Goal: Book appointment/travel/reservation

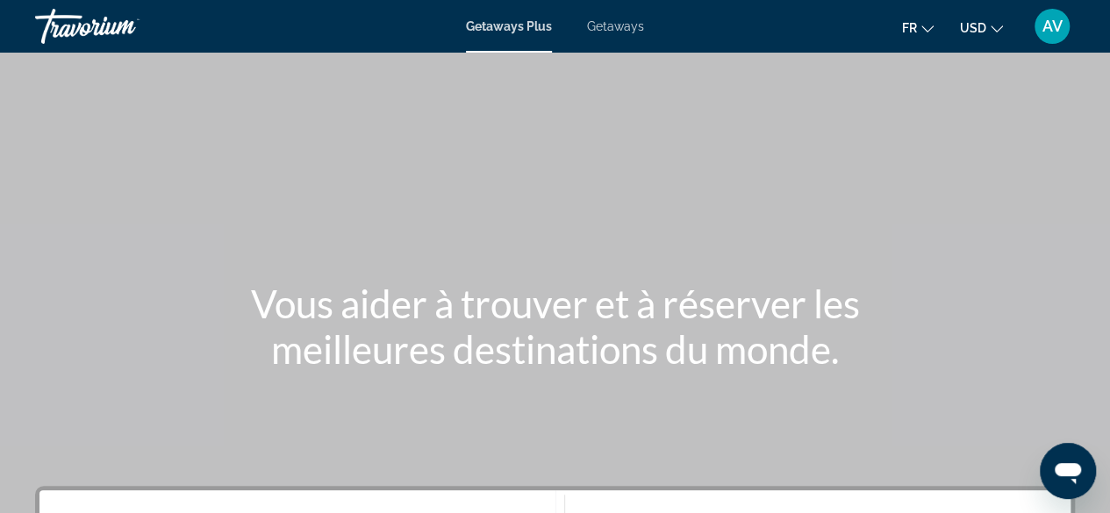
click at [607, 31] on span "Getaways" at bounding box center [615, 26] width 57 height 14
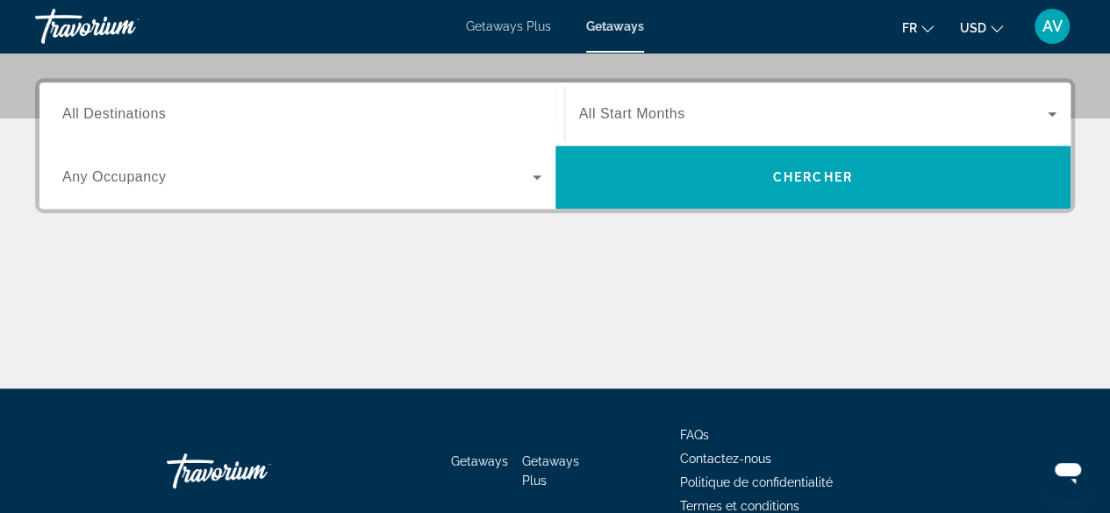
scroll to position [146, 0]
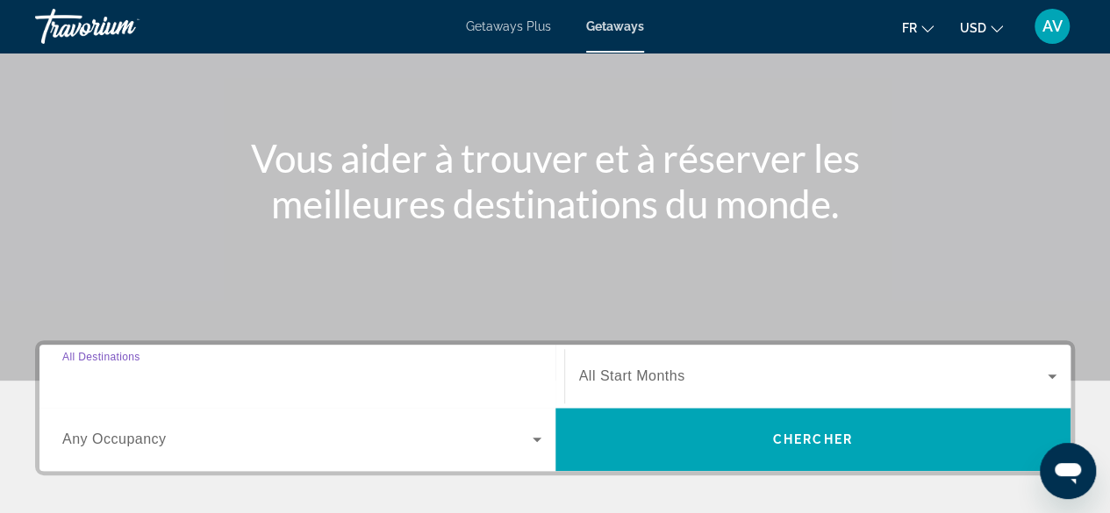
click at [203, 369] on input "Destination All Destinations" at bounding box center [301, 377] width 479 height 21
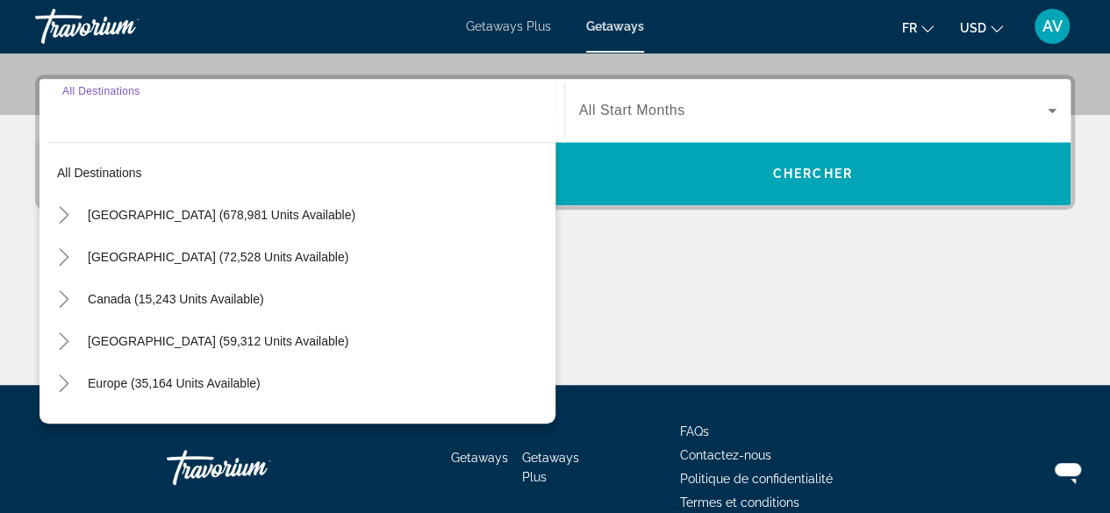
scroll to position [428, 0]
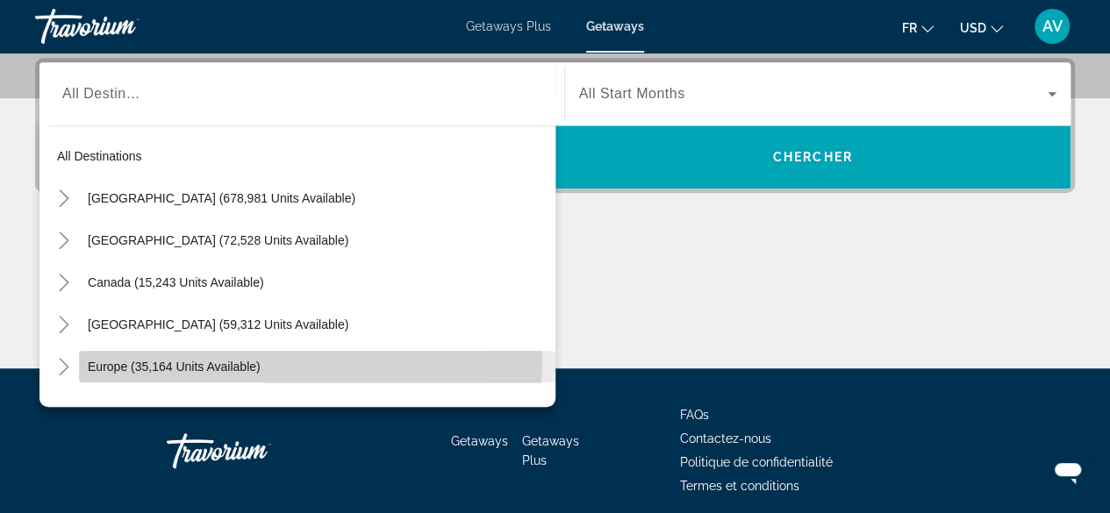
click at [180, 356] on span "Search widget" at bounding box center [317, 367] width 476 height 42
type input "**********"
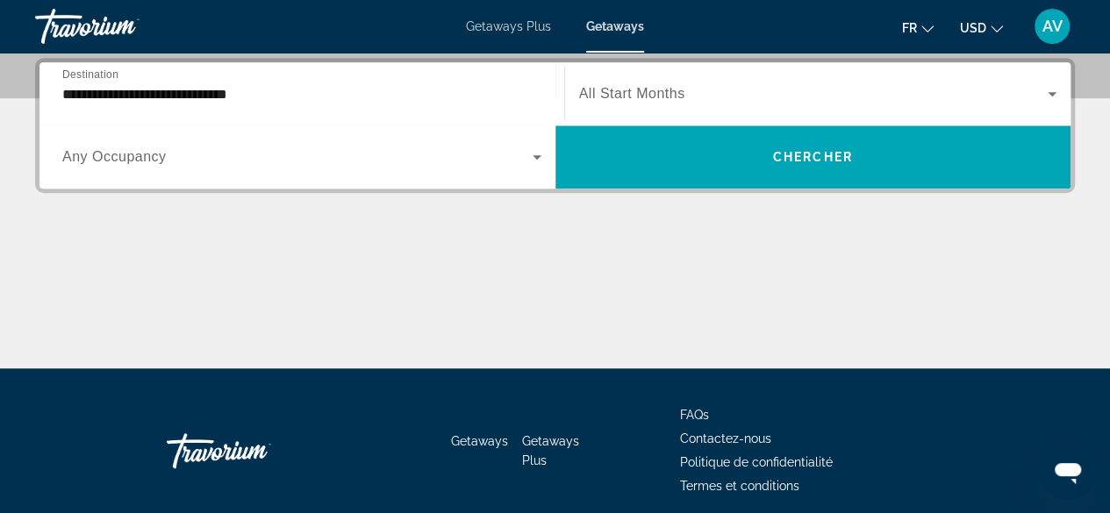
click at [1059, 78] on div "Start Month All Start Months" at bounding box center [818, 93] width 506 height 49
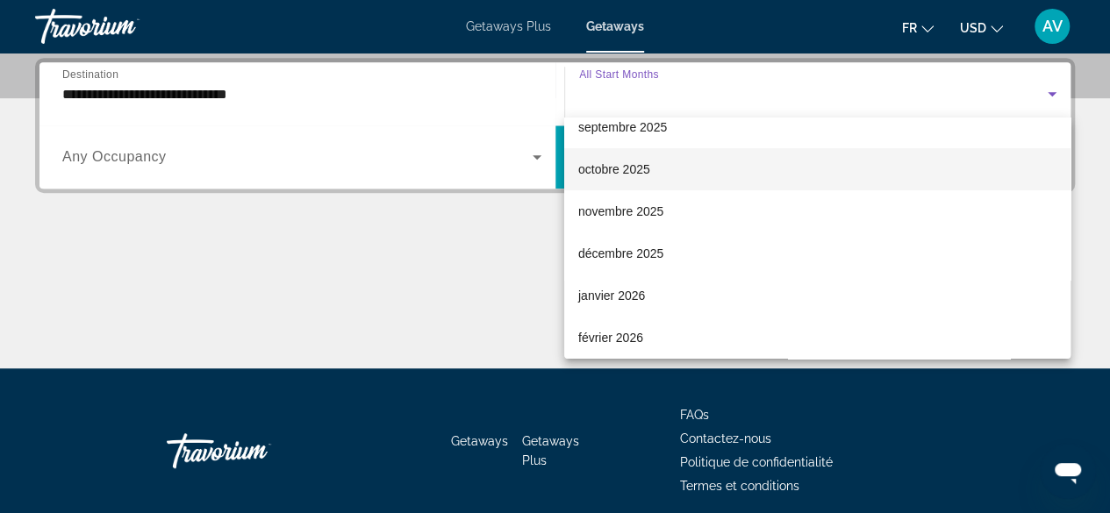
scroll to position [88, 0]
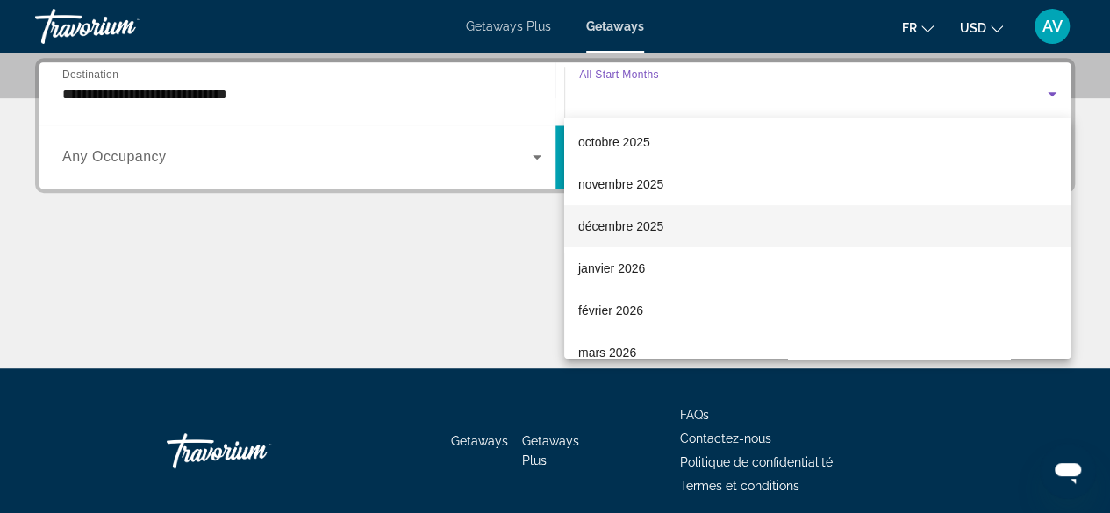
click at [802, 212] on mat-option "décembre 2025" at bounding box center [817, 226] width 506 height 42
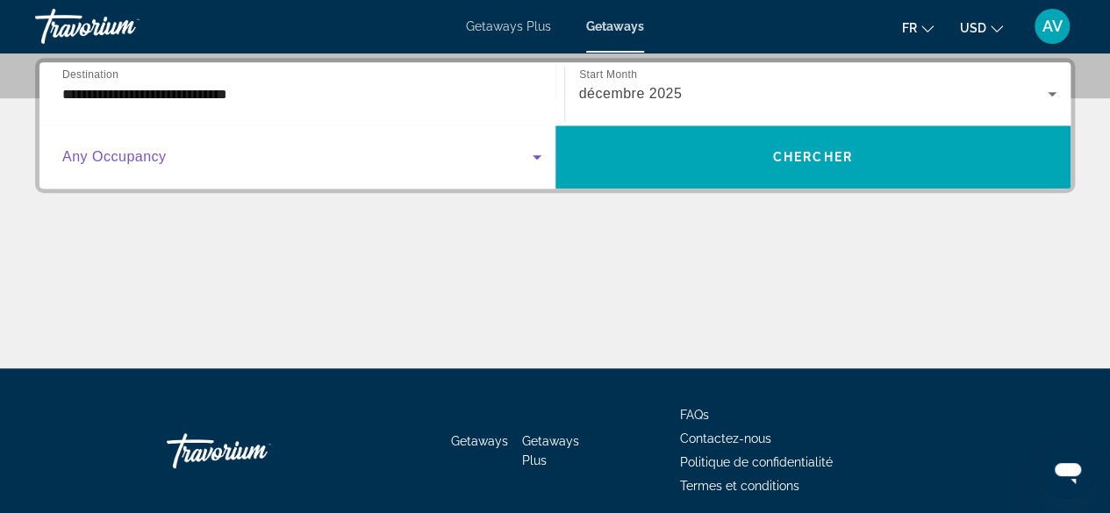
click at [518, 157] on span "Search widget" at bounding box center [297, 157] width 470 height 21
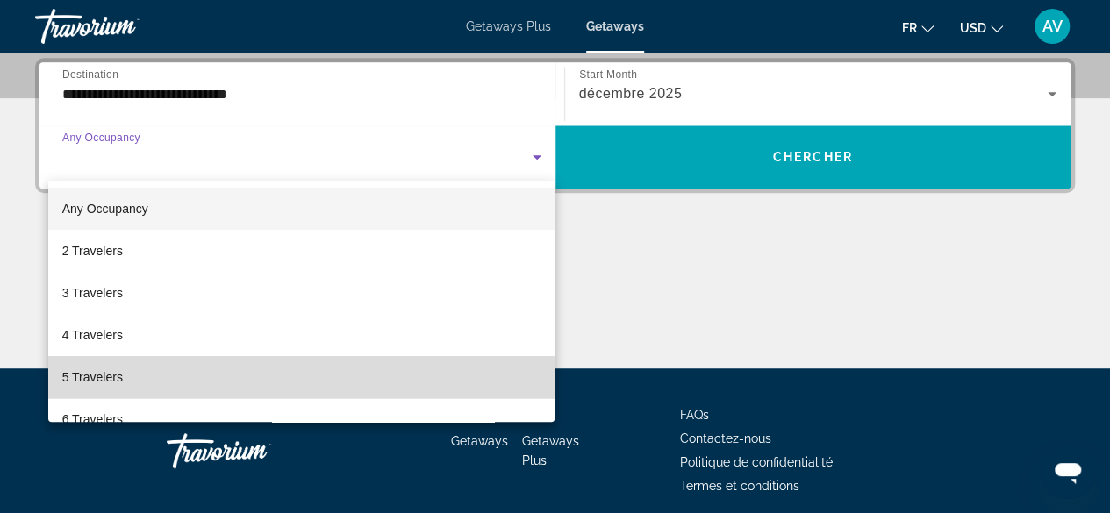
click at [413, 368] on mat-option "5 Travelers" at bounding box center [301, 377] width 507 height 42
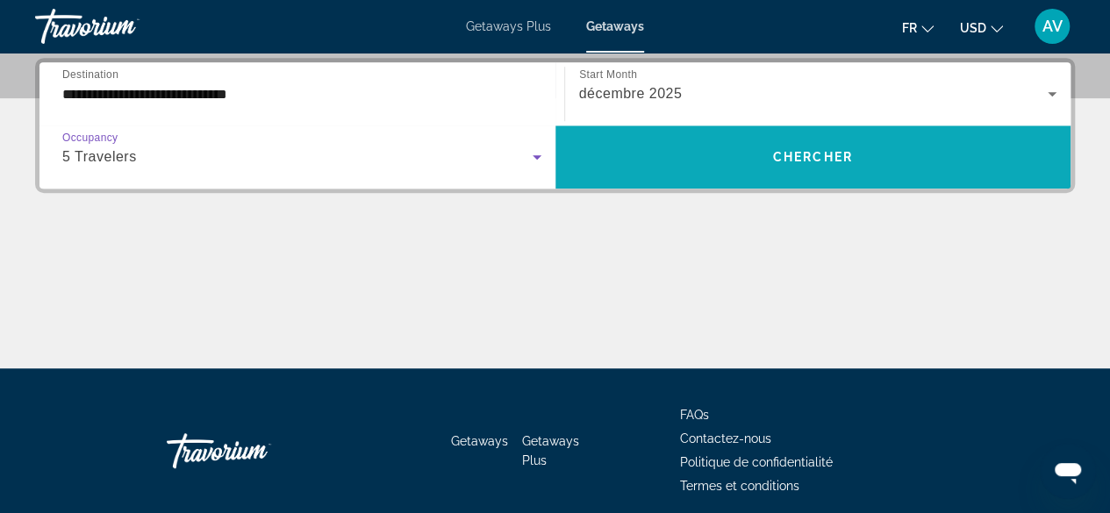
click at [877, 156] on span "Search widget" at bounding box center [813, 157] width 516 height 42
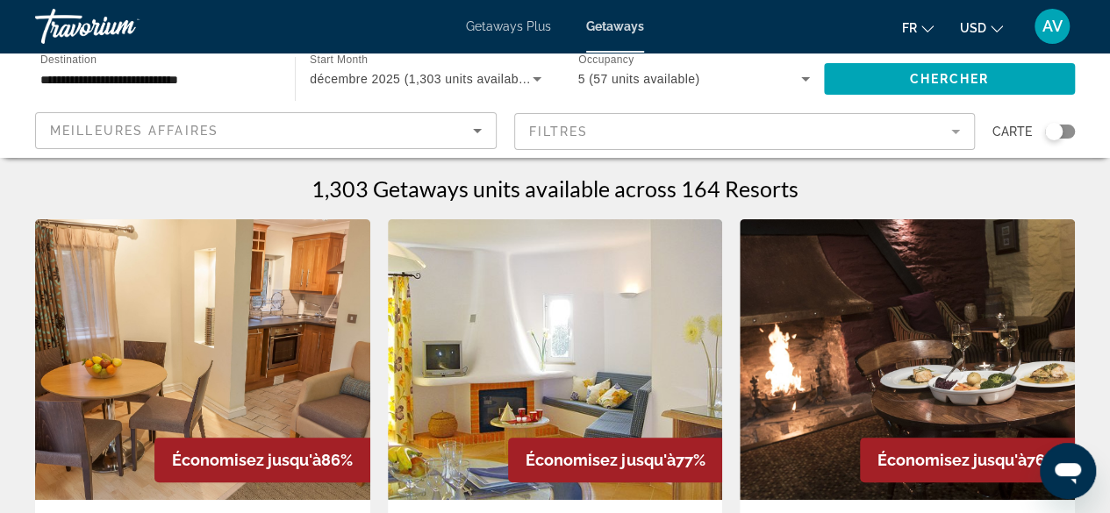
click at [1065, 133] on div "Search widget" at bounding box center [1060, 132] width 30 height 14
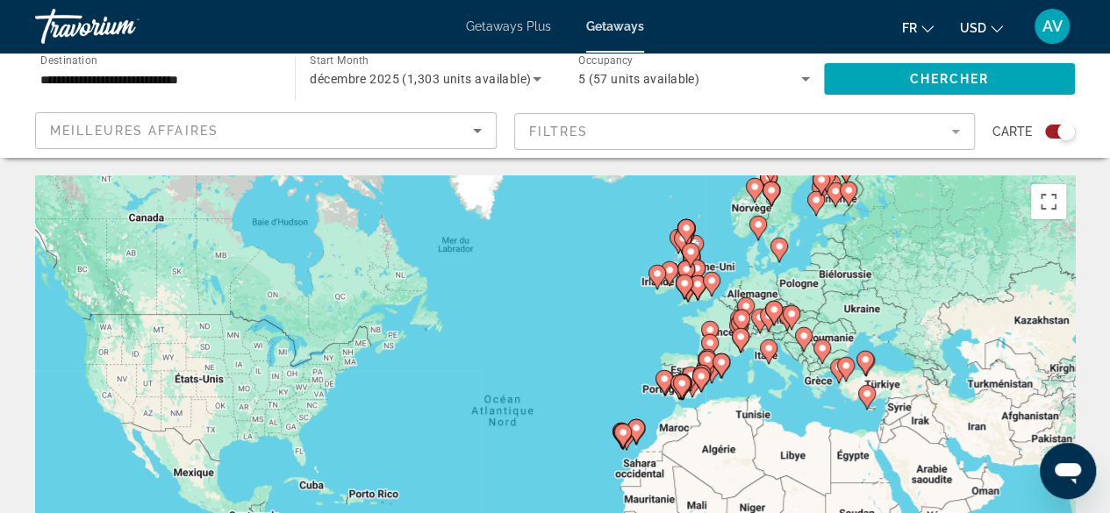
click at [716, 319] on div "Pour activer le glissement avec le clavier, appuyez sur Alt+Entrée. Une fois ce…" at bounding box center [555, 439] width 1040 height 527
click at [1048, 209] on button "Passer en plein écran" at bounding box center [1048, 201] width 35 height 35
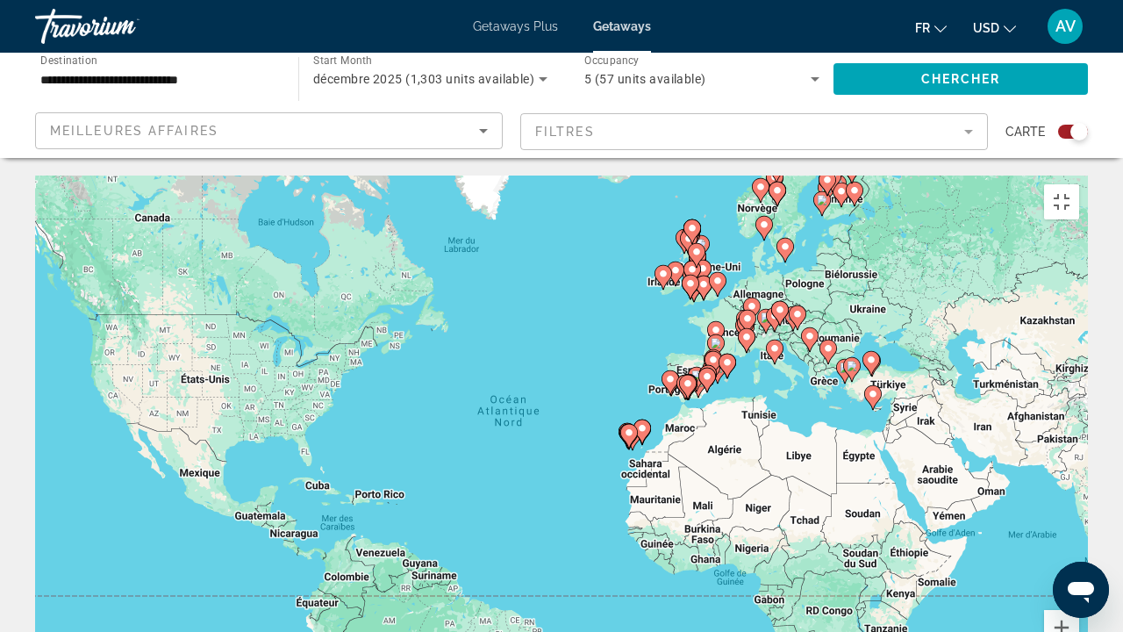
click at [709, 371] on image "Main content" at bounding box center [707, 376] width 11 height 11
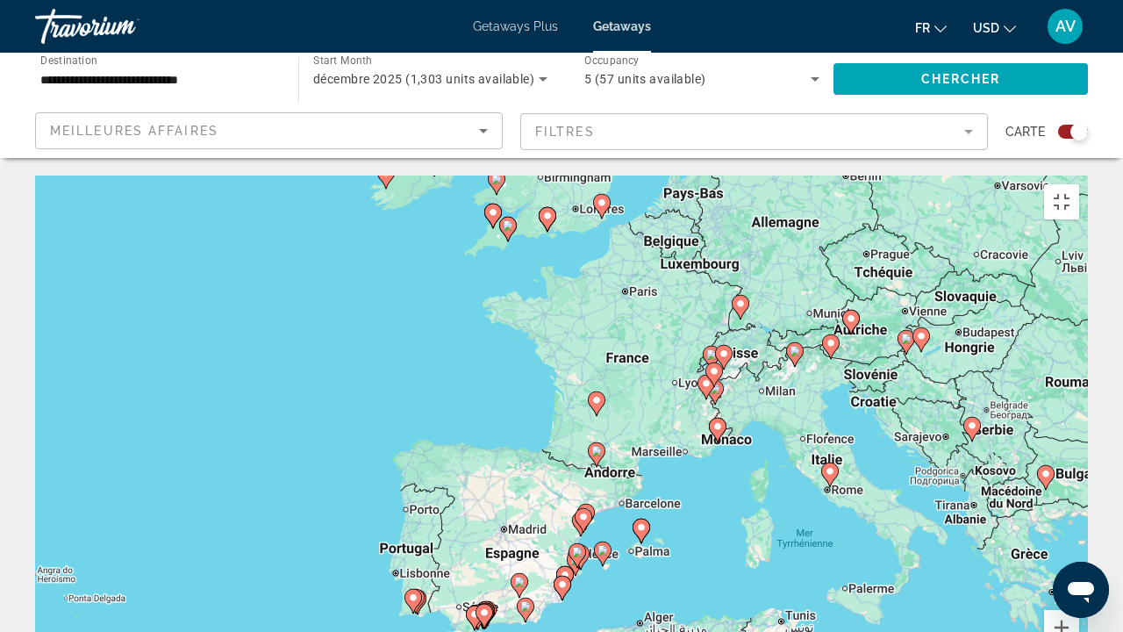
drag, startPoint x: 742, startPoint y: 202, endPoint x: 740, endPoint y: 383, distance: 180.8
click at [740, 383] on div "Pour activer le glissement avec le clavier, appuyez sur Alt+Entrée. Une fois ce…" at bounding box center [561, 439] width 1053 height 527
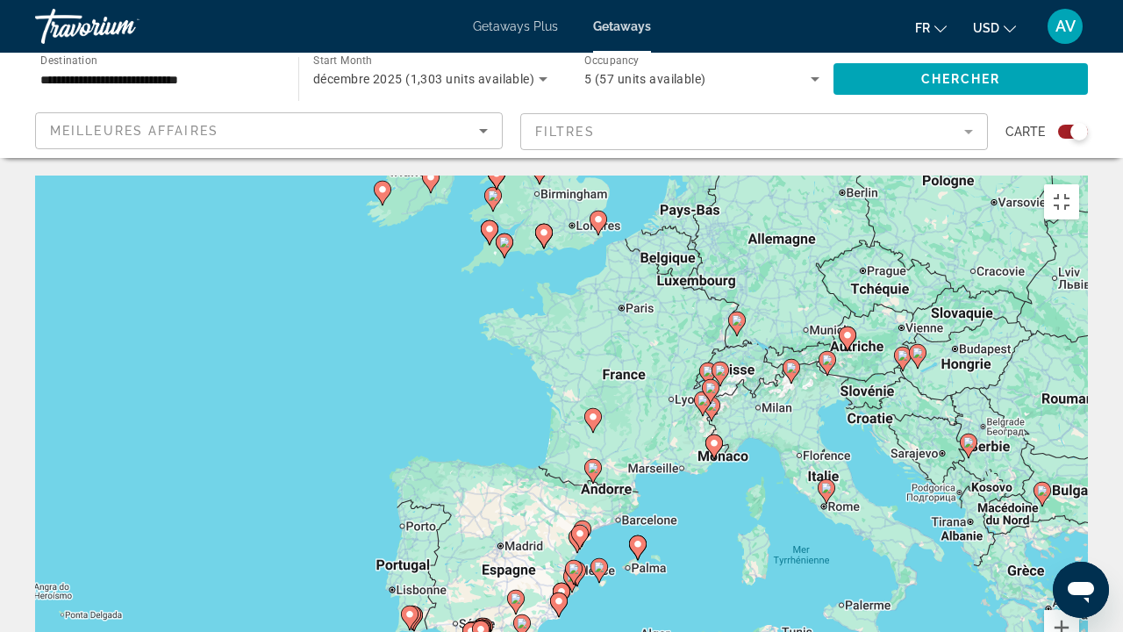
click at [704, 380] on icon "Main content" at bounding box center [711, 391] width 16 height 23
type input "**********"
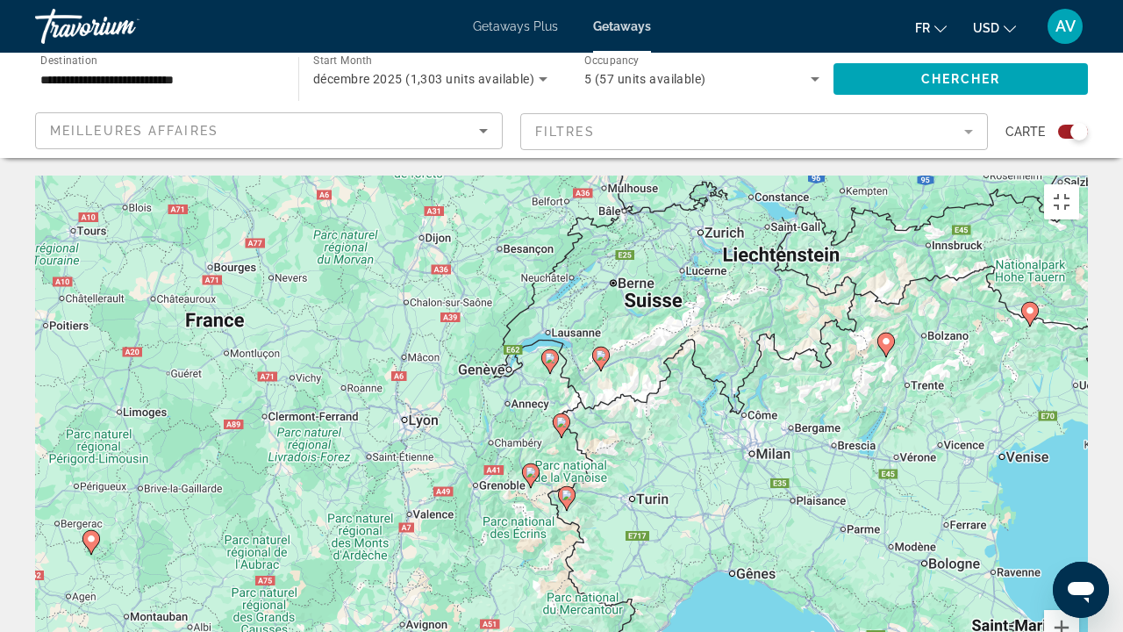
click at [562, 417] on image "Main content" at bounding box center [561, 422] width 11 height 11
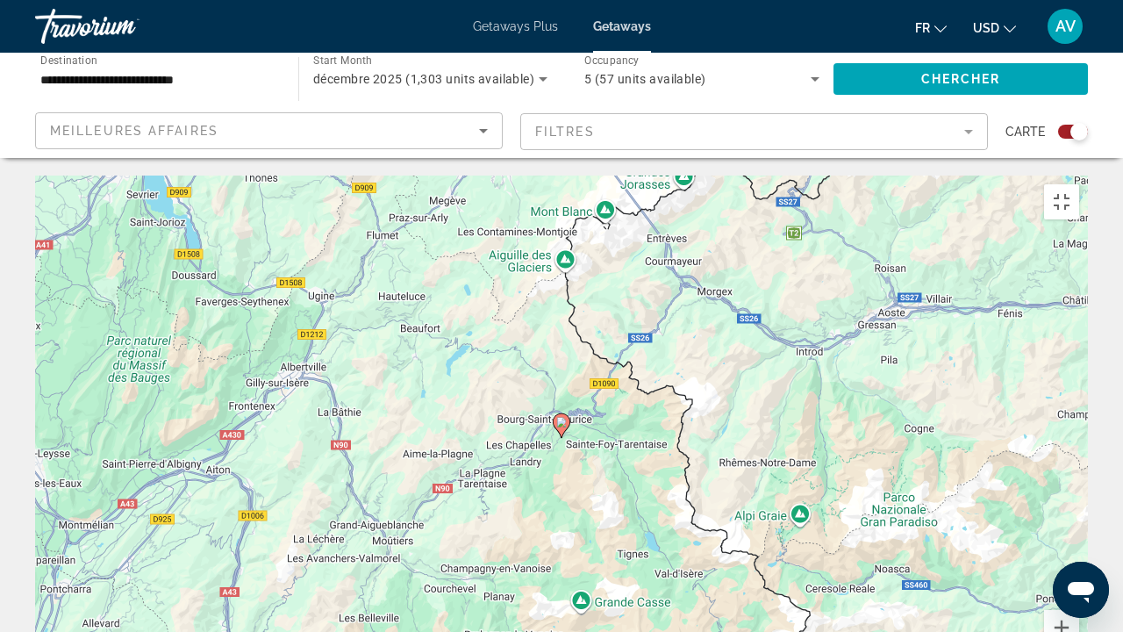
click at [562, 414] on icon "Main content" at bounding box center [562, 425] width 16 height 23
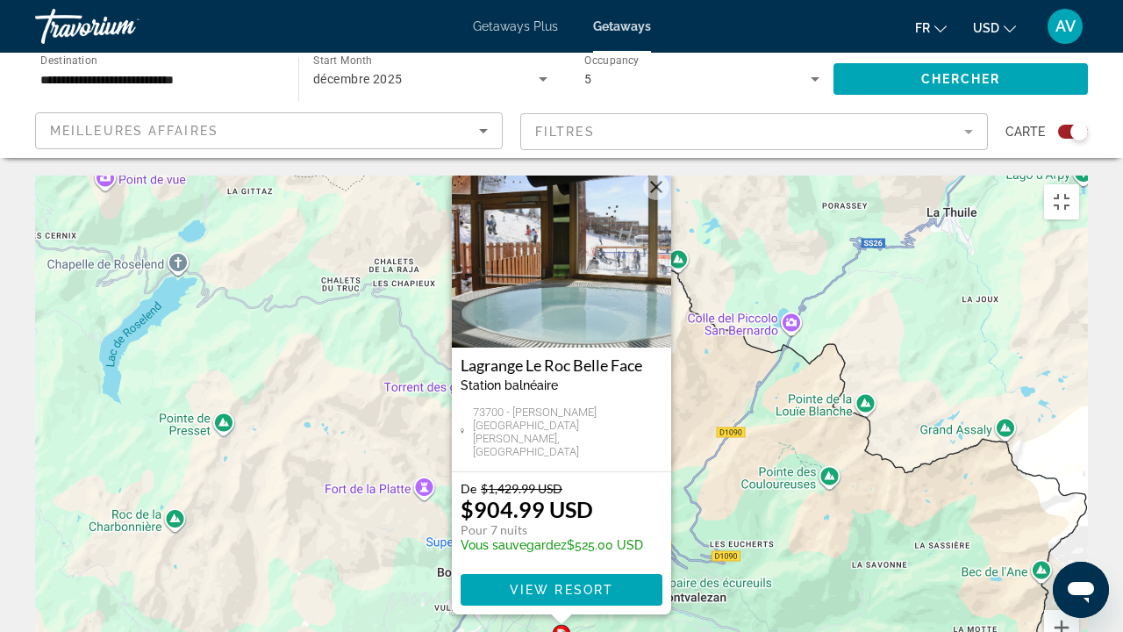
click at [578, 172] on img "Main content" at bounding box center [561, 260] width 219 height 176
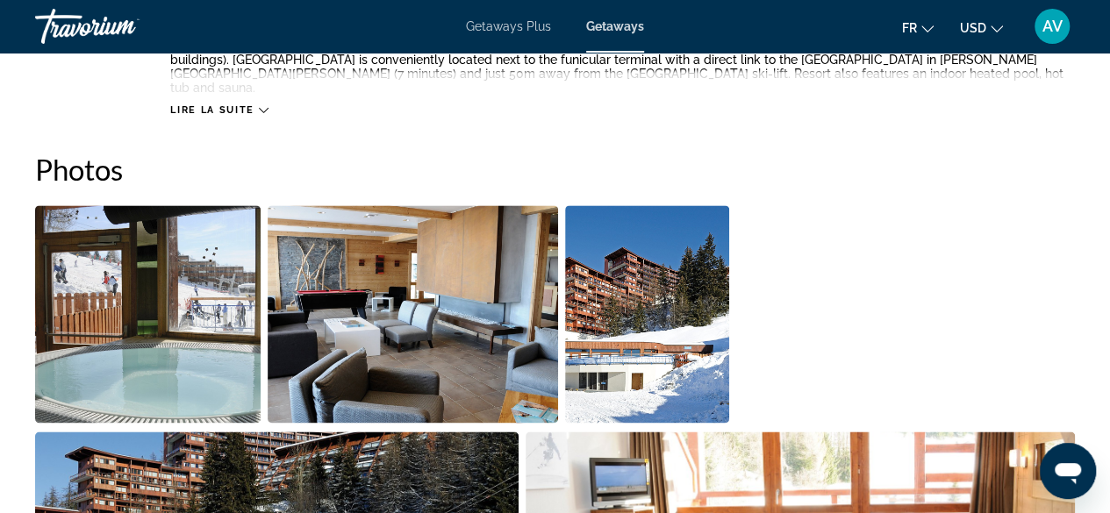
scroll to position [1141, 0]
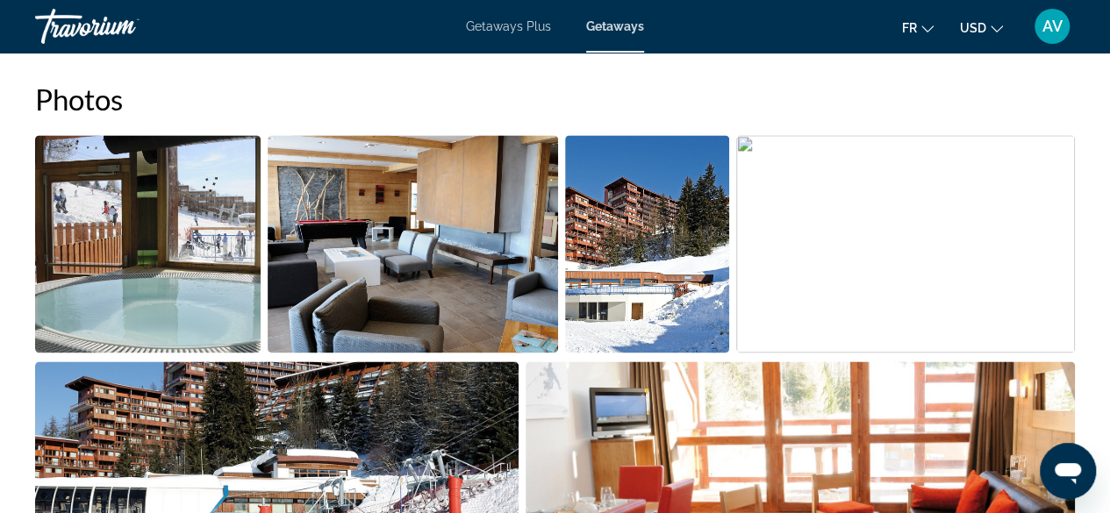
click at [183, 250] on img "Open full-screen image slider" at bounding box center [148, 244] width 226 height 218
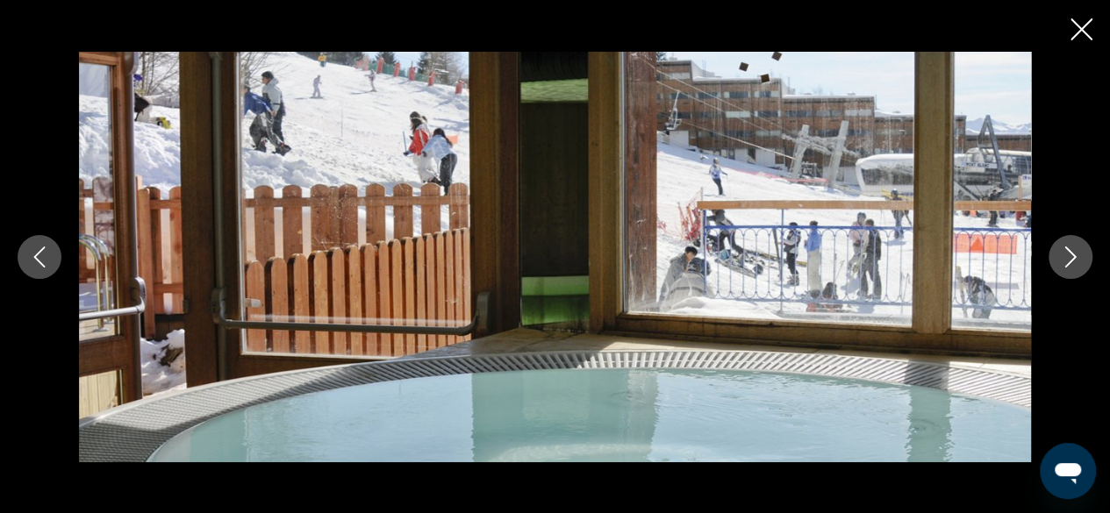
click at [1063, 247] on icon "Next image" at bounding box center [1070, 257] width 21 height 21
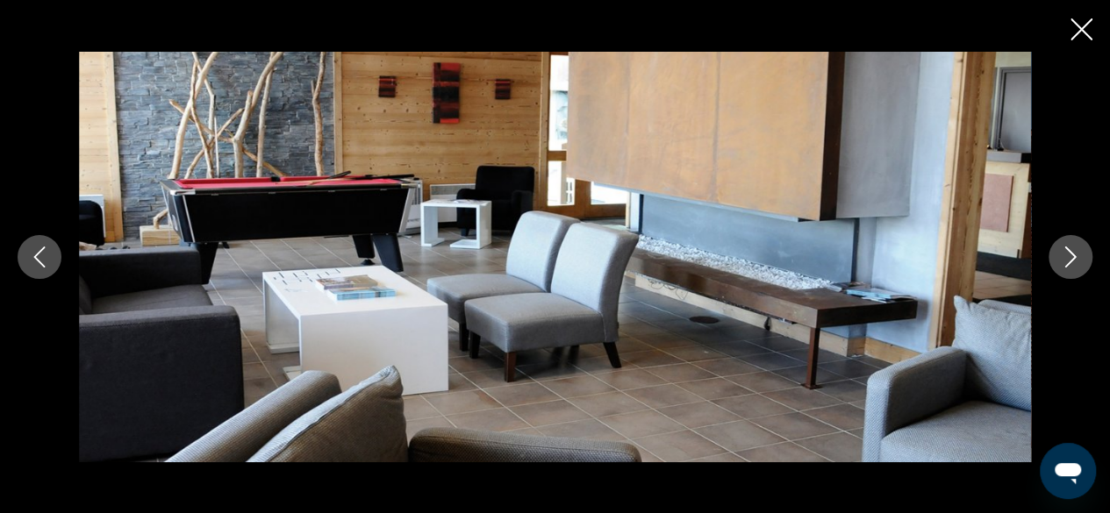
click at [1063, 247] on icon "Next image" at bounding box center [1070, 257] width 21 height 21
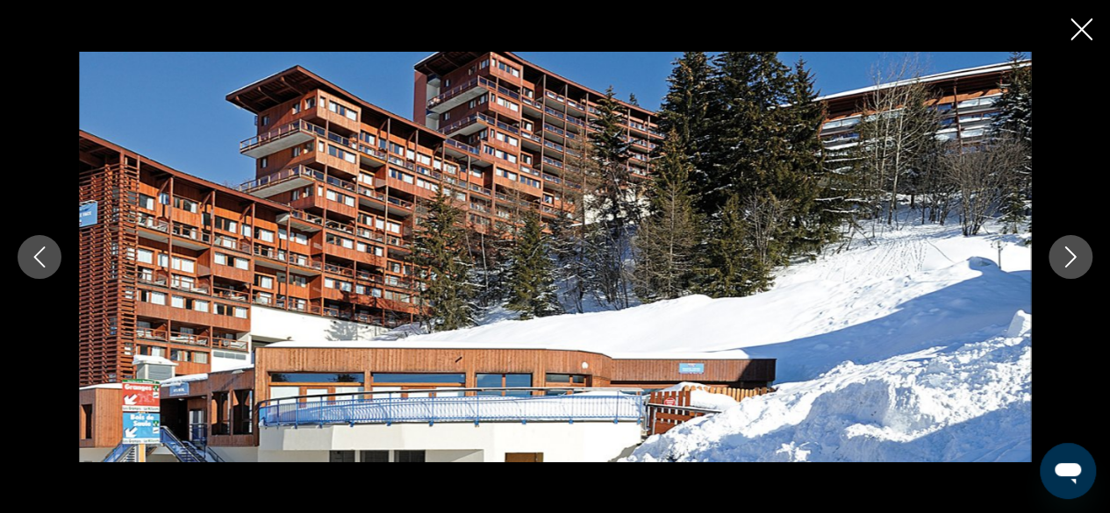
click at [1067, 258] on icon "Next image" at bounding box center [1070, 257] width 21 height 21
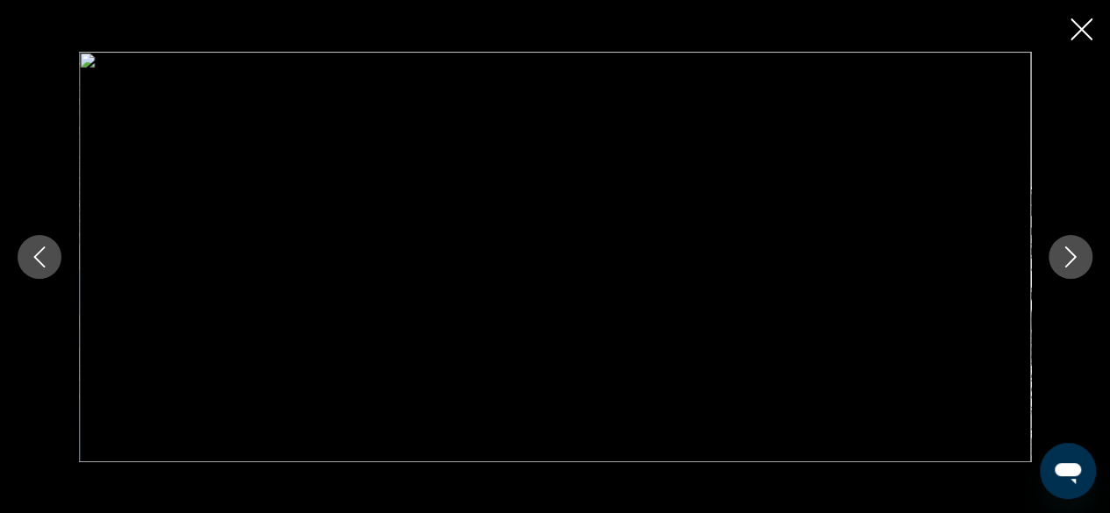
click at [1069, 259] on icon "Next image" at bounding box center [1070, 257] width 21 height 21
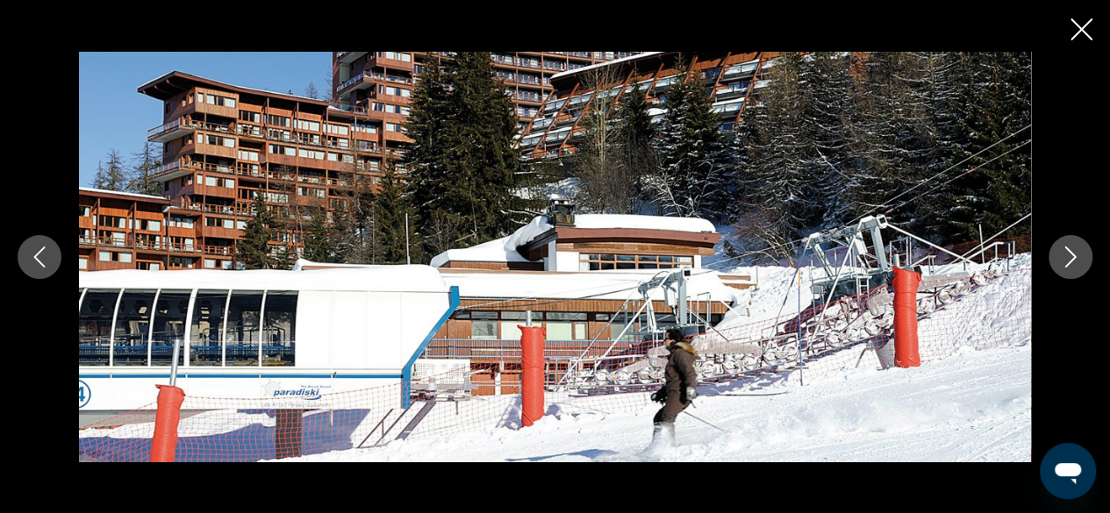
click at [1069, 259] on icon "Next image" at bounding box center [1070, 257] width 21 height 21
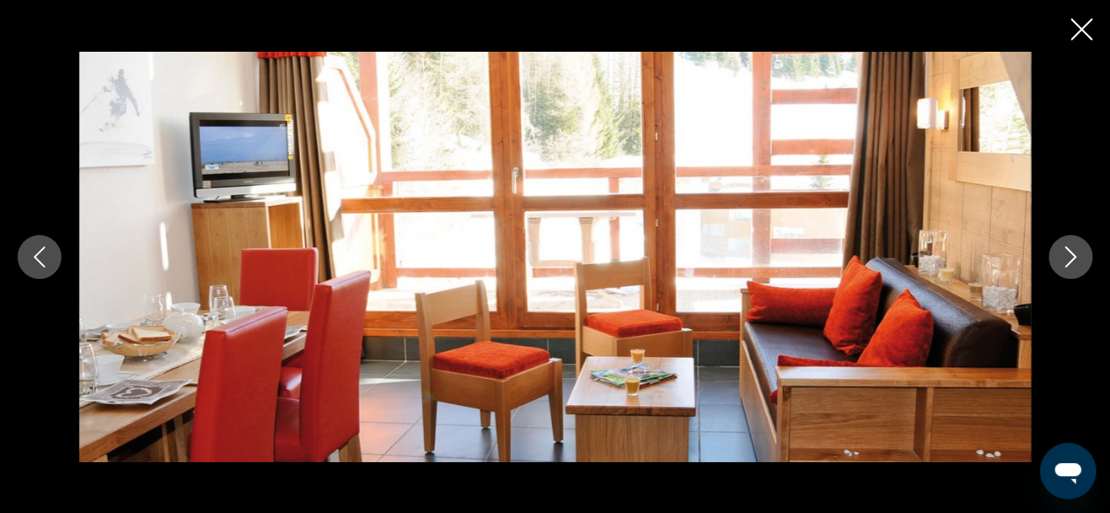
click at [1069, 259] on icon "Next image" at bounding box center [1070, 257] width 21 height 21
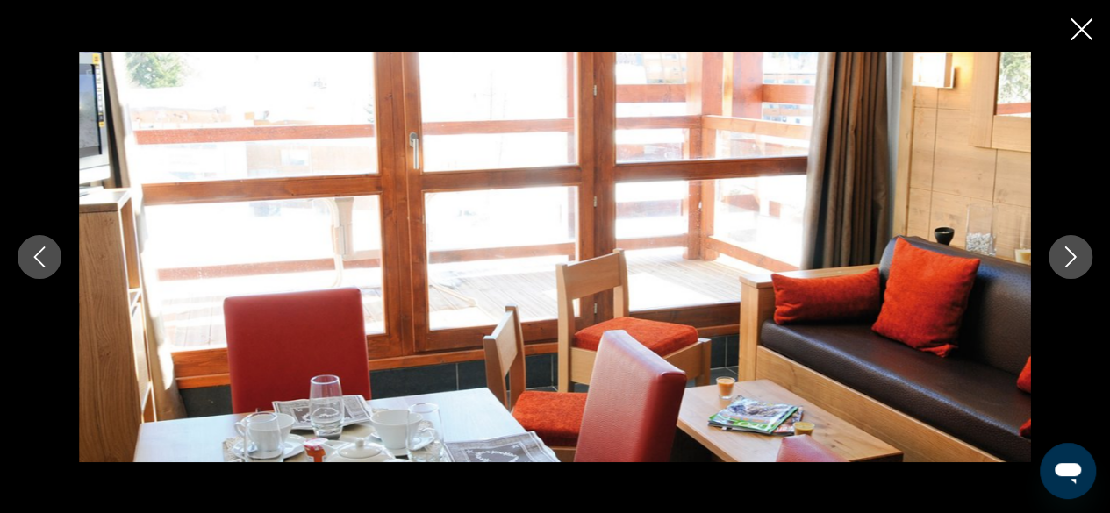
click at [1069, 259] on icon "Next image" at bounding box center [1070, 257] width 21 height 21
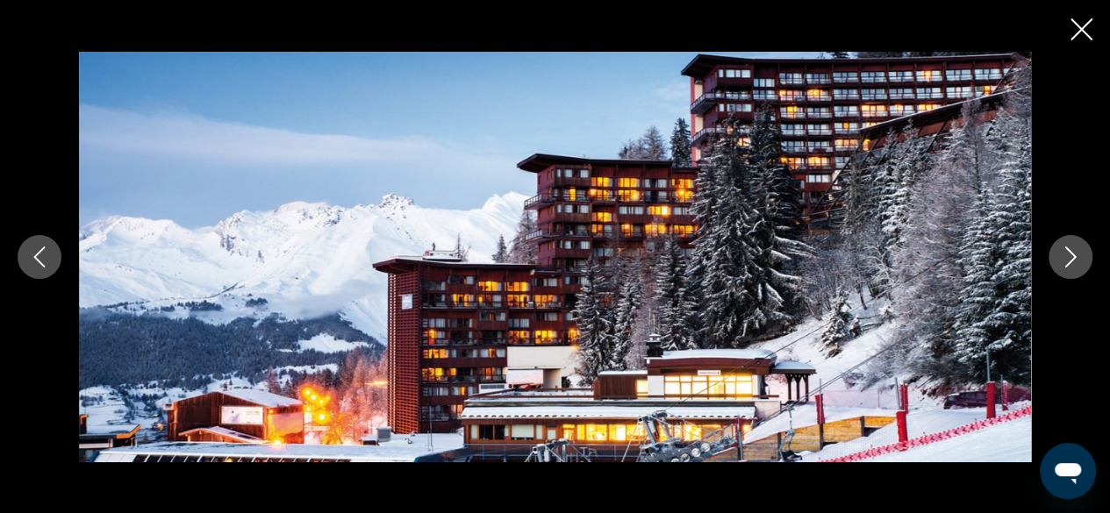
click at [1069, 259] on icon "Next image" at bounding box center [1070, 257] width 21 height 21
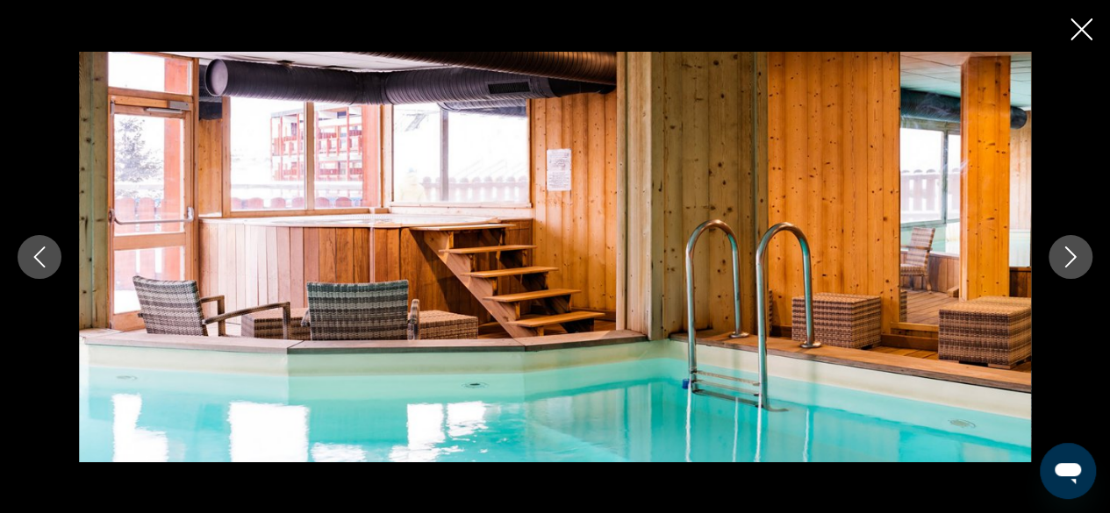
click at [1069, 259] on icon "Next image" at bounding box center [1070, 257] width 21 height 21
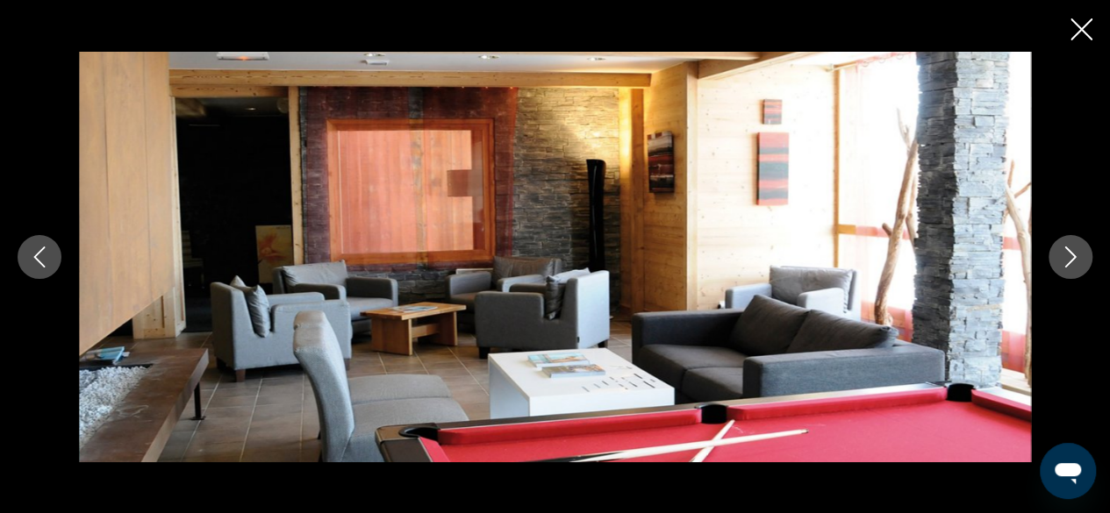
click at [1069, 259] on icon "Next image" at bounding box center [1070, 257] width 21 height 21
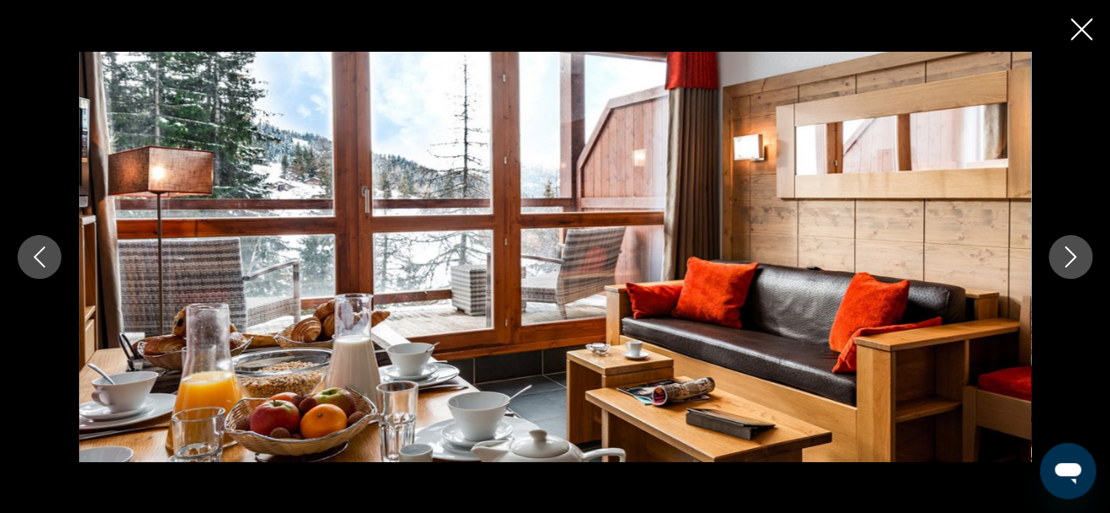
click at [1069, 259] on icon "Next image" at bounding box center [1070, 257] width 21 height 21
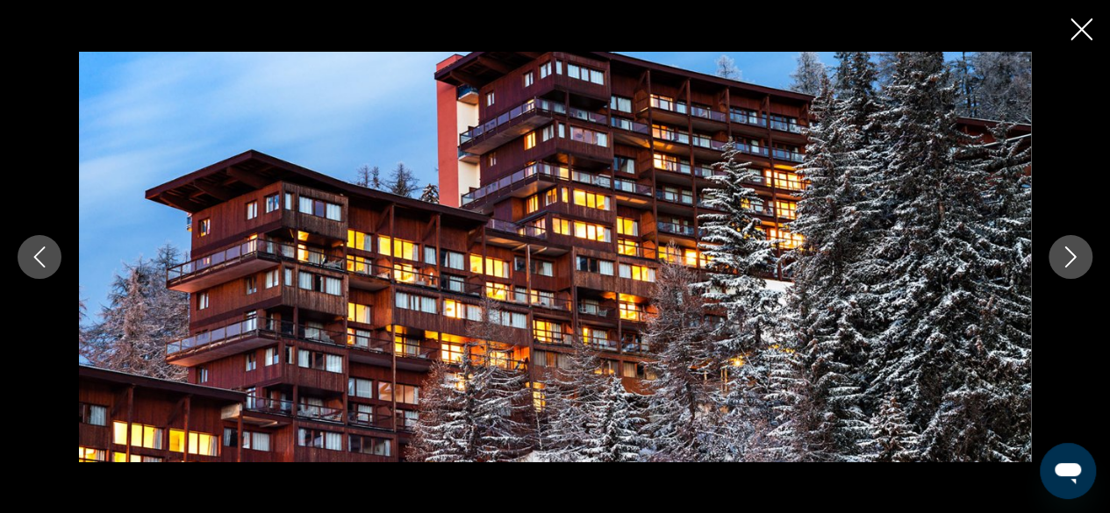
click at [1069, 259] on icon "Next image" at bounding box center [1070, 257] width 21 height 21
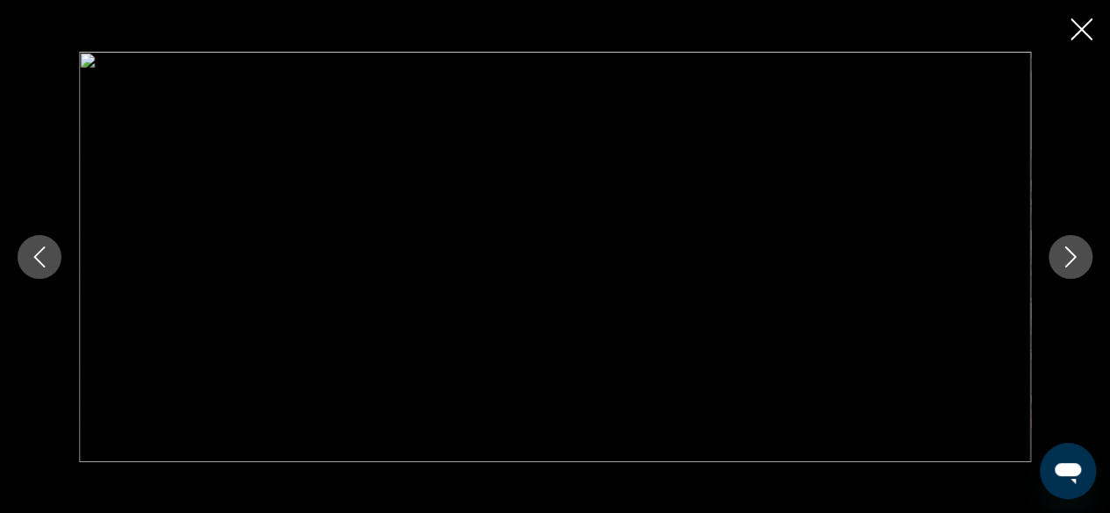
click at [1058, 242] on button "Next image" at bounding box center [1071, 257] width 44 height 44
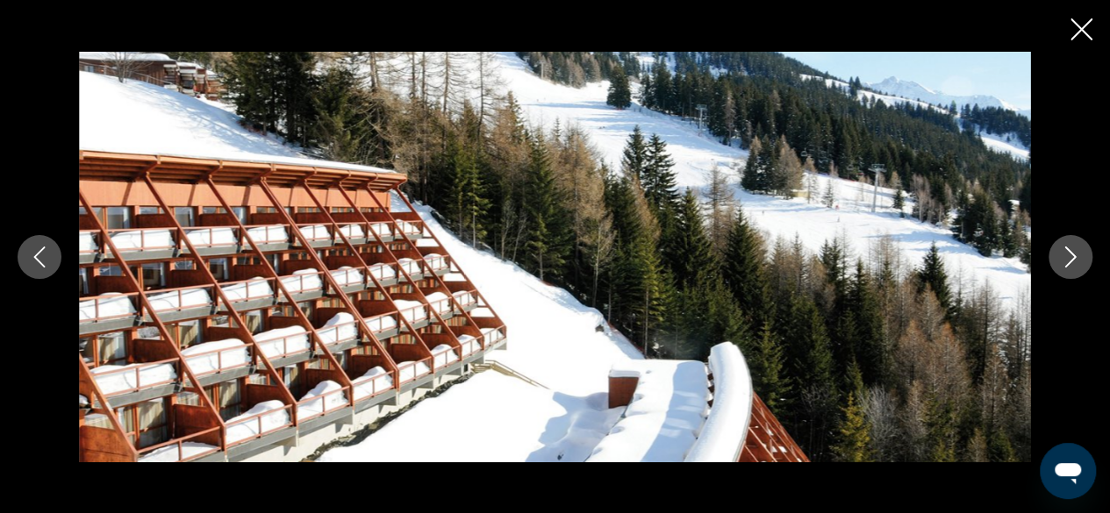
click at [1060, 254] on icon "Next image" at bounding box center [1070, 257] width 21 height 21
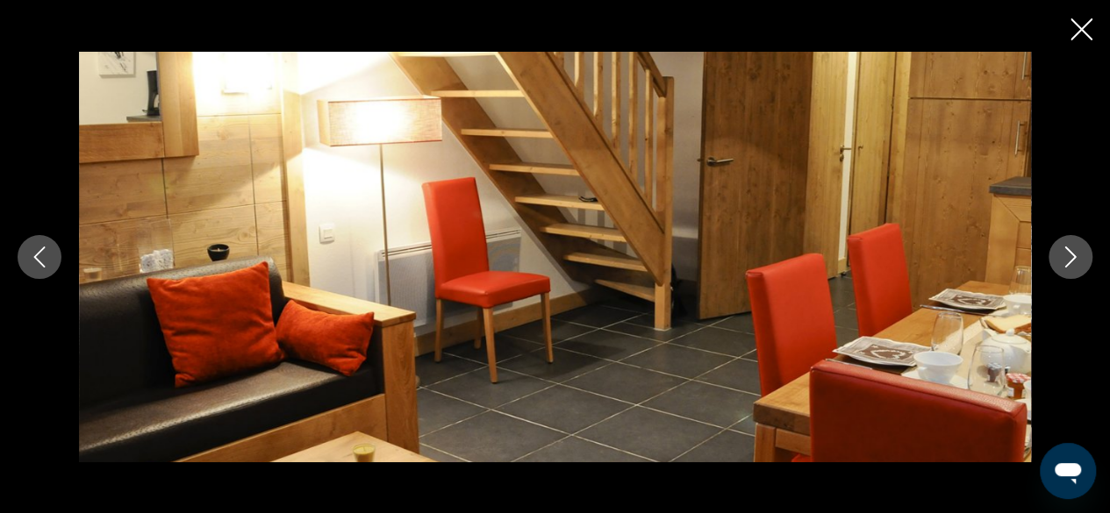
click at [1060, 254] on icon "Next image" at bounding box center [1070, 257] width 21 height 21
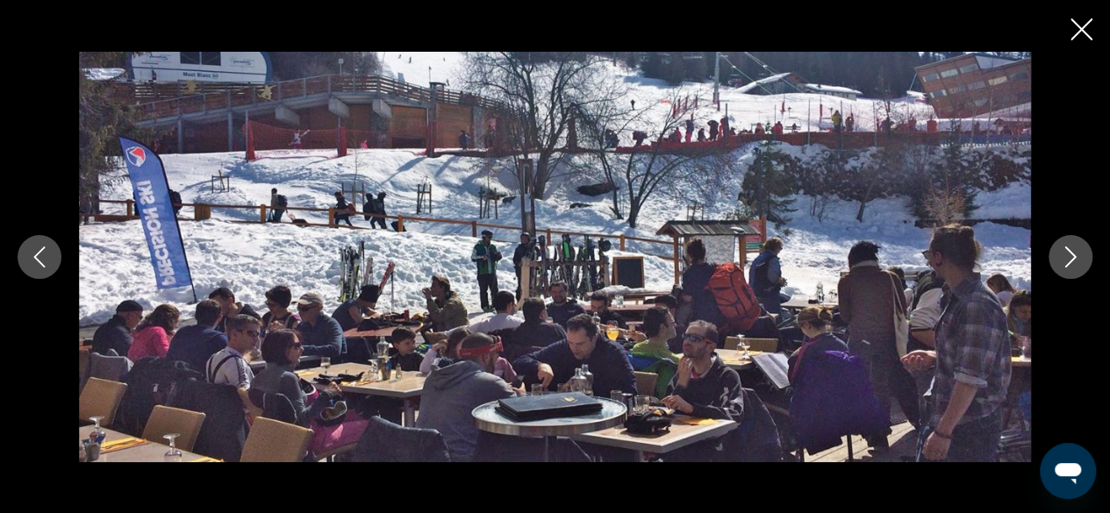
click at [1060, 254] on icon "Next image" at bounding box center [1070, 257] width 21 height 21
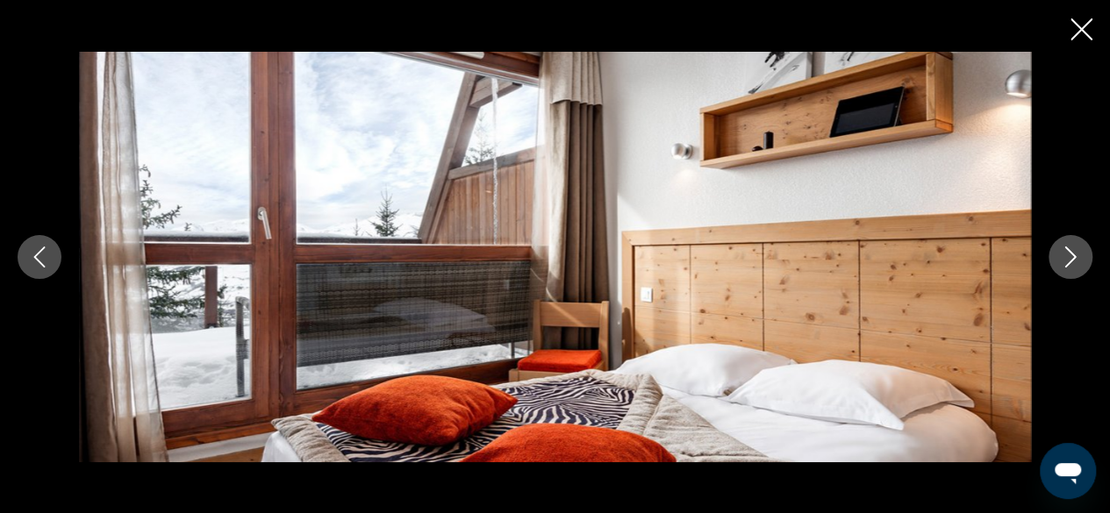
click at [1065, 259] on icon "Next image" at bounding box center [1070, 257] width 21 height 21
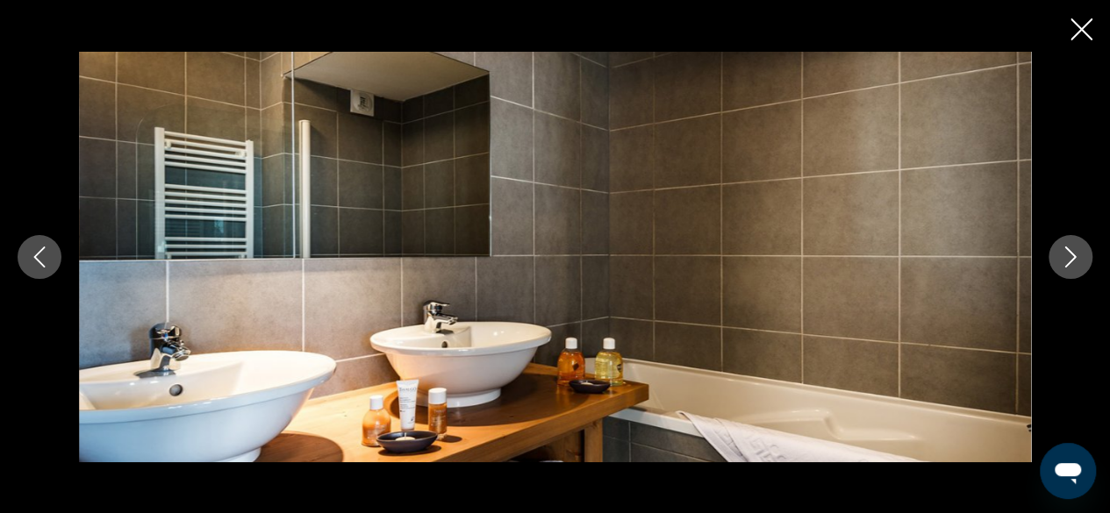
click at [1065, 259] on icon "Next image" at bounding box center [1070, 257] width 21 height 21
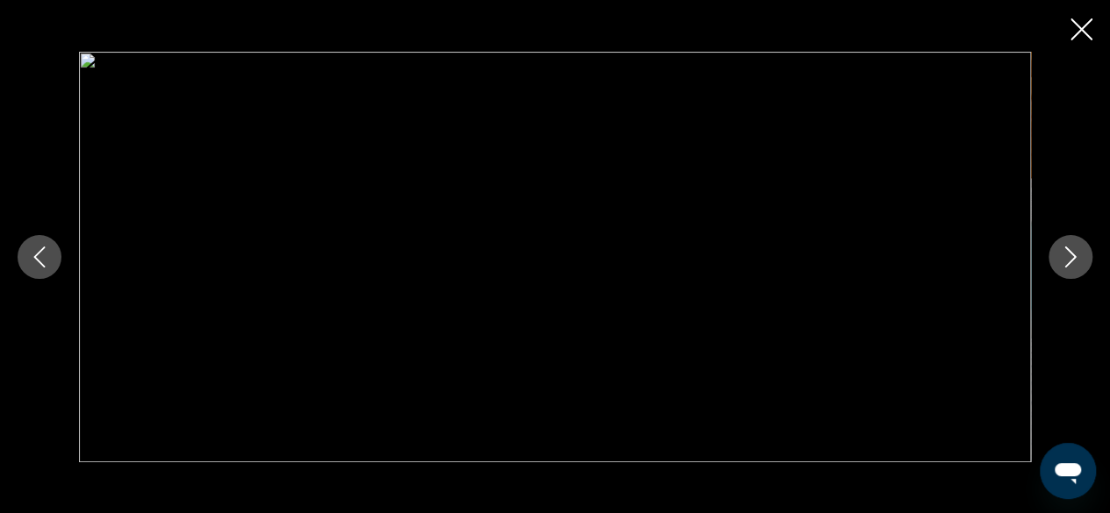
click at [1073, 262] on icon "Next image" at bounding box center [1070, 257] width 21 height 21
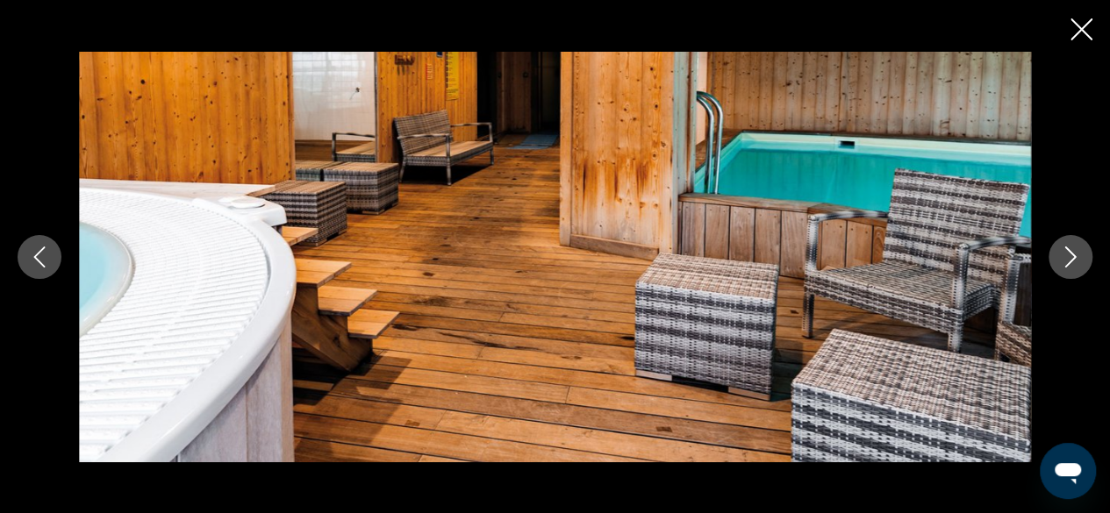
click at [1073, 262] on icon "Next image" at bounding box center [1070, 257] width 21 height 21
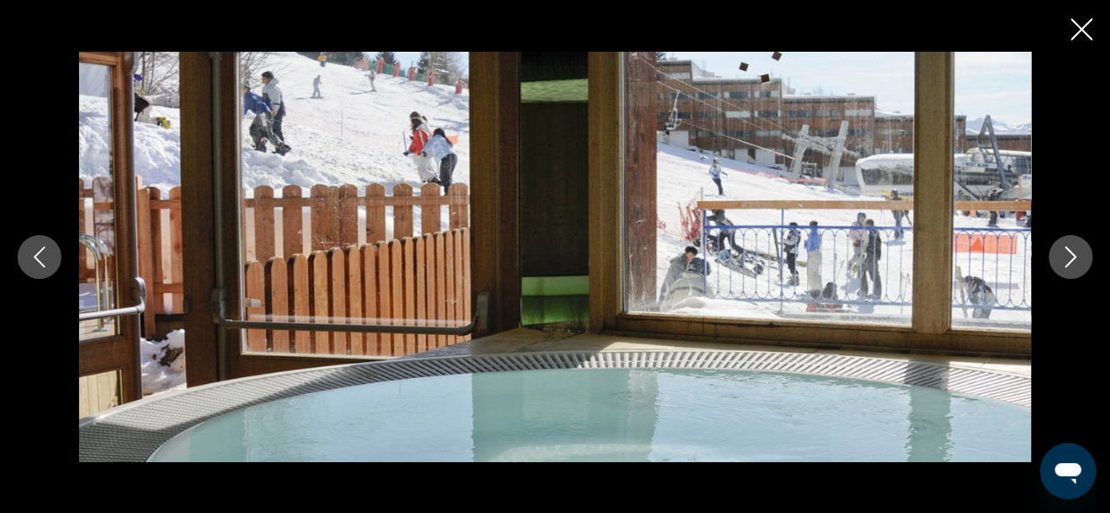
click at [1081, 29] on icon "Close slideshow" at bounding box center [1082, 29] width 22 height 22
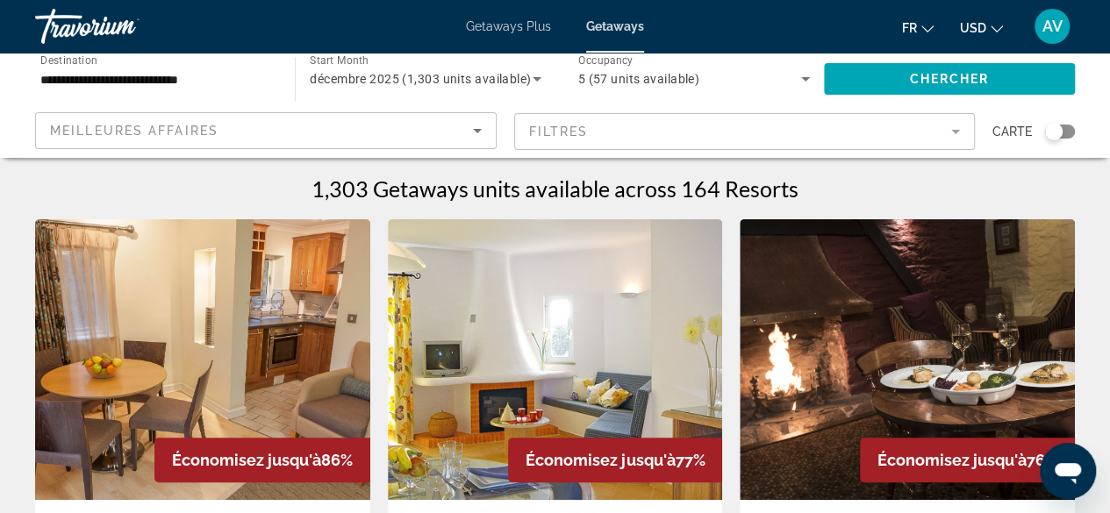
click at [959, 126] on mat-form-field "Filtres" at bounding box center [745, 131] width 462 height 37
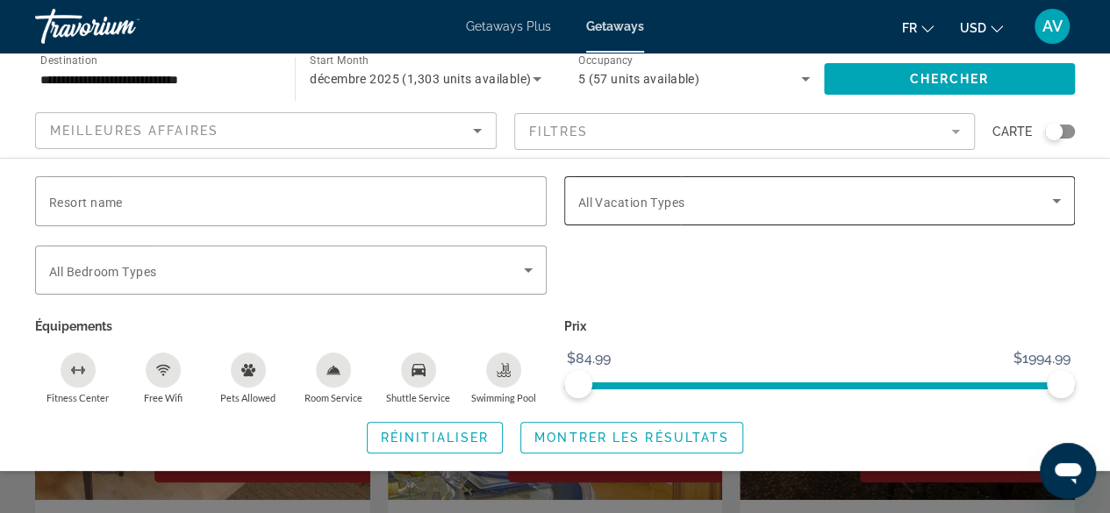
click at [1047, 203] on icon "Search widget" at bounding box center [1056, 200] width 21 height 21
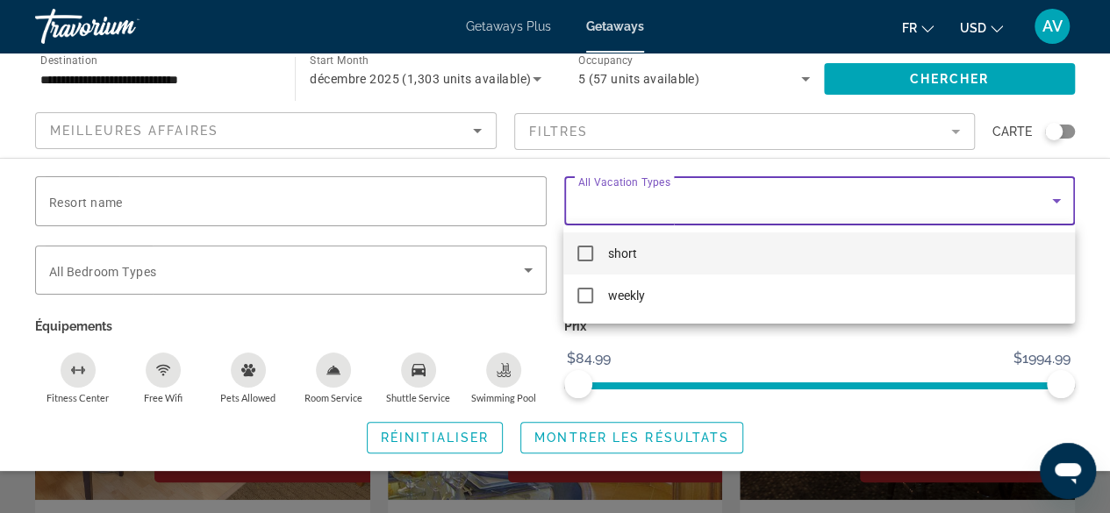
click at [1047, 203] on div at bounding box center [555, 256] width 1110 height 513
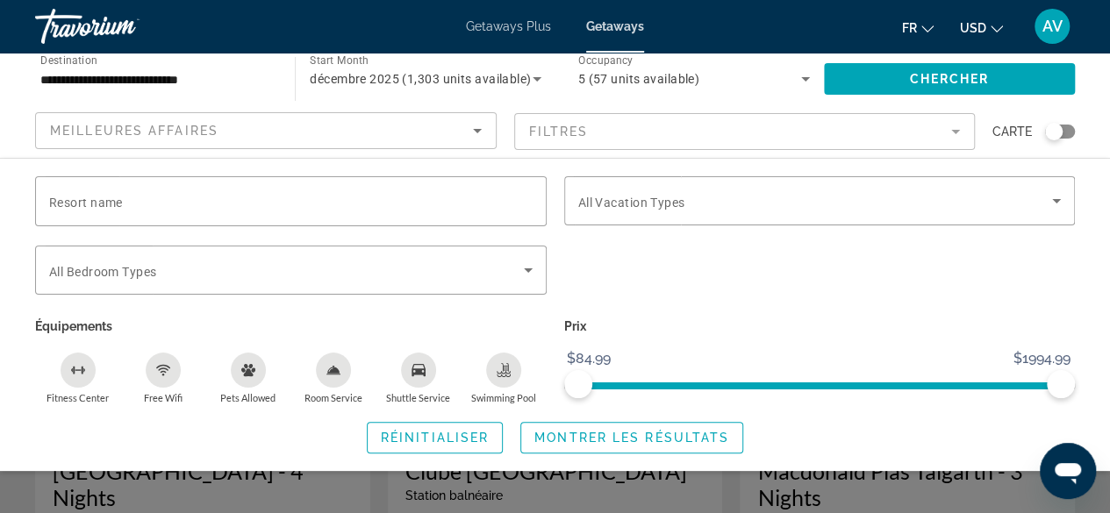
scroll to position [88, 0]
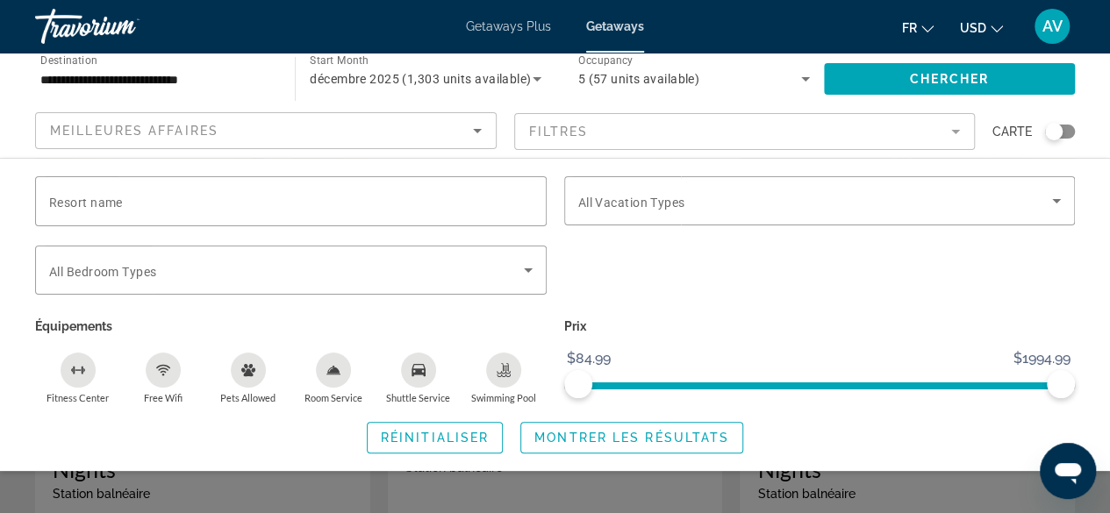
click at [1004, 133] on span "Carte" at bounding box center [1011, 131] width 39 height 25
click at [1059, 131] on div "Search widget" at bounding box center [1054, 132] width 18 height 18
click at [1040, 133] on div "Search widget" at bounding box center [1053, 132] width 43 height 14
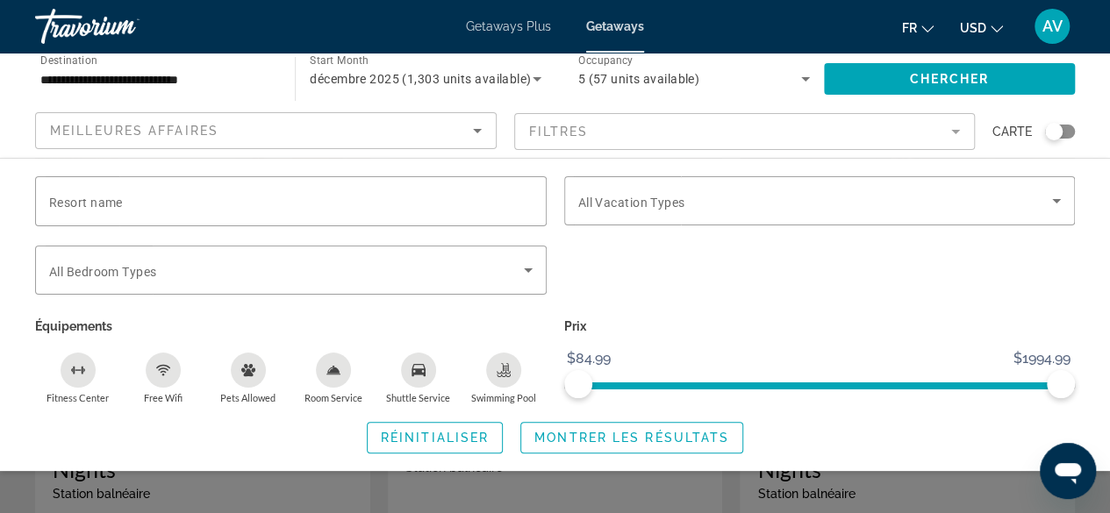
click at [888, 498] on div "Search widget" at bounding box center [555, 388] width 1110 height 250
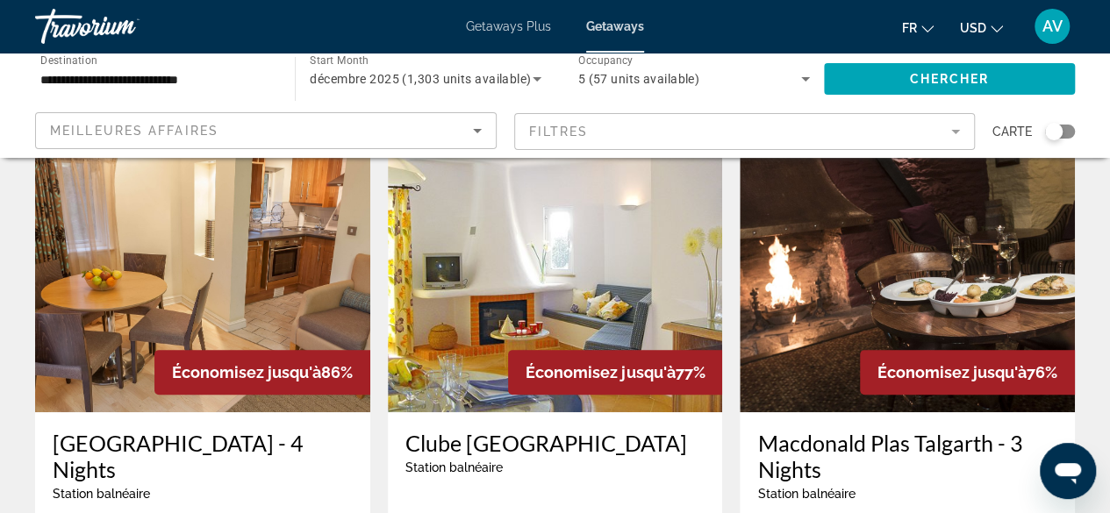
click at [1021, 129] on span "Carte" at bounding box center [1011, 131] width 39 height 25
click at [1075, 129] on app-map-search-filters "Meilleures affaires Filtres Carte" at bounding box center [555, 131] width 1075 height 53
click at [1070, 134] on div "Search widget" at bounding box center [1060, 132] width 30 height 14
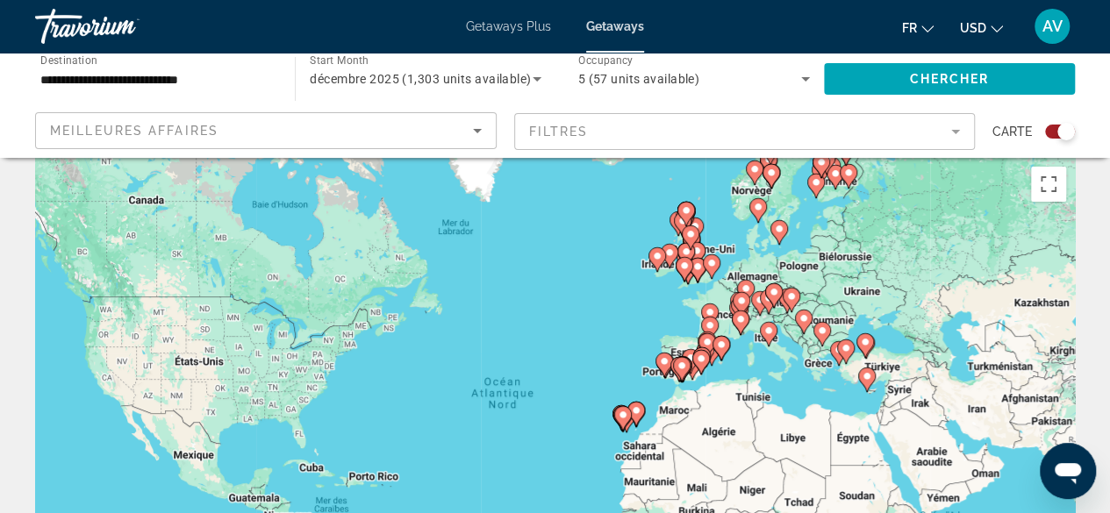
scroll to position [0, 0]
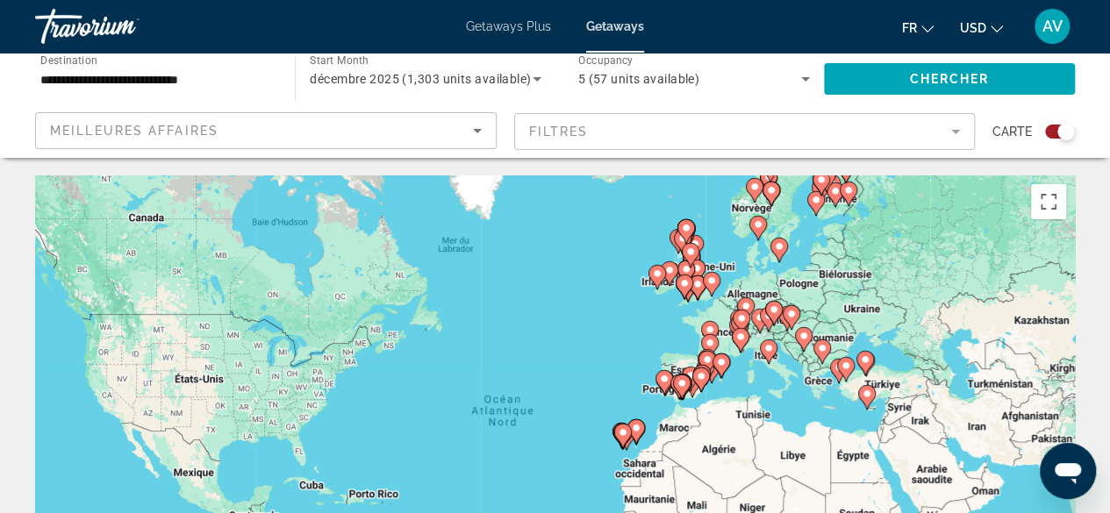
click at [777, 287] on div "Pour activer le glissement avec le clavier, appuyez sur Alt+Entrée. Une fois ce…" at bounding box center [555, 439] width 1040 height 527
click at [750, 319] on gmp-advanced-marker "Main content" at bounding box center [746, 310] width 18 height 26
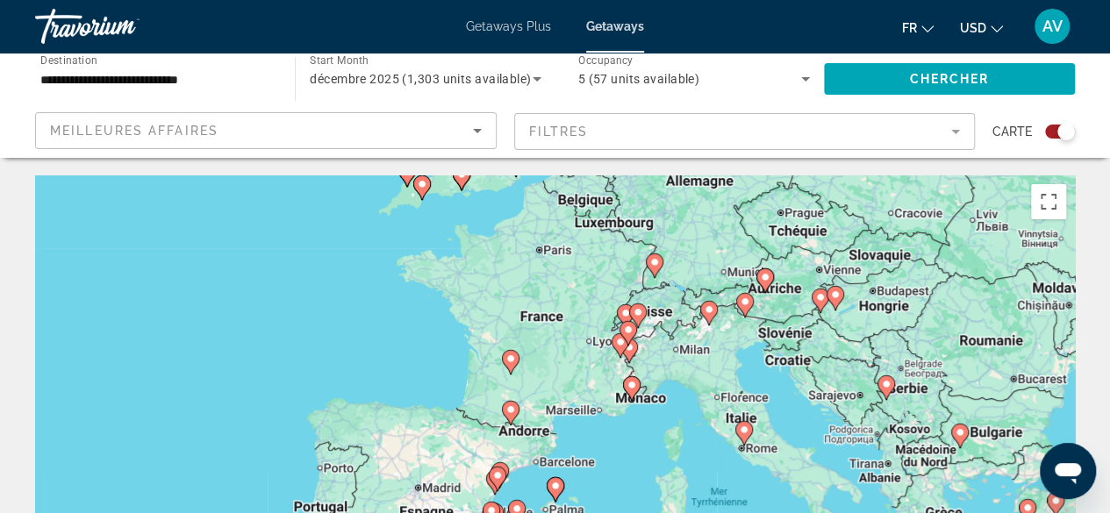
drag, startPoint x: 536, startPoint y: 416, endPoint x: 636, endPoint y: 251, distance: 192.9
click at [636, 251] on div "Pour activer le glissement avec le clavier, appuyez sur Alt+Entrée. Une fois ce…" at bounding box center [555, 439] width 1040 height 527
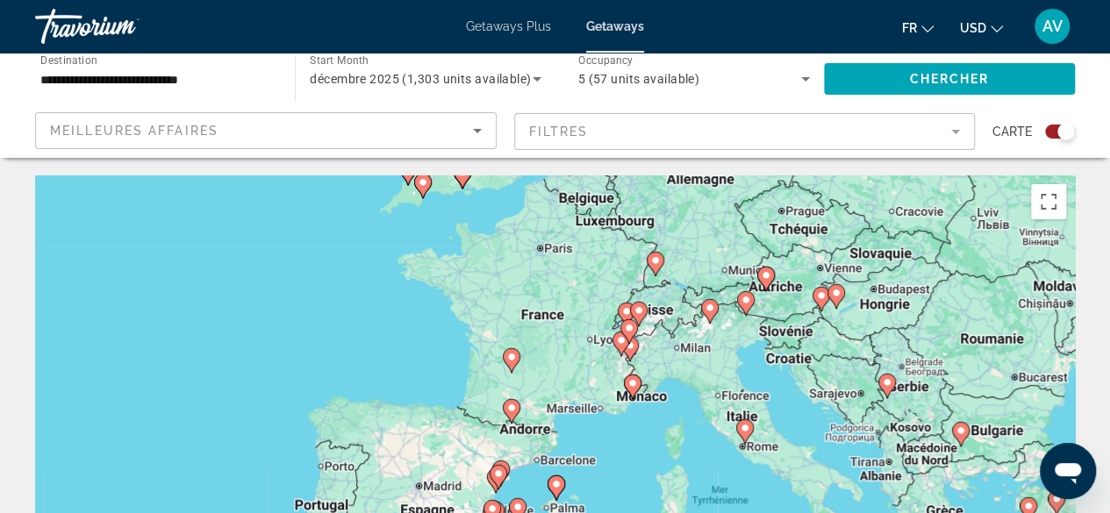
click at [592, 348] on div "Pour activer le glissement avec le clavier, appuyez sur Alt+Entrée. Une fois ce…" at bounding box center [555, 439] width 1040 height 527
click at [613, 345] on gmp-advanced-marker "Main content" at bounding box center [622, 344] width 18 height 26
type input "**********"
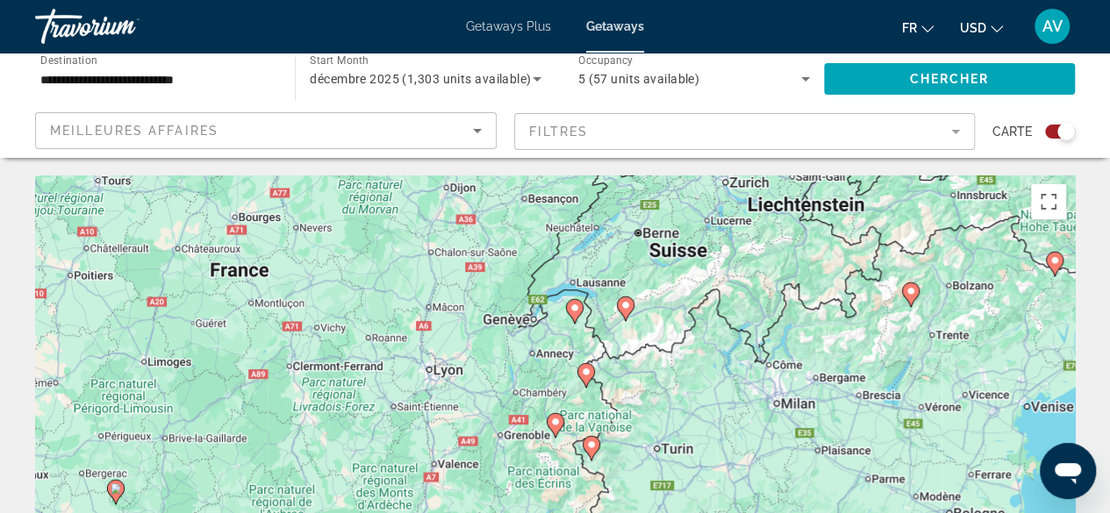
click at [574, 312] on image "Main content" at bounding box center [575, 308] width 11 height 11
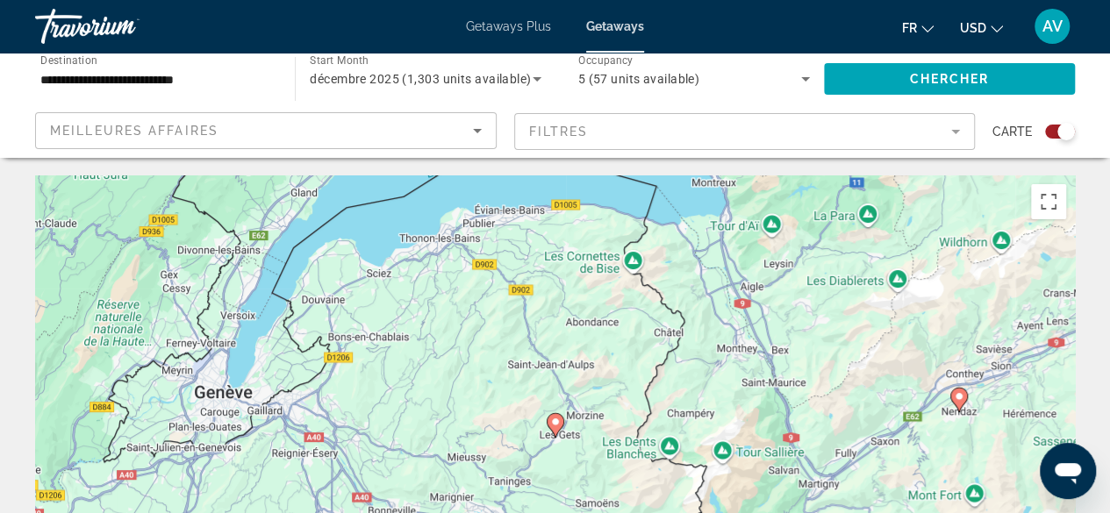
click at [553, 427] on icon "Main content" at bounding box center [555, 425] width 16 height 23
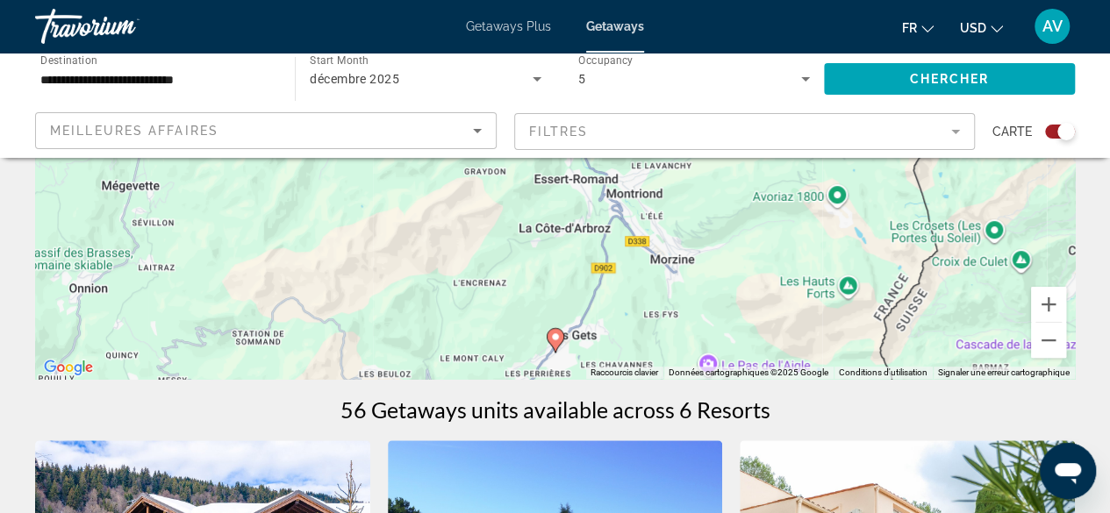
scroll to position [351, 0]
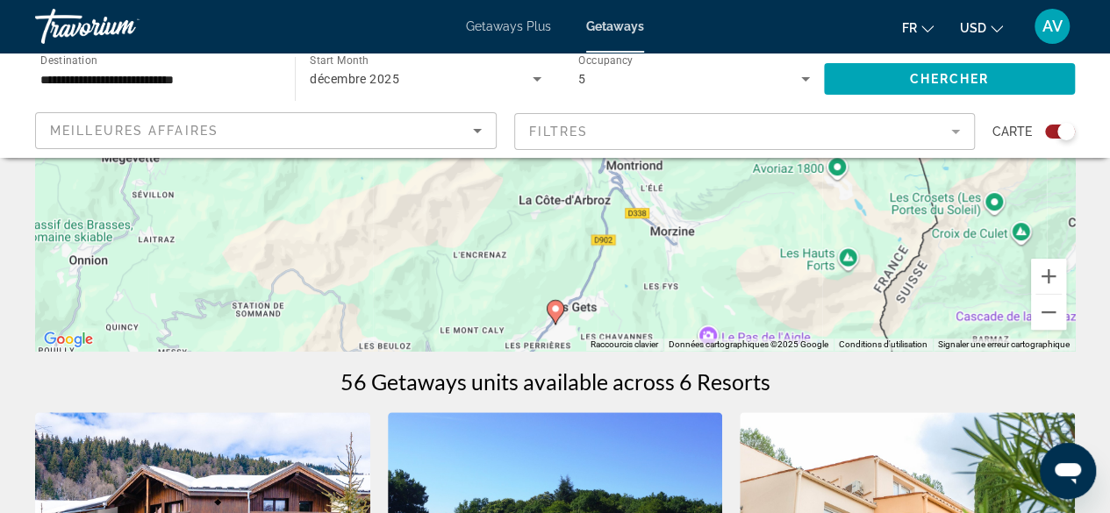
click at [556, 310] on image "Main content" at bounding box center [555, 309] width 11 height 11
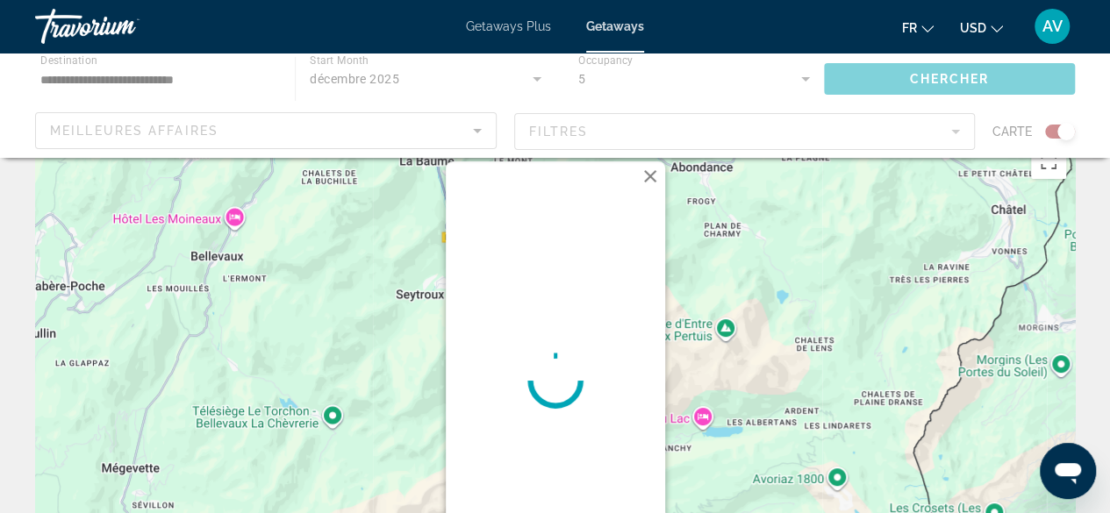
scroll to position [0, 0]
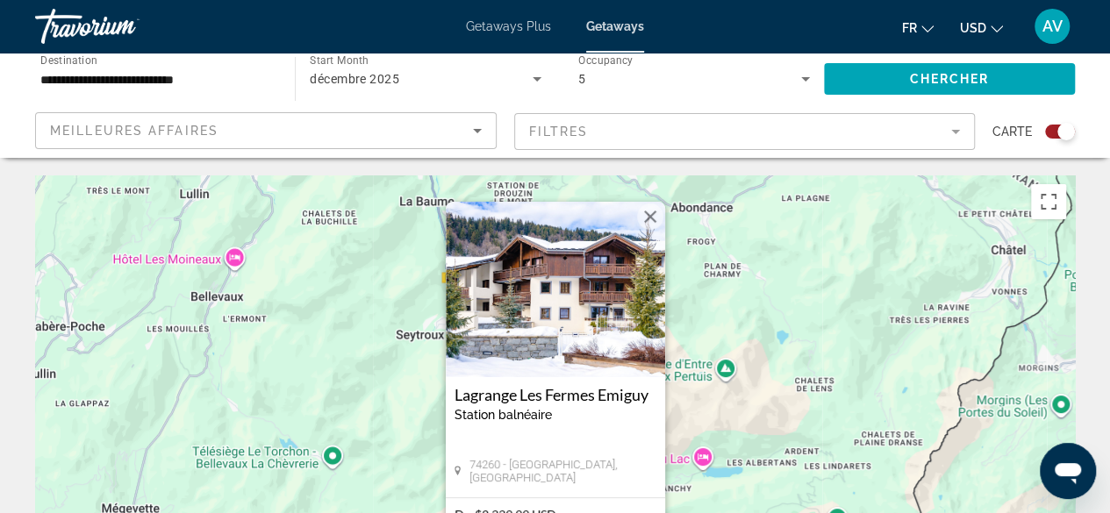
click at [560, 324] on img "Main content" at bounding box center [555, 290] width 219 height 176
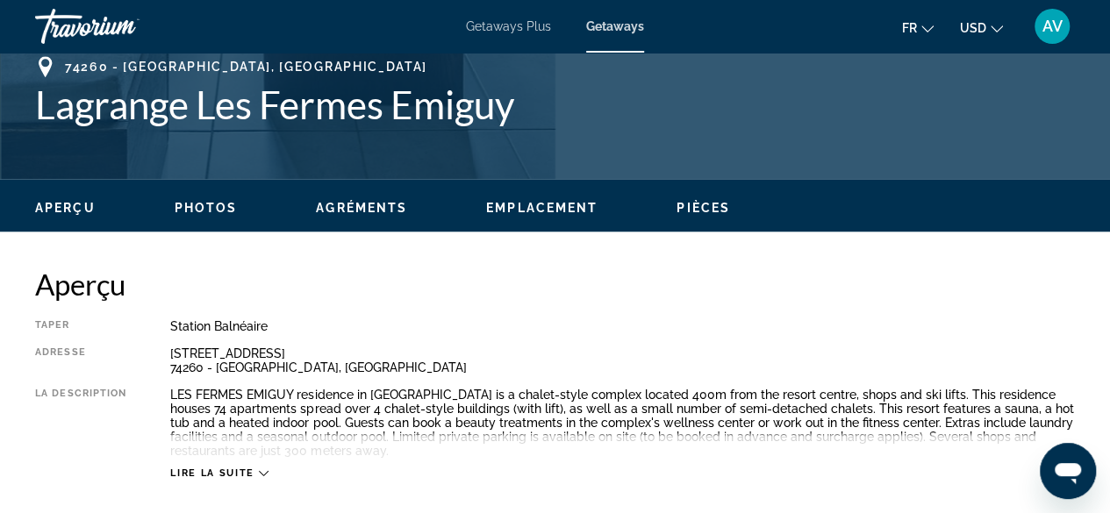
scroll to position [702, 0]
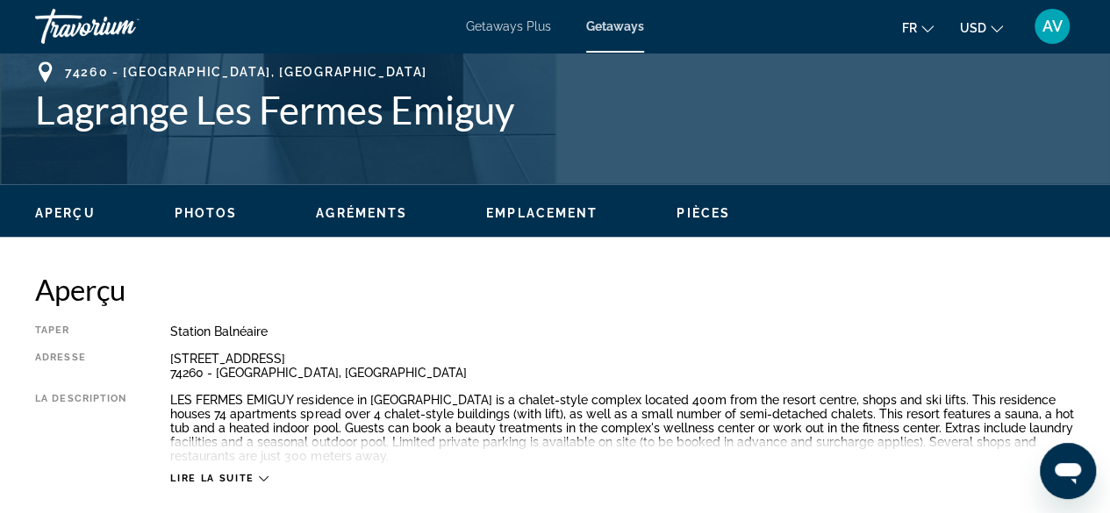
click at [999, 20] on mat-icon "Change currency" at bounding box center [997, 26] width 12 height 12
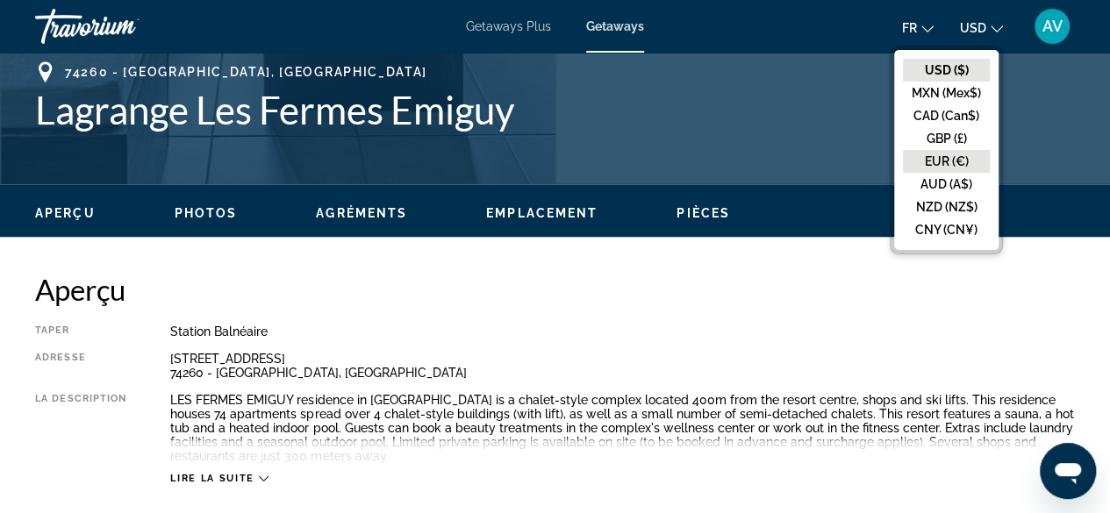
click at [953, 154] on button "EUR (€)" at bounding box center [946, 161] width 87 height 23
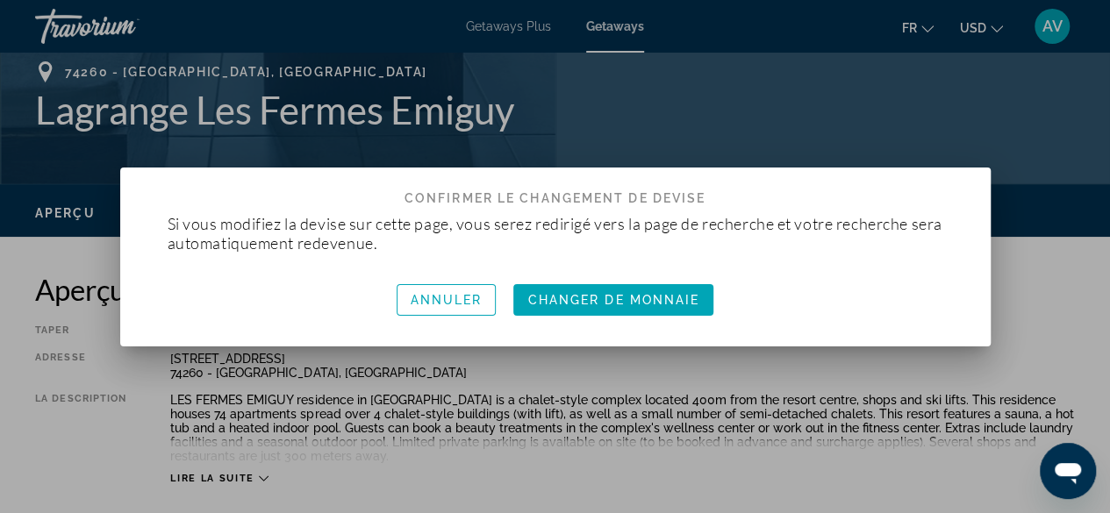
scroll to position [0, 0]
click at [627, 305] on span "Changer de monnaie" at bounding box center [613, 300] width 172 height 14
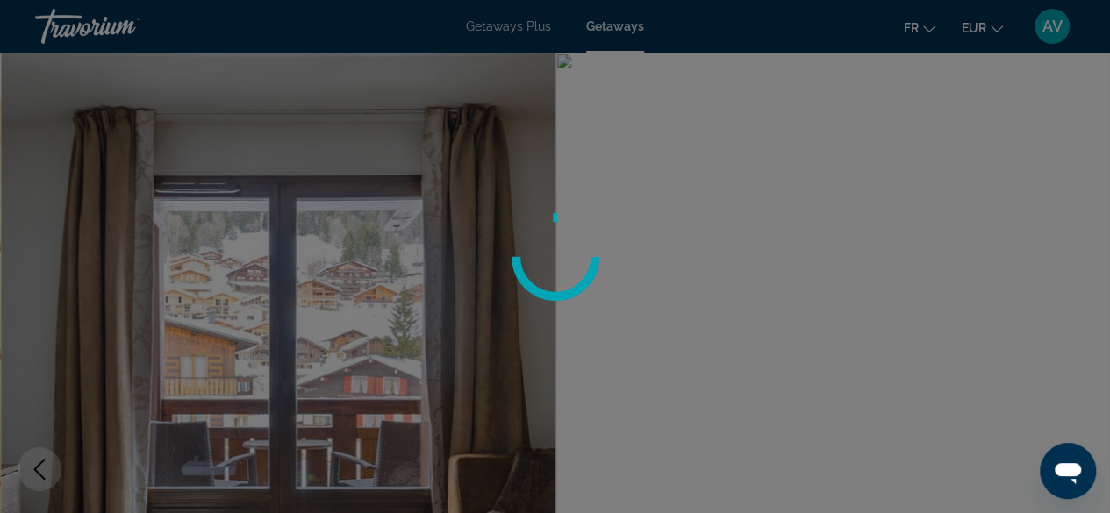
scroll to position [702, 0]
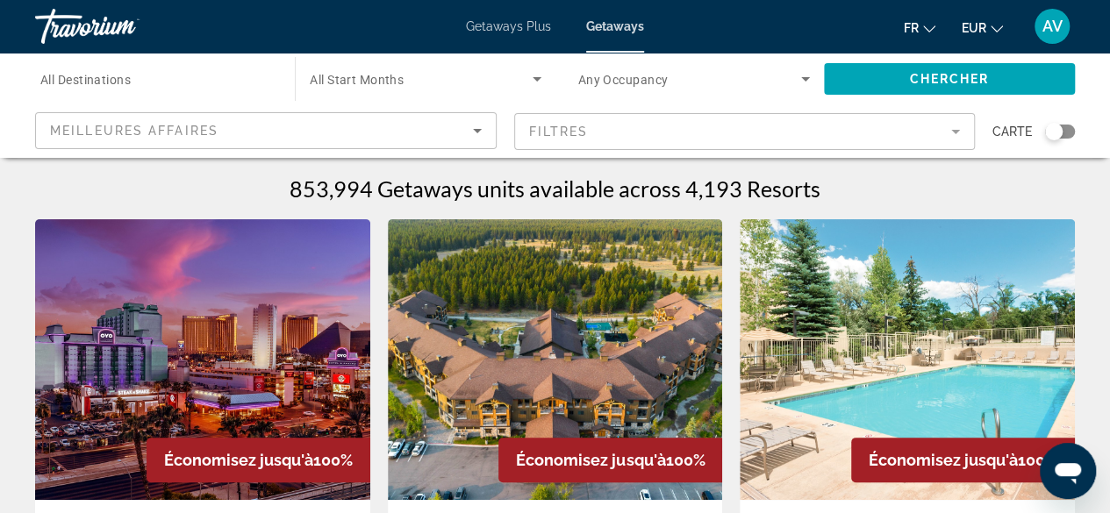
click at [224, 64] on div "Search widget" at bounding box center [156, 79] width 232 height 50
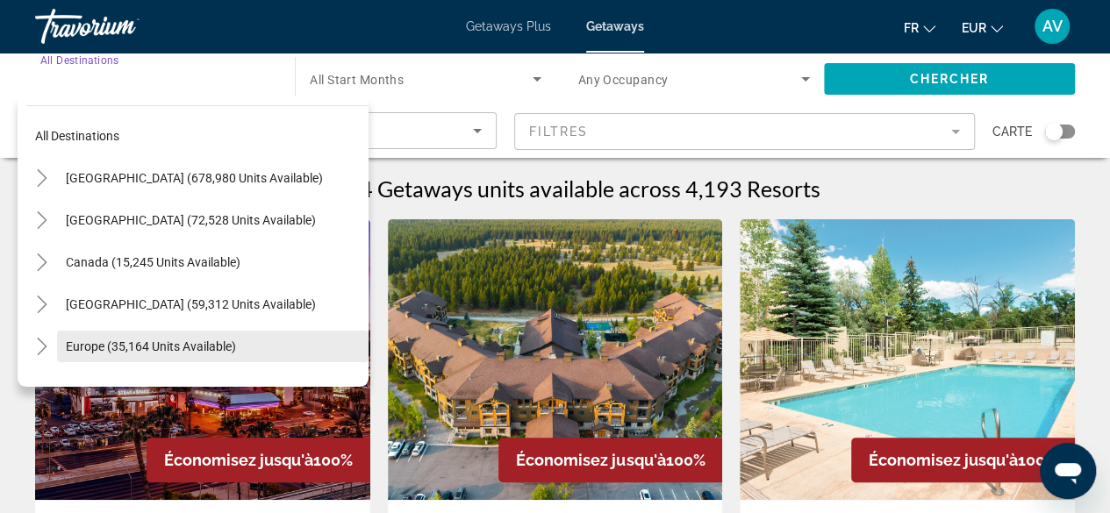
click at [155, 340] on span "Europe (35,164 units available)" at bounding box center [151, 347] width 170 height 14
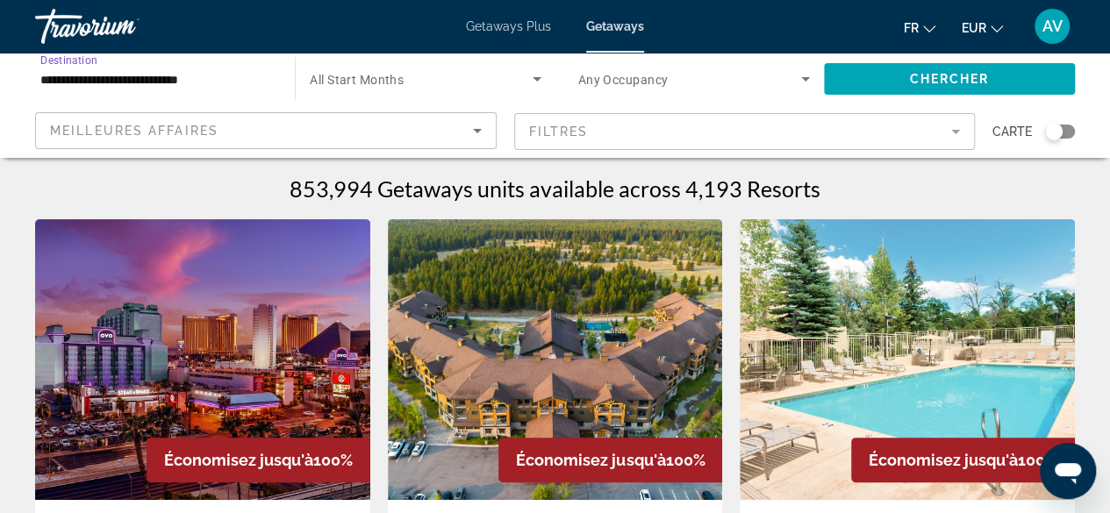
click at [411, 76] on span "Search widget" at bounding box center [421, 78] width 222 height 21
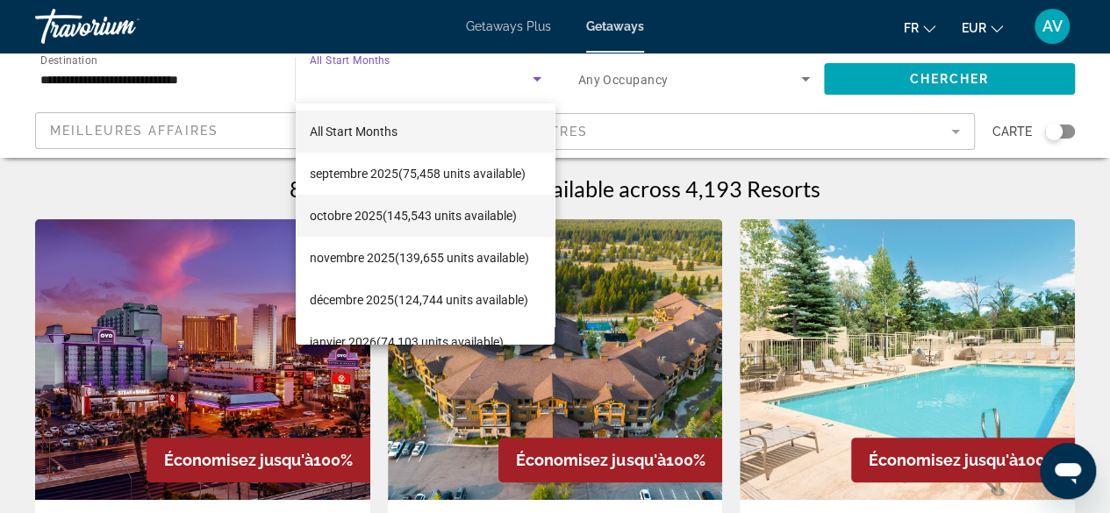
scroll to position [88, 0]
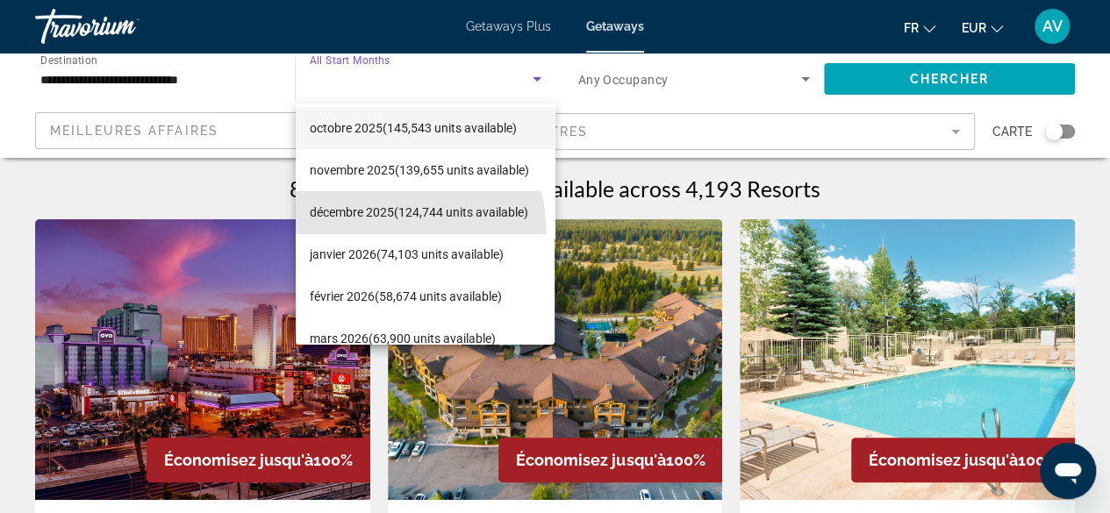
click at [405, 223] on span "décembre 2025 (124,744 units available)" at bounding box center [419, 212] width 219 height 21
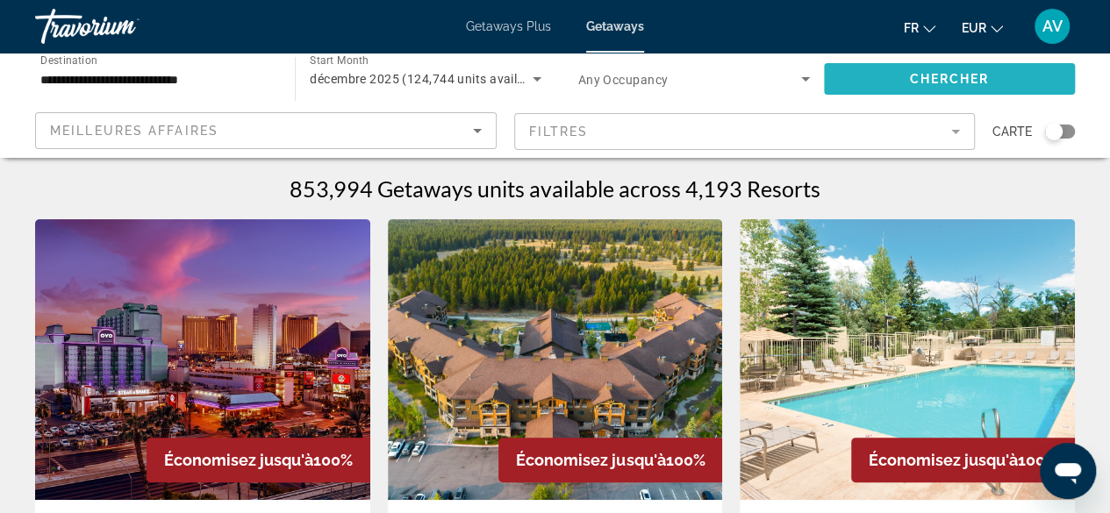
click at [977, 86] on span "Search widget" at bounding box center [949, 79] width 251 height 42
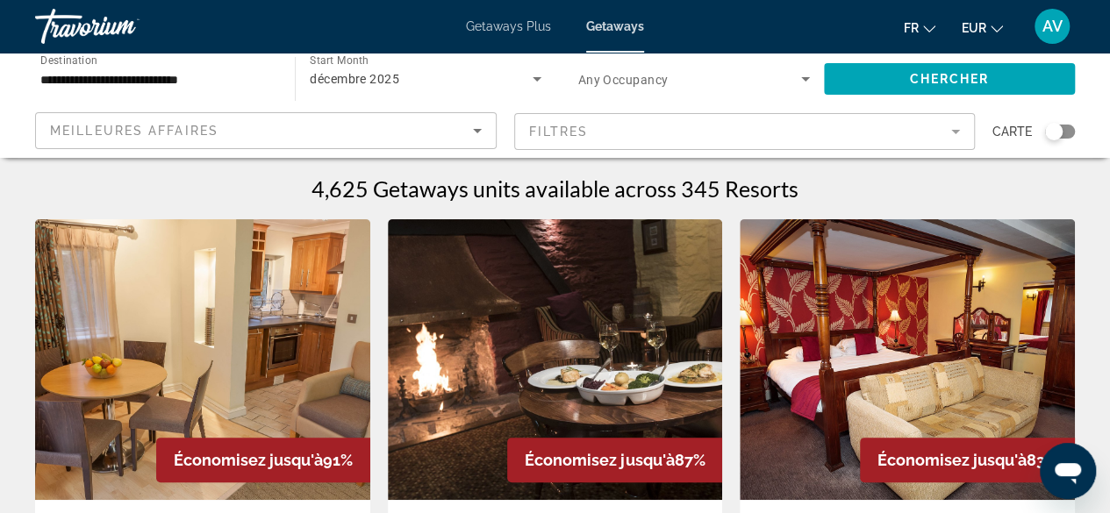
click at [1013, 132] on span "Carte" at bounding box center [1011, 131] width 39 height 25
click at [1017, 132] on span "Carte" at bounding box center [1011, 131] width 39 height 25
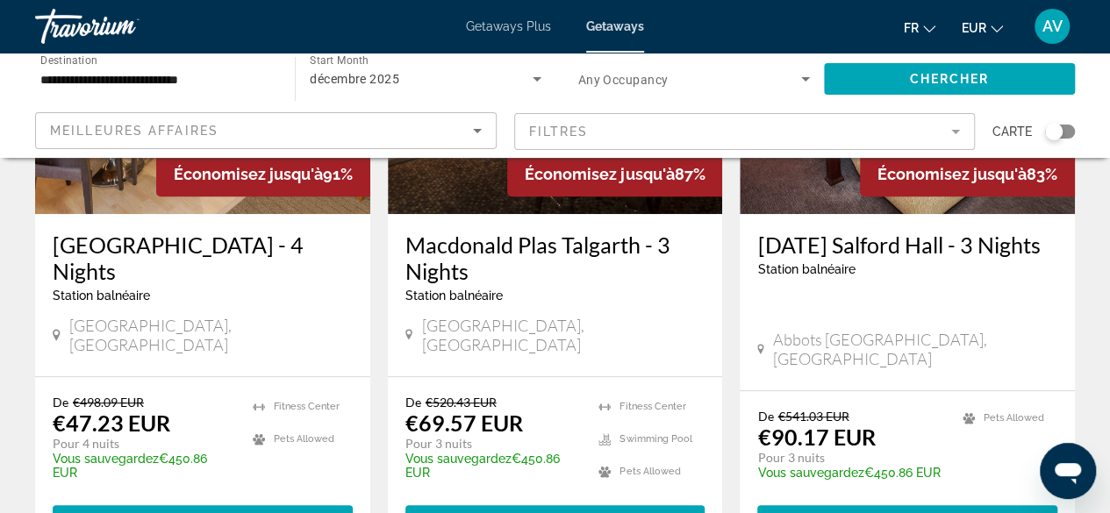
scroll to position [176, 0]
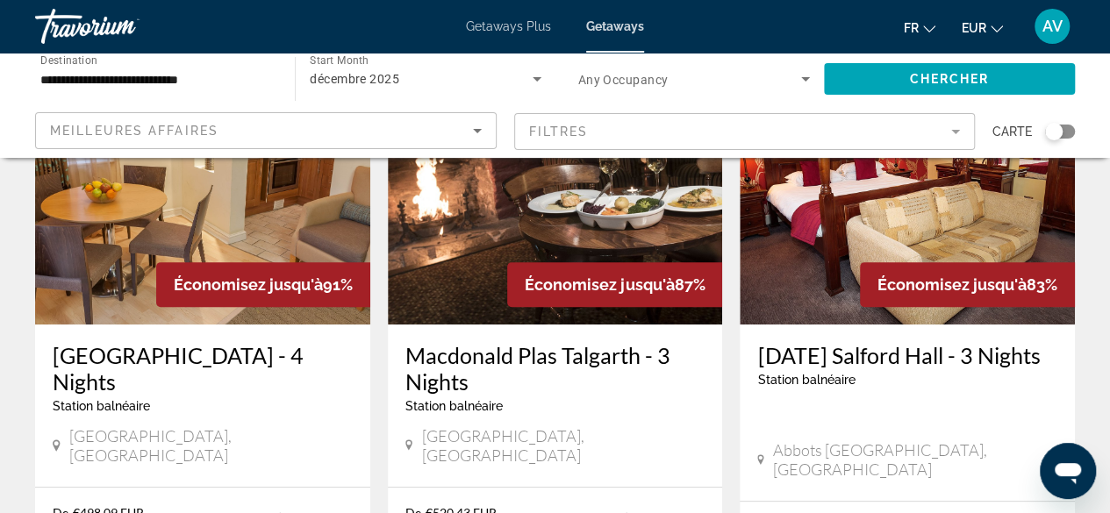
click at [1054, 129] on div "Search widget" at bounding box center [1054, 132] width 18 height 18
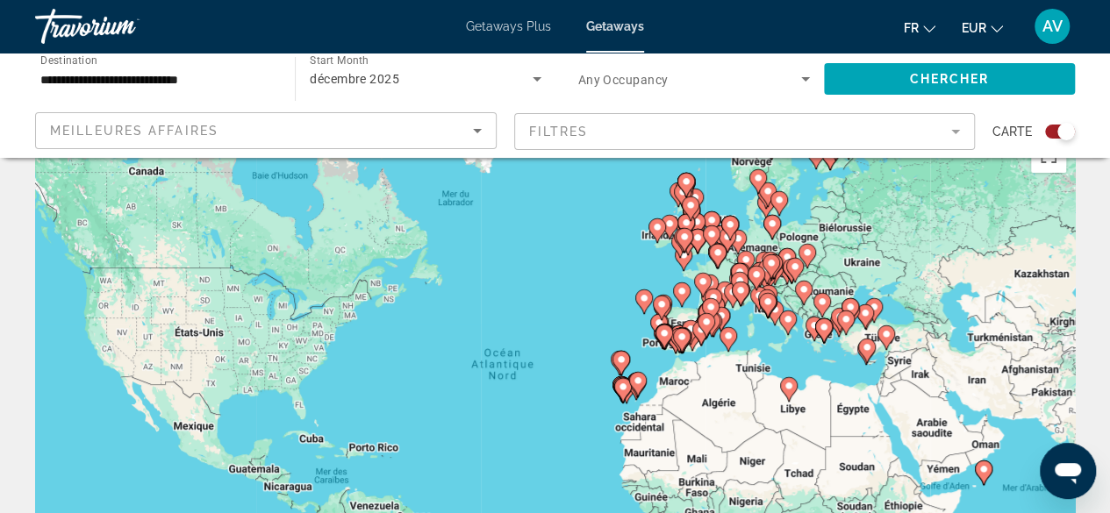
scroll to position [0, 0]
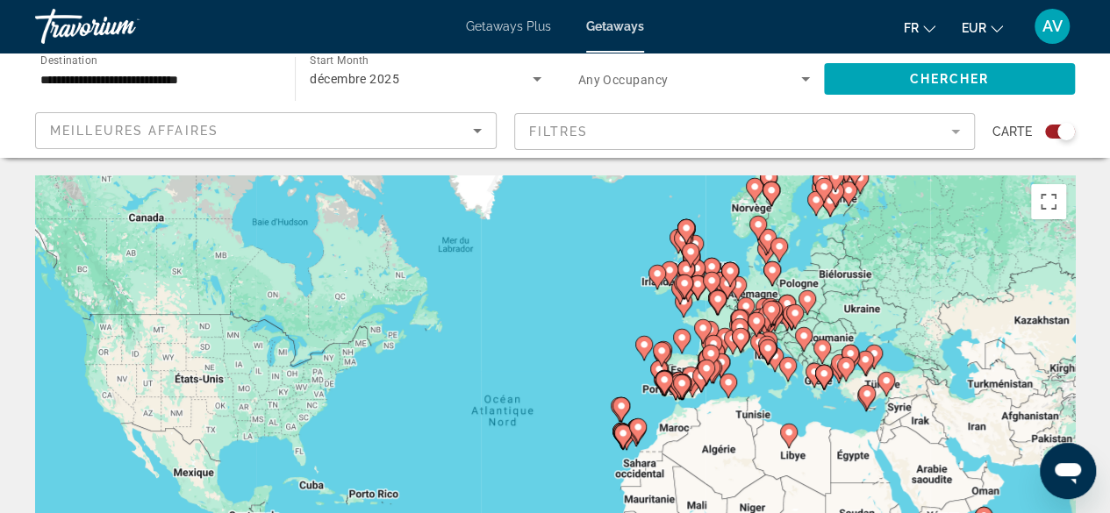
click at [653, 315] on div "Pour activer le glissement avec le clavier, appuyez sur Alt+Entrée. Une fois ce…" at bounding box center [555, 439] width 1040 height 527
click at [713, 319] on div "Pour activer le glissement avec le clavier, appuyez sur Alt+Entrée. Une fois ce…" at bounding box center [555, 439] width 1040 height 527
click at [743, 319] on icon "Main content" at bounding box center [740, 331] width 18 height 25
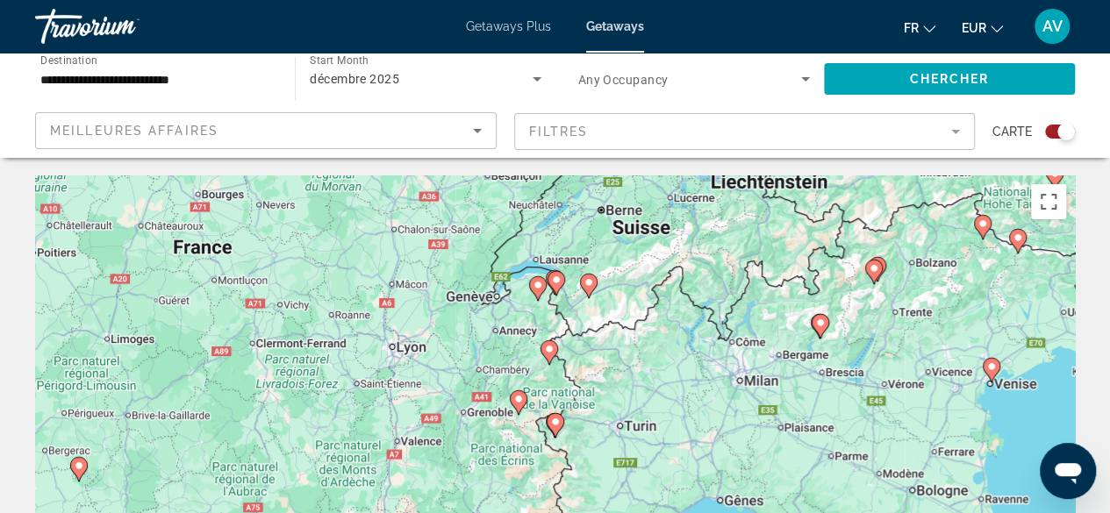
click at [476, 347] on div "Pour activer le glissement avec le clavier, appuyez sur Alt+Entrée. Une fois ce…" at bounding box center [555, 439] width 1040 height 527
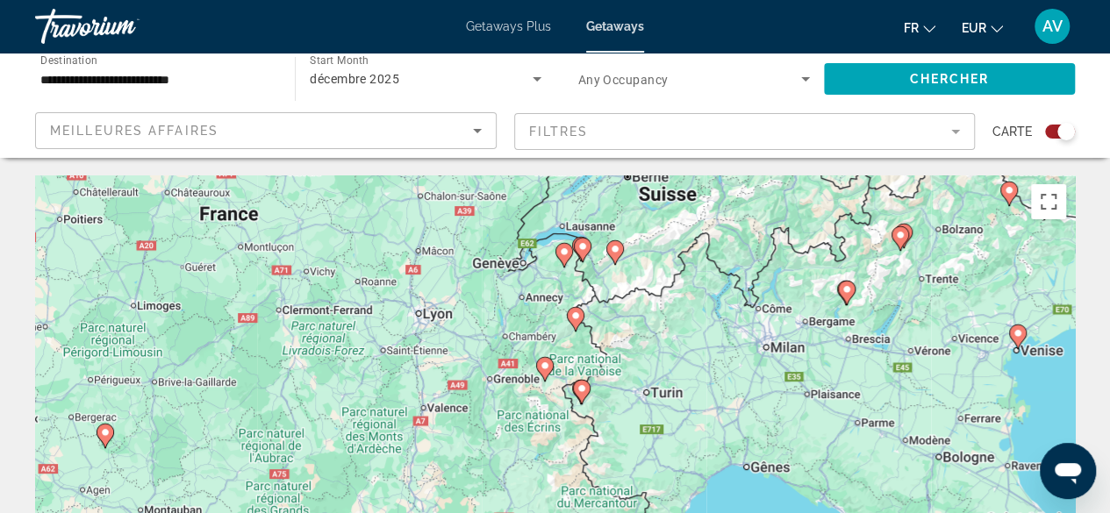
drag, startPoint x: 476, startPoint y: 347, endPoint x: 502, endPoint y: 308, distance: 46.2
click at [502, 308] on div "Pour activer le glissement avec le clavier, appuyez sur Alt+Entrée. Une fois ce…" at bounding box center [555, 439] width 1040 height 527
click at [582, 247] on image "Main content" at bounding box center [582, 246] width 11 height 11
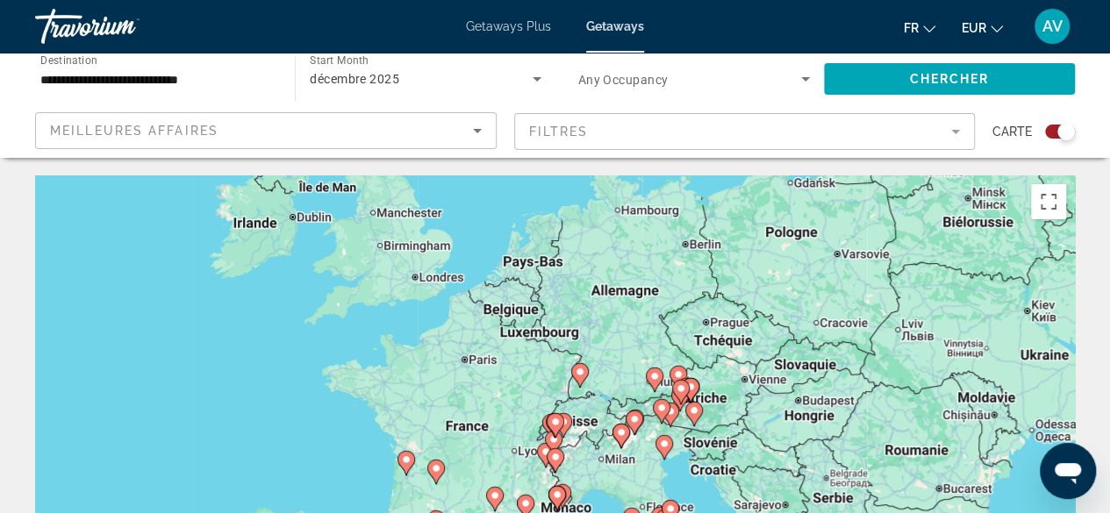
click at [555, 418] on image "Main content" at bounding box center [555, 422] width 11 height 11
type input "**********"
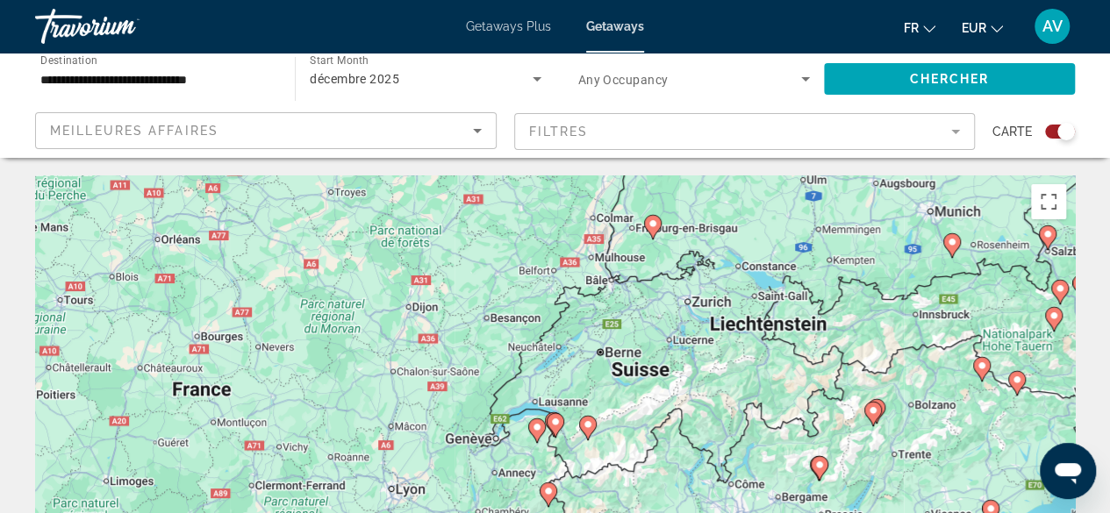
click at [555, 424] on image "Main content" at bounding box center [555, 422] width 11 height 11
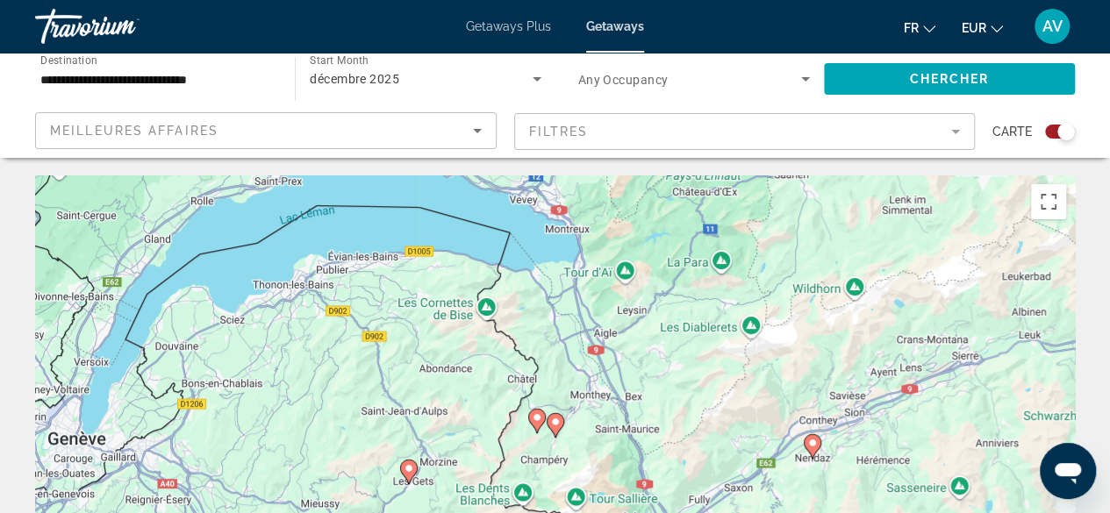
click at [557, 422] on image "Main content" at bounding box center [555, 422] width 11 height 11
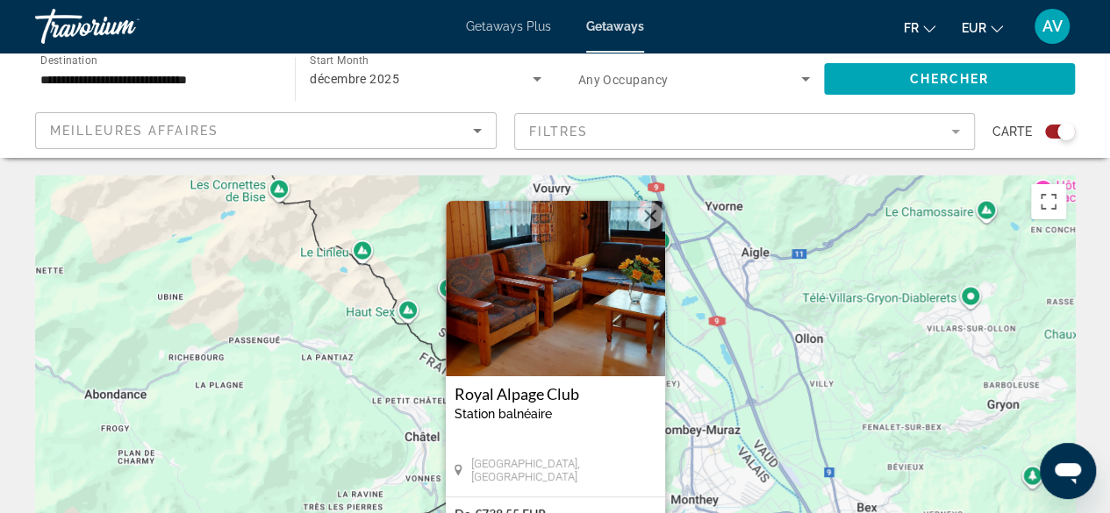
click at [799, 81] on icon "Search widget" at bounding box center [805, 78] width 21 height 21
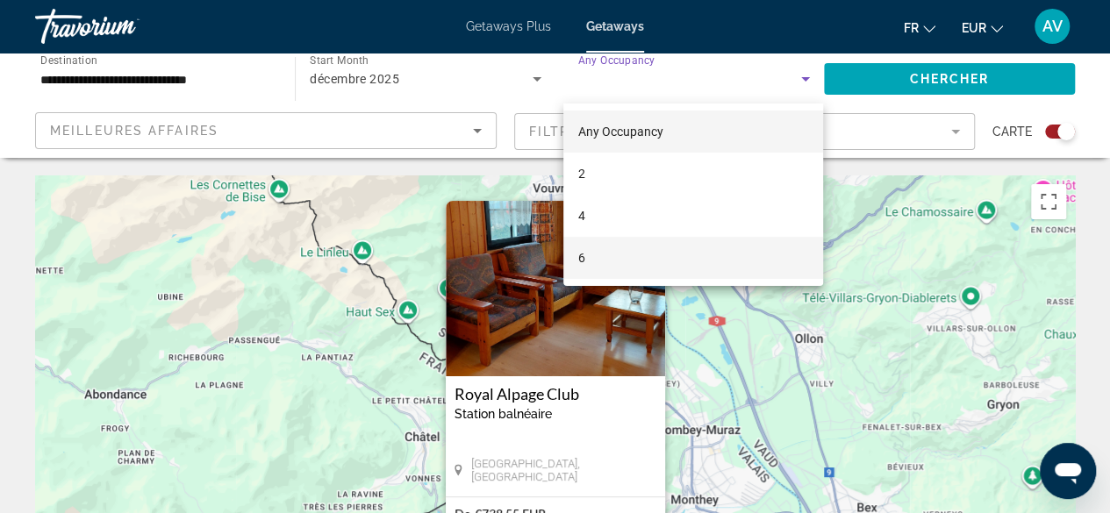
click at [670, 250] on mat-option "6" at bounding box center [693, 258] width 260 height 42
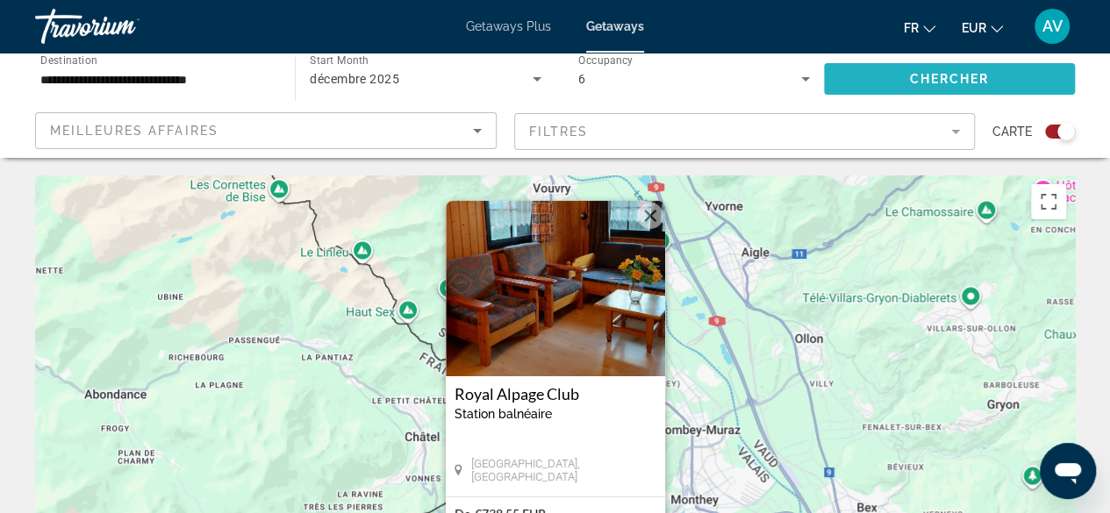
click at [876, 76] on span "Search widget" at bounding box center [949, 79] width 251 height 42
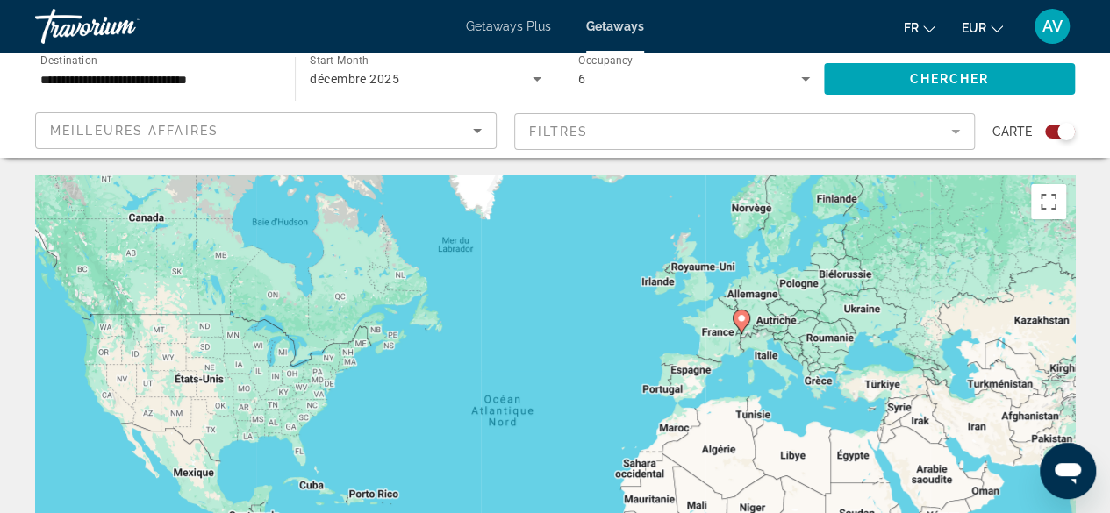
click at [741, 324] on icon "Main content" at bounding box center [741, 322] width 16 height 23
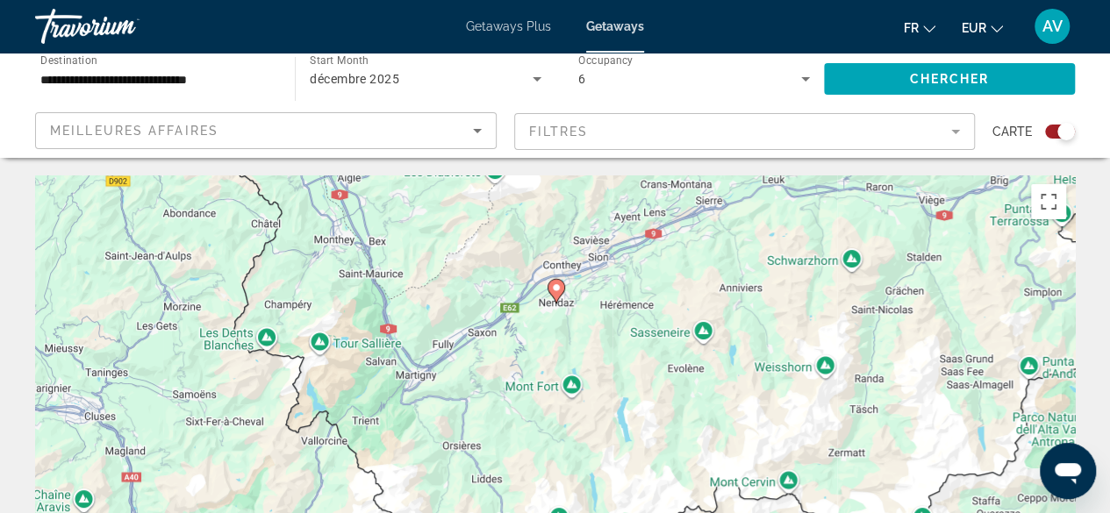
drag, startPoint x: 522, startPoint y: 472, endPoint x: 523, endPoint y: 329, distance: 143.0
click at [523, 329] on div "Pour activer le glissement avec le clavier, appuyez sur Alt+Entrée. Une fois ce…" at bounding box center [555, 439] width 1040 height 527
click at [560, 289] on image "Main content" at bounding box center [556, 288] width 11 height 11
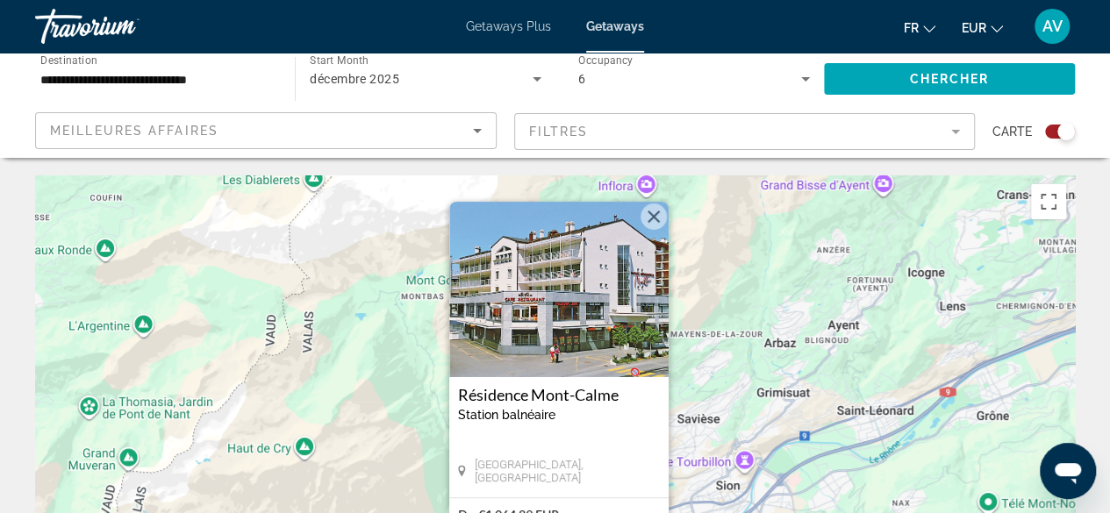
click at [570, 294] on img "Main content" at bounding box center [558, 290] width 219 height 176
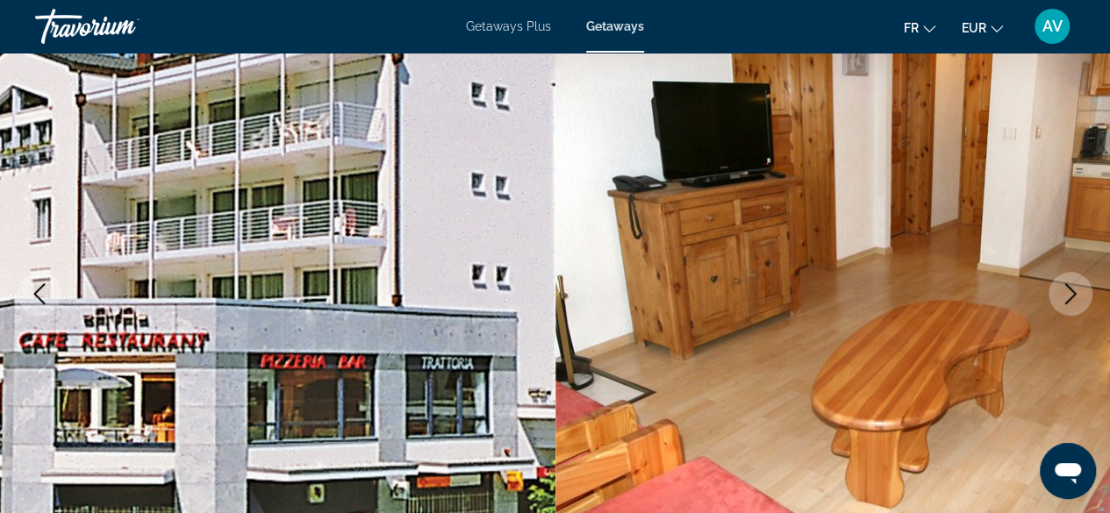
scroll to position [88, 0]
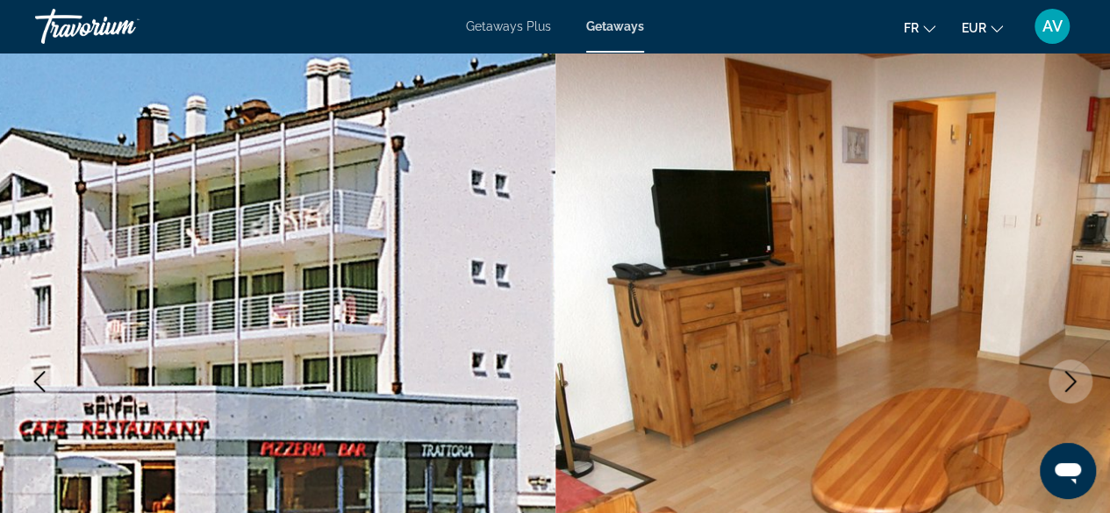
click at [1076, 377] on icon "Next image" at bounding box center [1070, 381] width 21 height 21
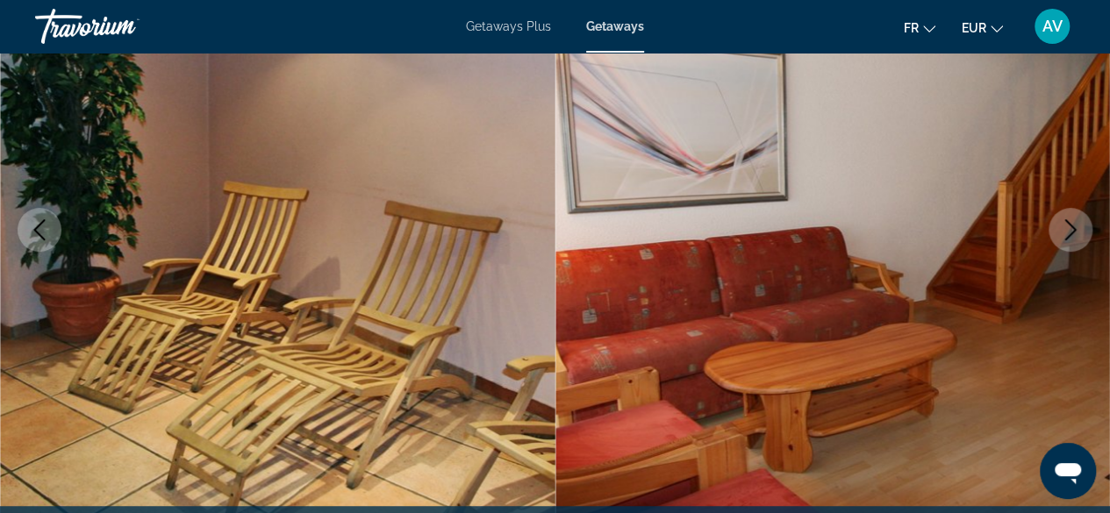
scroll to position [263, 0]
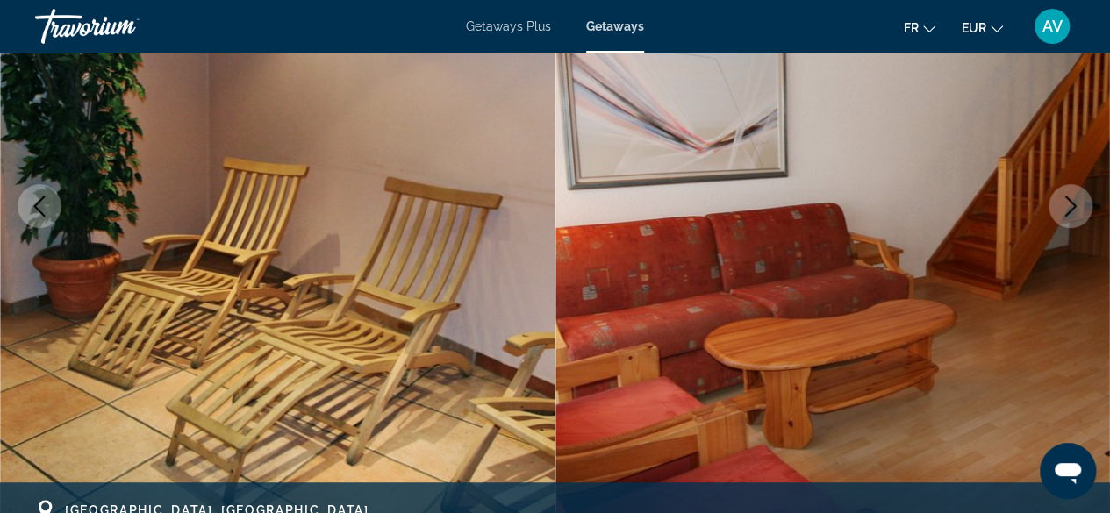
click at [1071, 215] on icon "Next image" at bounding box center [1070, 206] width 21 height 21
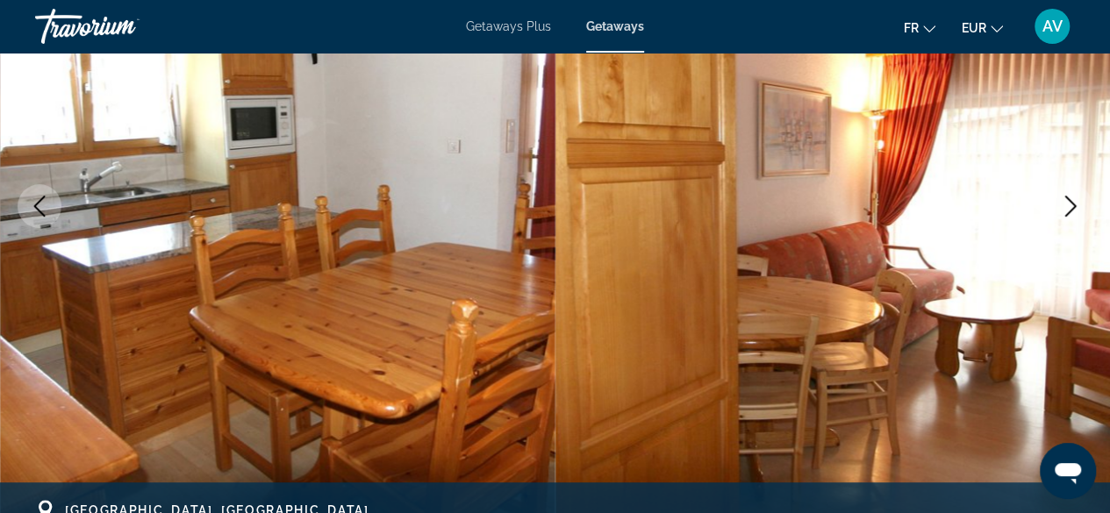
click at [1072, 197] on icon "Next image" at bounding box center [1070, 206] width 21 height 21
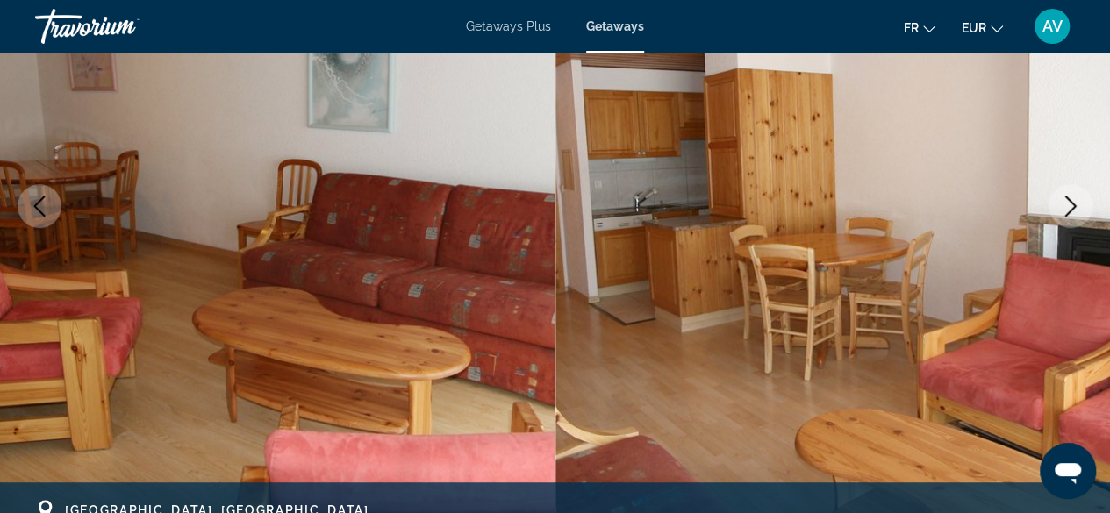
click at [1070, 202] on icon "Next image" at bounding box center [1070, 206] width 11 height 21
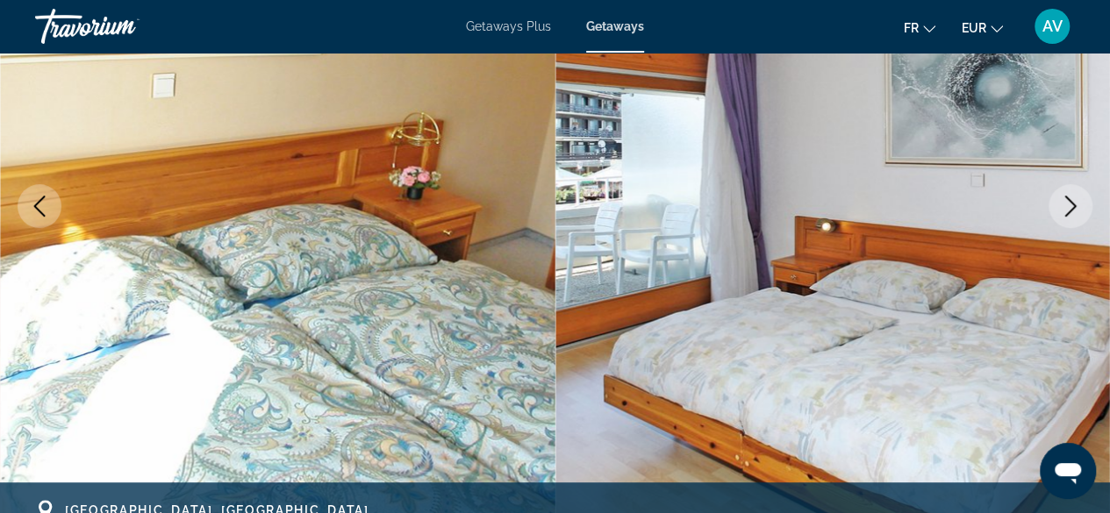
click at [1070, 202] on icon "Next image" at bounding box center [1070, 206] width 11 height 21
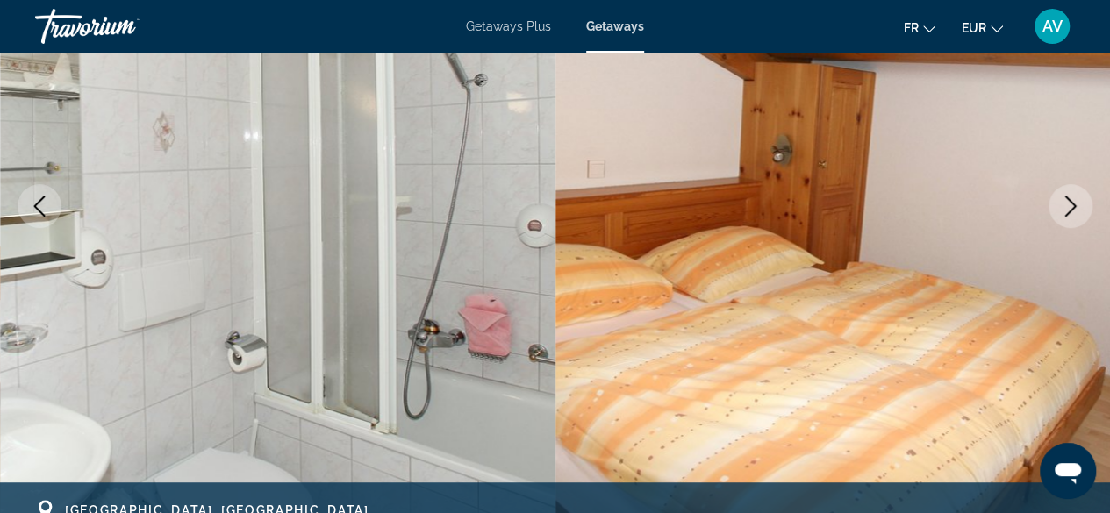
click at [1070, 203] on icon "Next image" at bounding box center [1070, 206] width 21 height 21
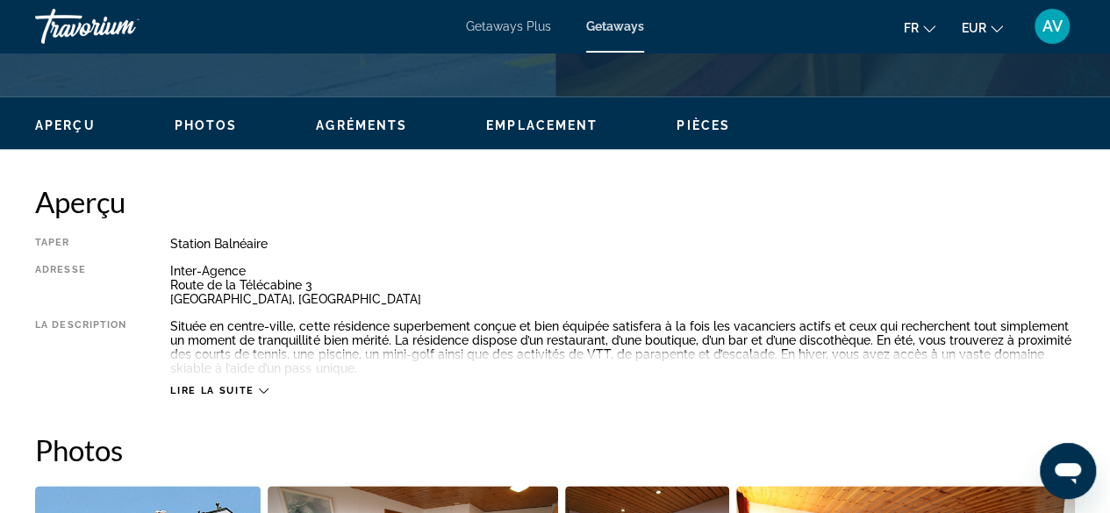
scroll to position [878, 0]
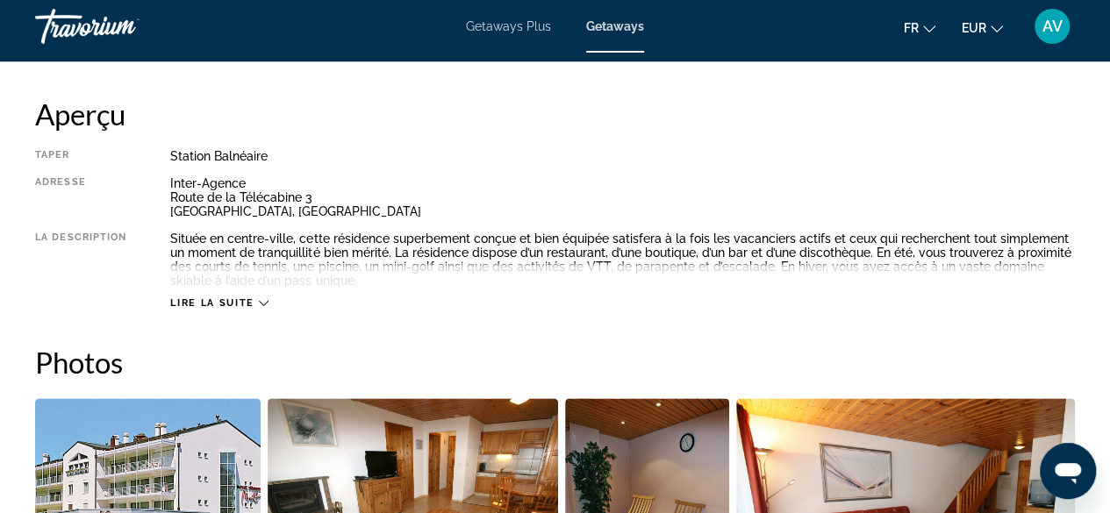
click at [251, 298] on span "Lire la suite" at bounding box center [211, 302] width 83 height 11
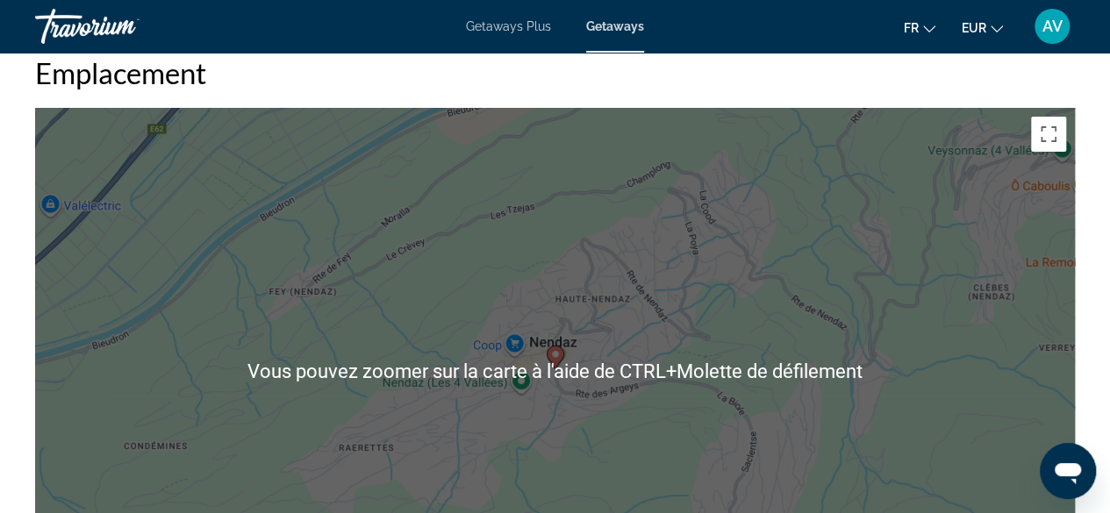
scroll to position [3071, 0]
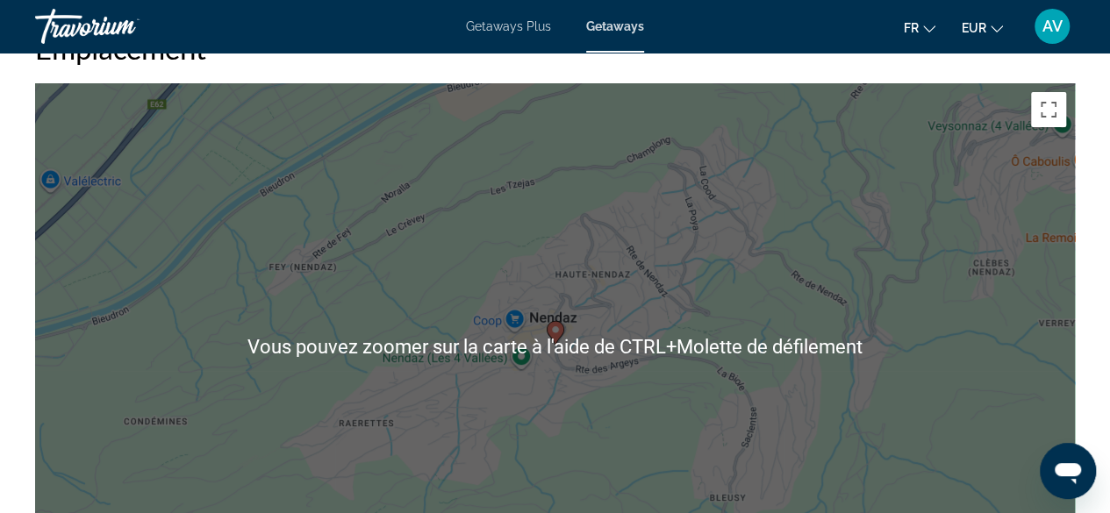
click at [555, 352] on div "Pour activer le glissement avec le clavier, appuyez sur Alt+Entrée. Une fois ce…" at bounding box center [555, 346] width 1040 height 527
click at [565, 368] on div "Pour activer le glissement avec le clavier, appuyez sur Alt+Entrée. Une fois ce…" at bounding box center [555, 346] width 1040 height 527
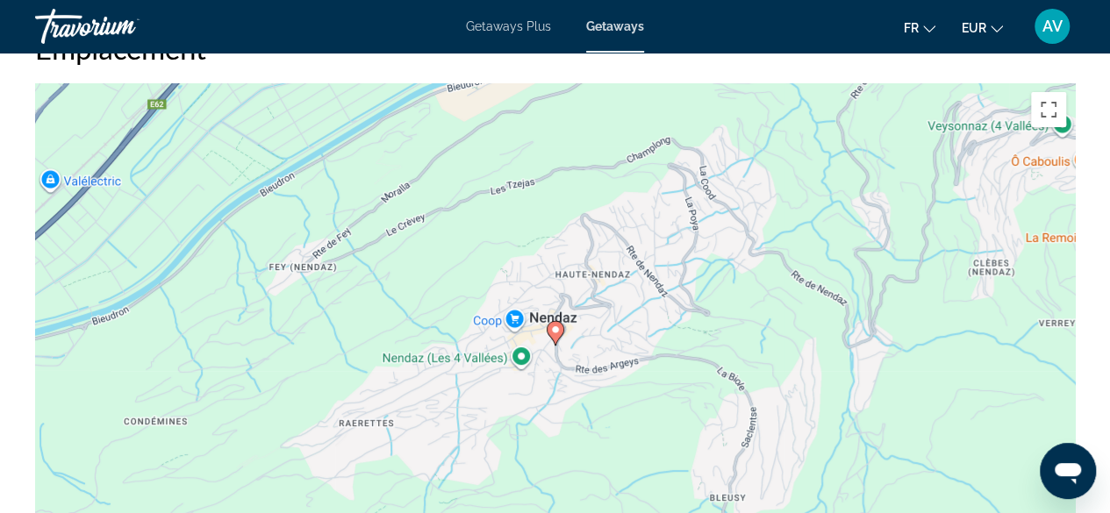
click at [611, 293] on div "Pour activer le glissement avec le clavier, appuyez sur Alt+Entrée. Une fois ce…" at bounding box center [555, 346] width 1040 height 527
click at [591, 320] on div "Pour activer le glissement avec le clavier, appuyez sur Alt+Entrée. Une fois ce…" at bounding box center [555, 346] width 1040 height 527
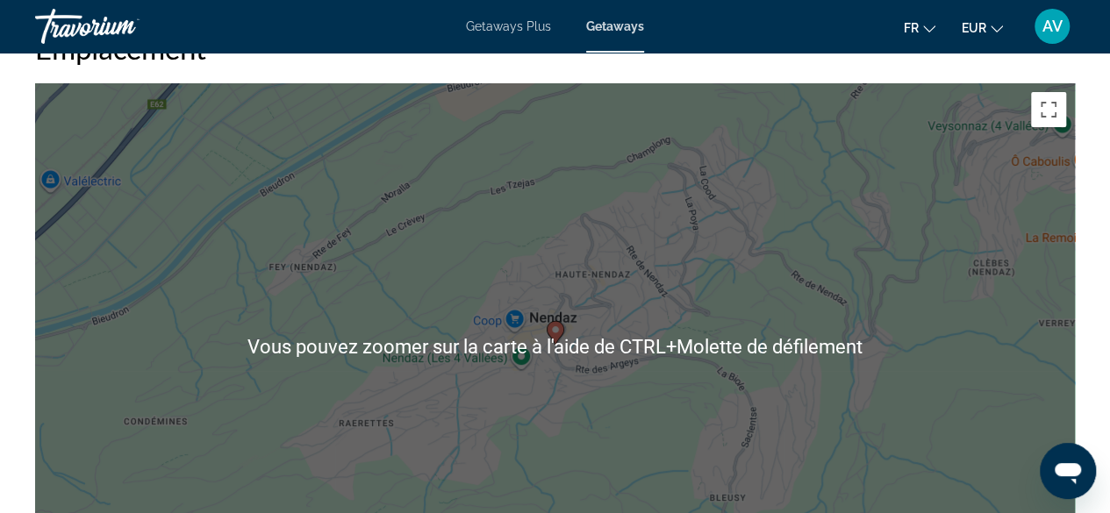
scroll to position [2984, 0]
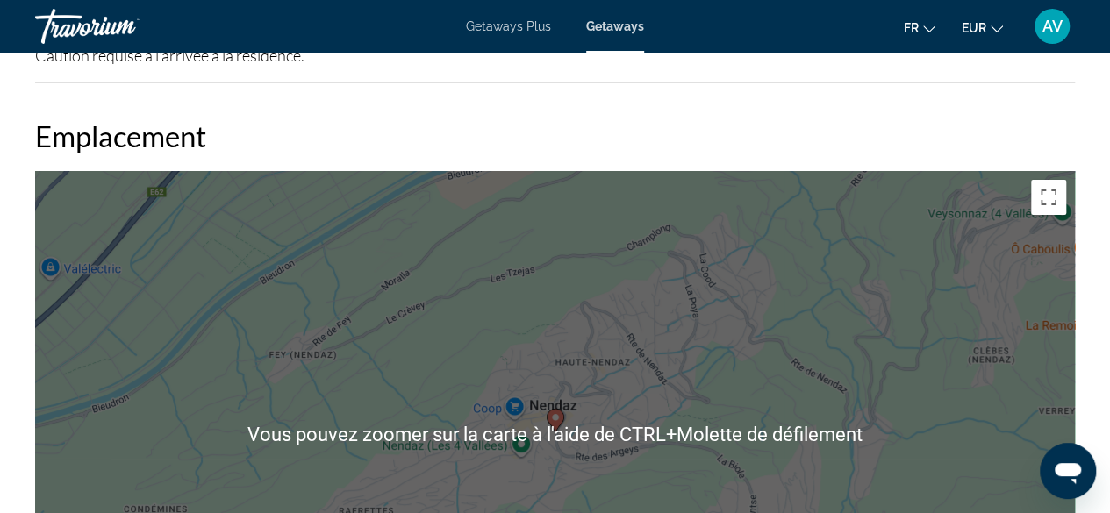
click at [577, 348] on div "Pour activer le glissement avec le clavier, appuyez sur Alt+Entrée. Une fois ce…" at bounding box center [555, 434] width 1040 height 527
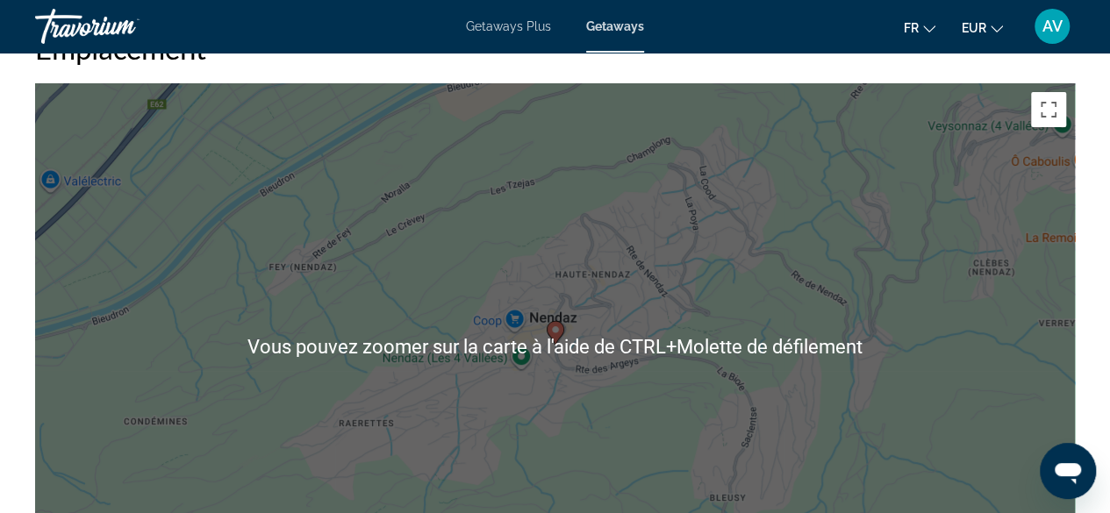
click at [568, 382] on div "Pour activer le glissement avec le clavier, appuyez sur Alt+Entrée. Une fois ce…" at bounding box center [555, 346] width 1040 height 527
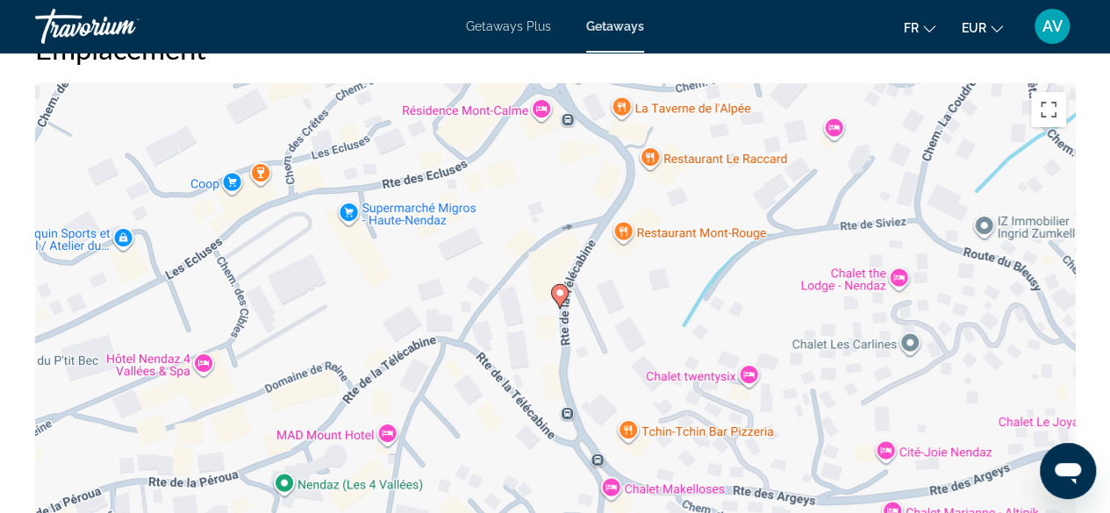
click at [747, 373] on div "Pour activer le glissement avec le clavier, appuyez sur Alt+Entrée. Une fois ce…" at bounding box center [555, 346] width 1040 height 527
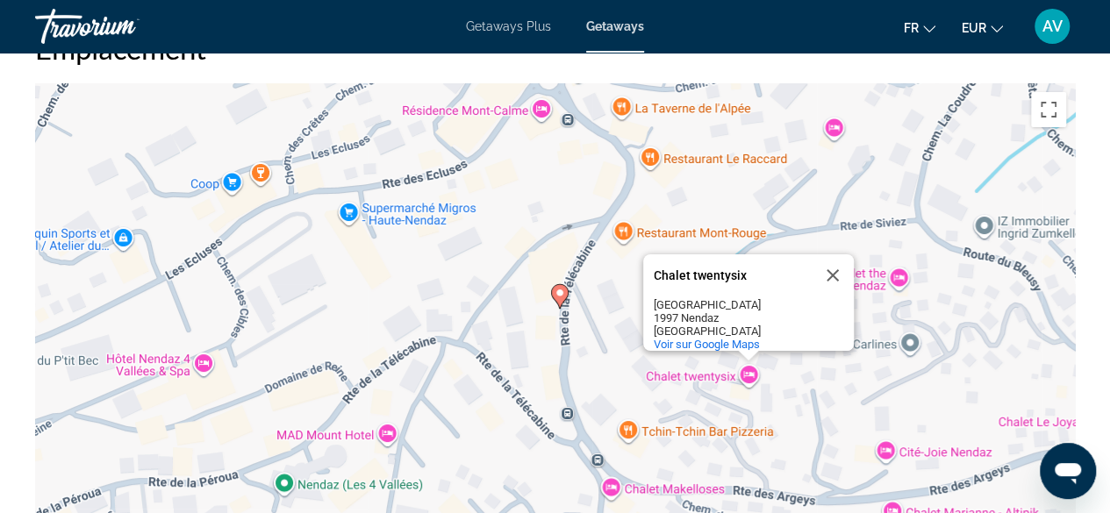
click at [566, 412] on div "Pour activer le glissement avec le clavier, appuyez sur Alt+Entrée. Une fois ce…" at bounding box center [555, 346] width 1040 height 527
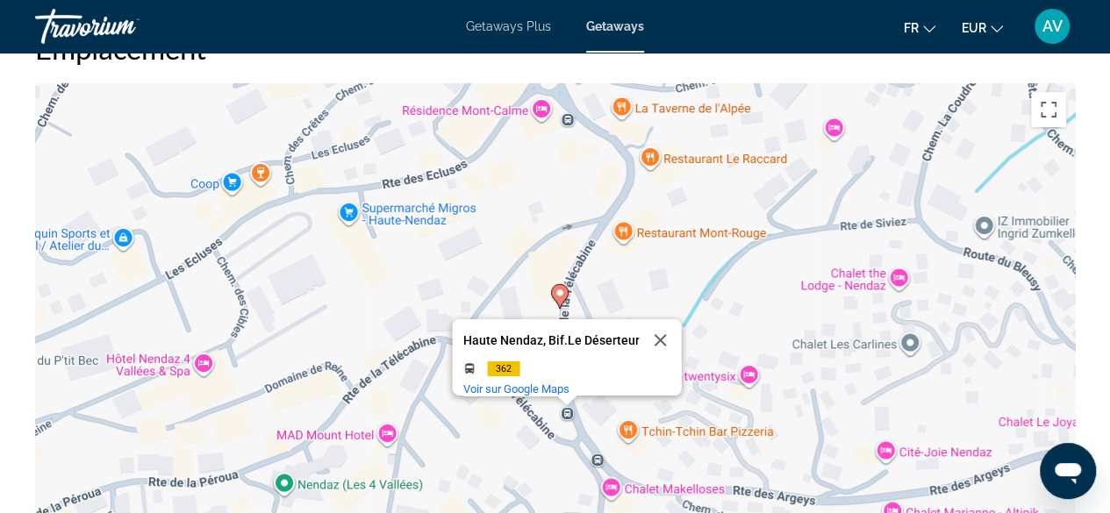
click at [667, 289] on div "Pour activer le glissement avec le clavier, appuyez sur Alt+Entrée. Une fois ce…" at bounding box center [555, 346] width 1040 height 527
click at [654, 326] on button "Fermer" at bounding box center [660, 340] width 42 height 42
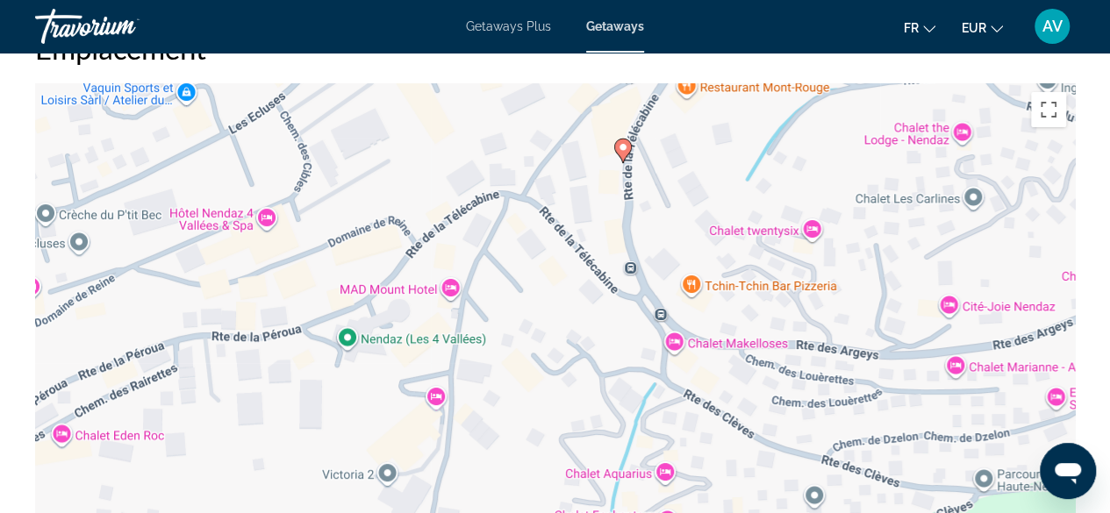
drag, startPoint x: 360, startPoint y: 297, endPoint x: 421, endPoint y: 154, distance: 156.5
click at [421, 154] on div "Pour activer le glissement avec le clavier, appuyez sur Alt+Entrée. Une fois ce…" at bounding box center [555, 346] width 1040 height 527
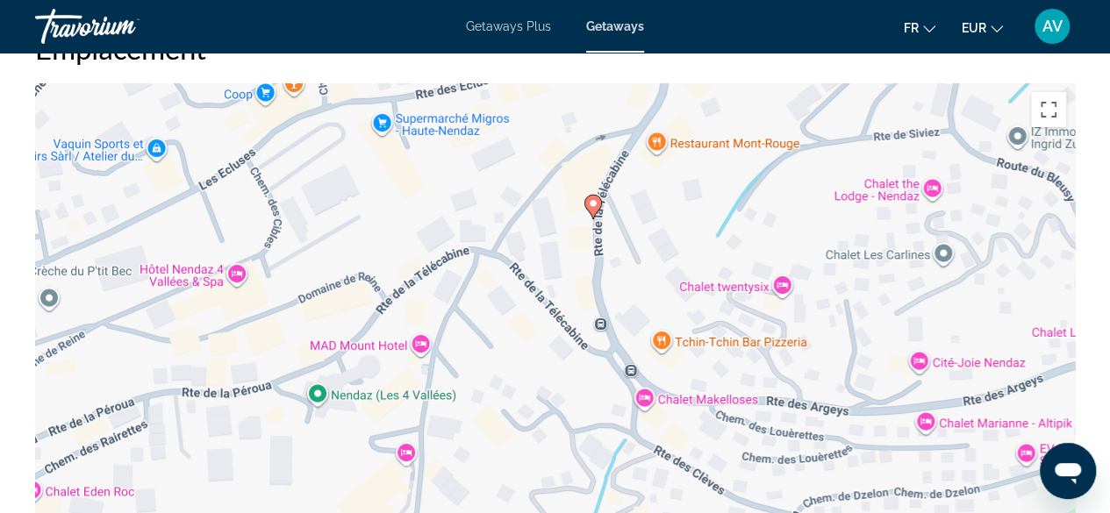
drag, startPoint x: 479, startPoint y: 422, endPoint x: 448, endPoint y: 470, distance: 57.7
click at [448, 470] on div "Pour activer le glissement avec le clavier, appuyez sur Alt+Entrée. Une fois ce…" at bounding box center [555, 346] width 1040 height 527
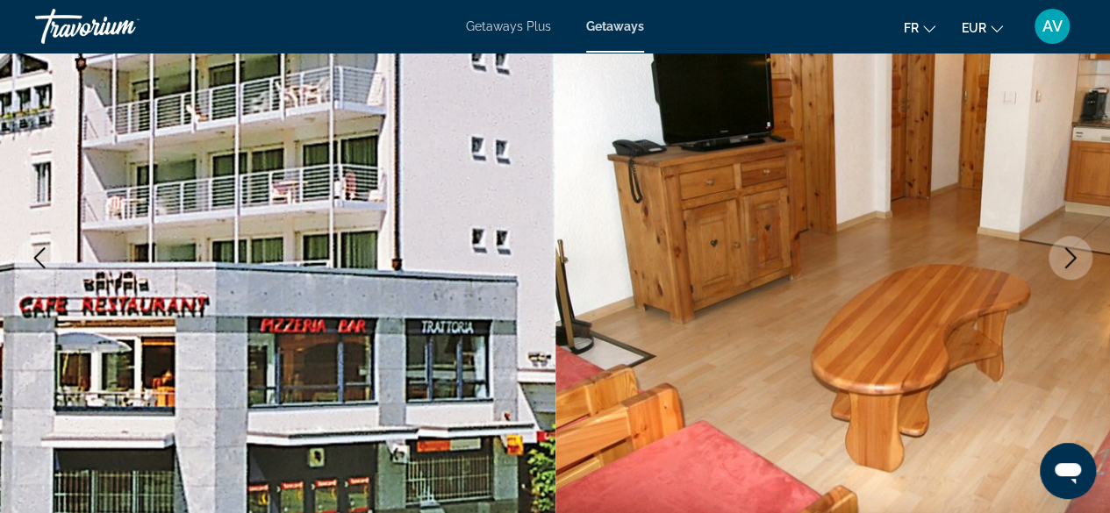
scroll to position [190, 0]
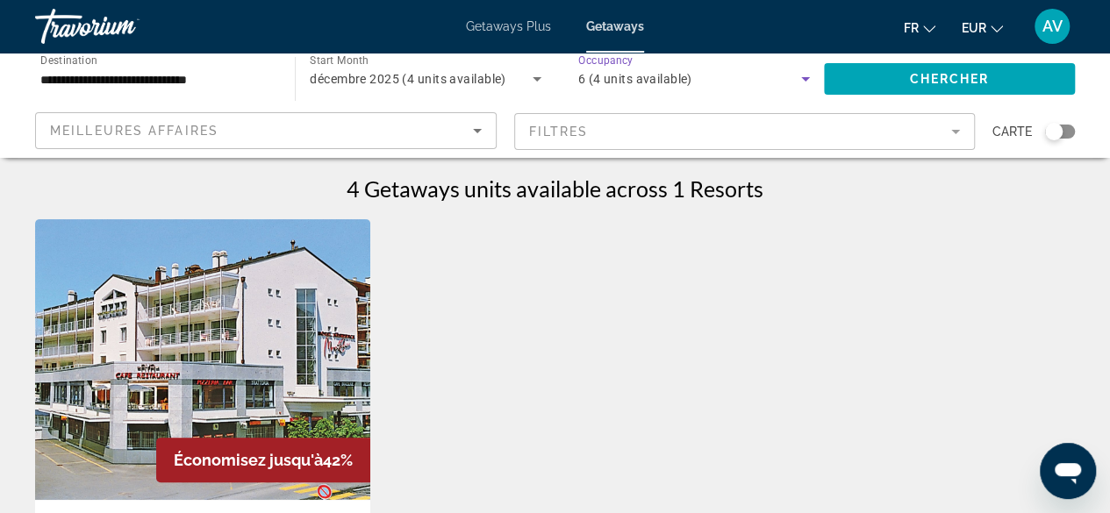
click at [804, 74] on icon "Search widget" at bounding box center [805, 78] width 21 height 21
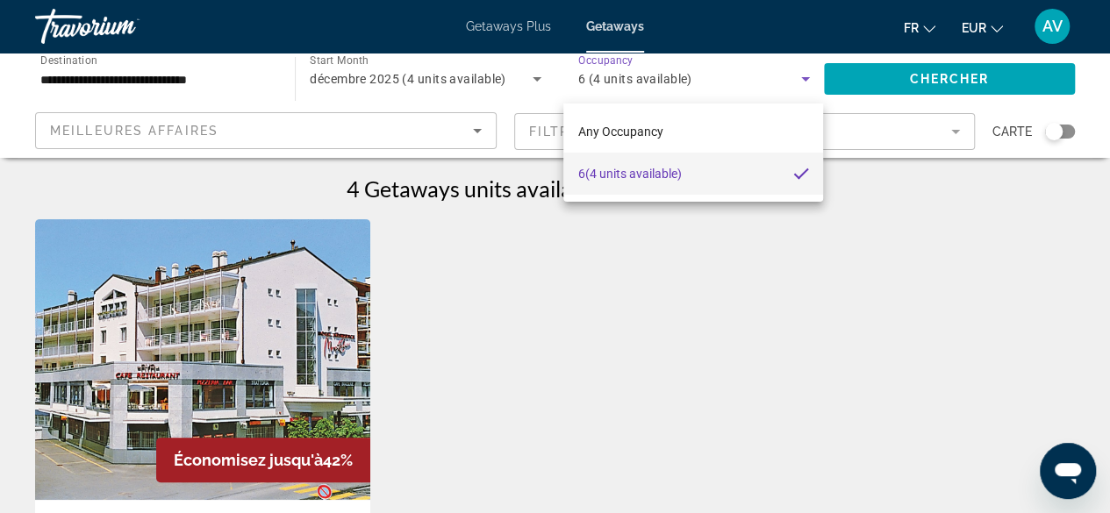
click at [239, 77] on div at bounding box center [555, 256] width 1110 height 513
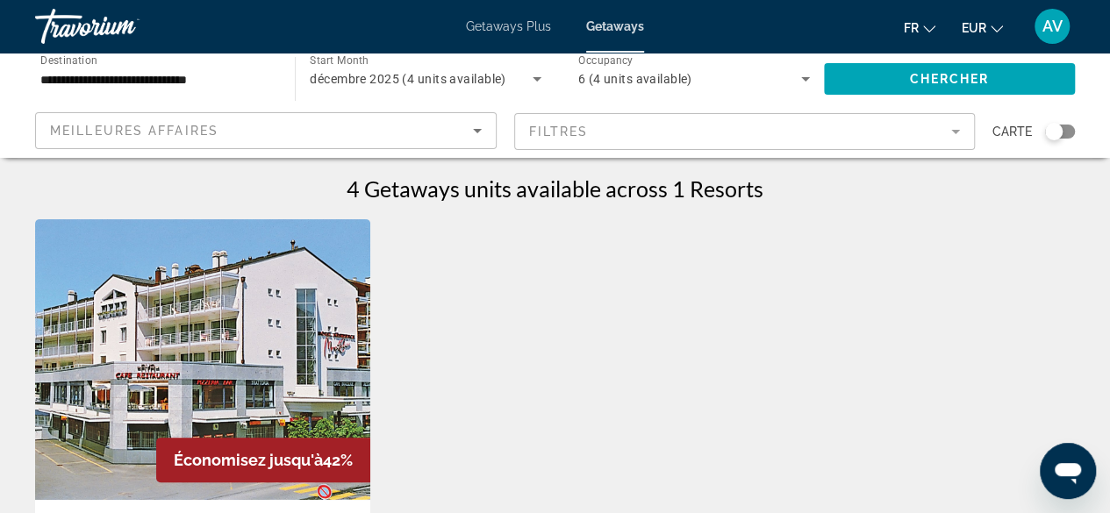
click at [233, 82] on input "**********" at bounding box center [156, 79] width 232 height 21
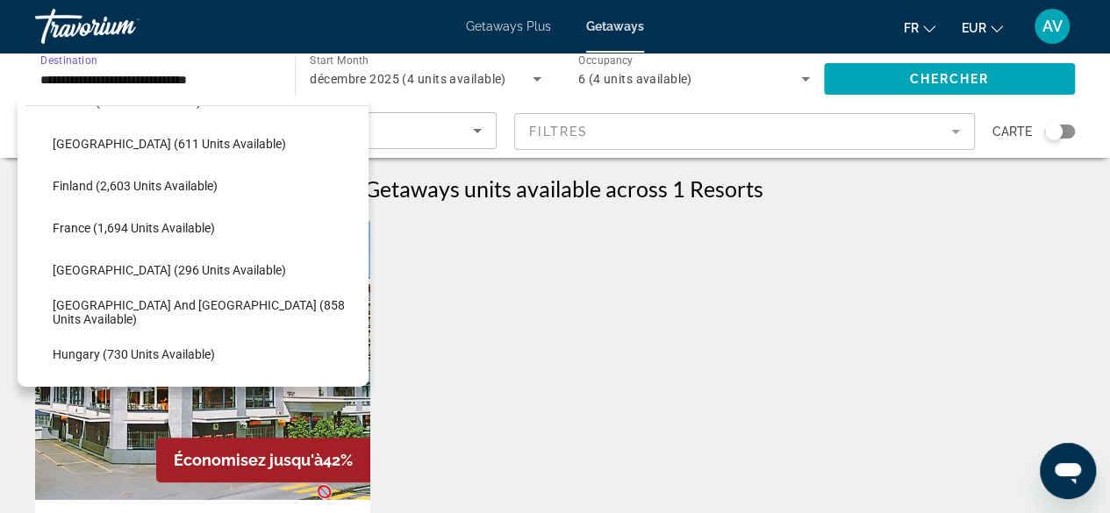
scroll to position [375, 0]
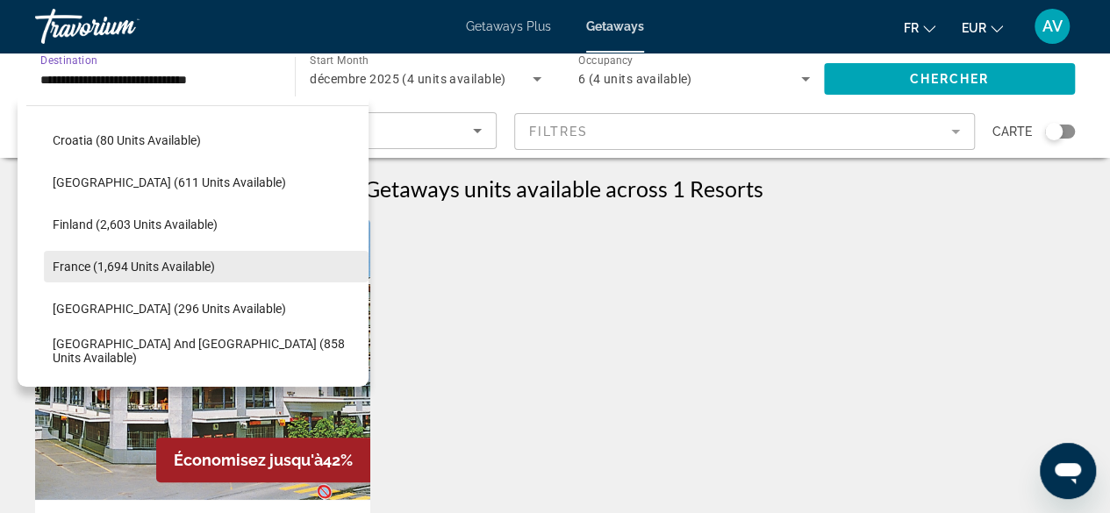
click at [189, 255] on span "Search widget" at bounding box center [206, 267] width 325 height 42
type input "**********"
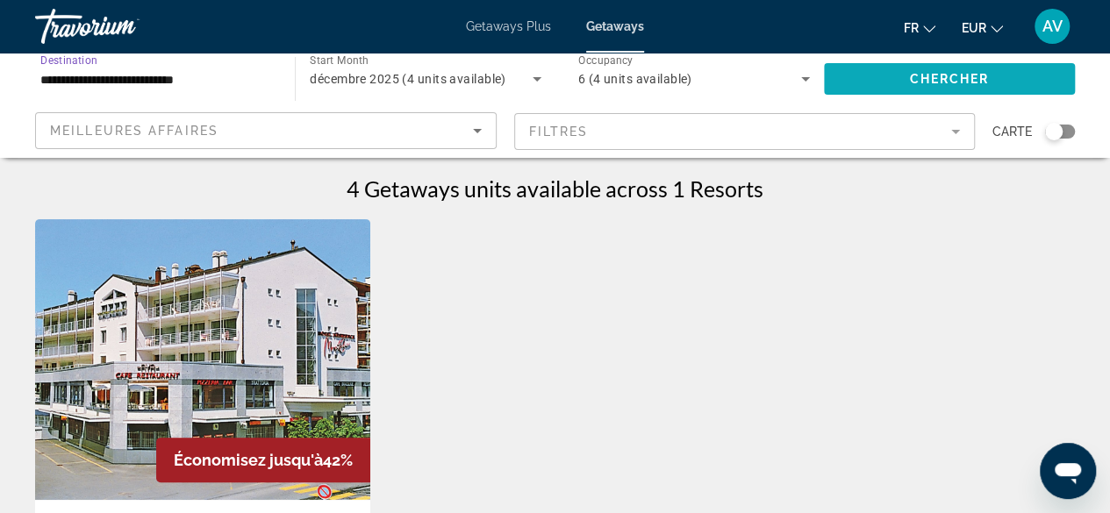
click at [1032, 66] on span "Search widget" at bounding box center [949, 79] width 251 height 42
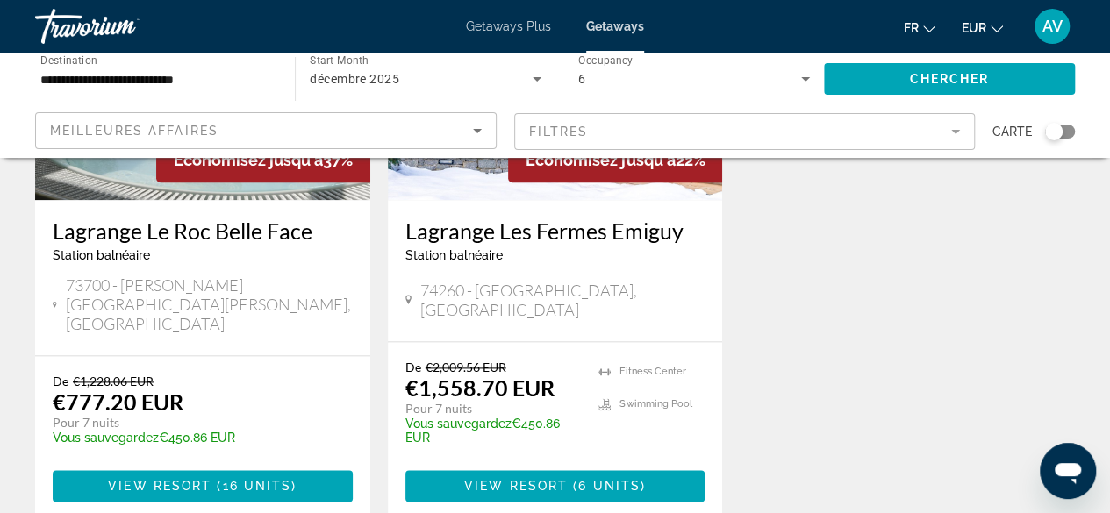
scroll to position [965, 0]
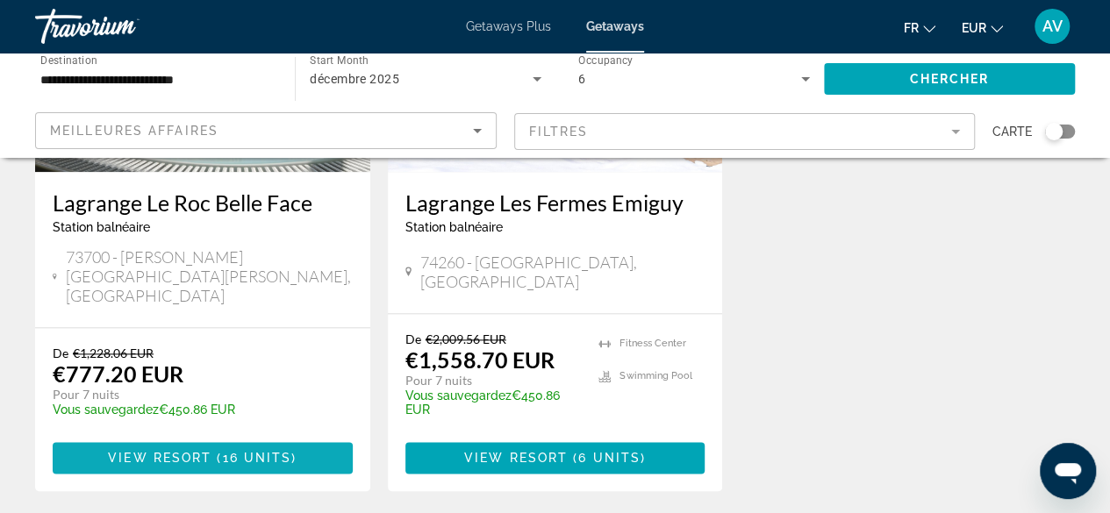
click at [183, 451] on span "View Resort" at bounding box center [160, 458] width 104 height 14
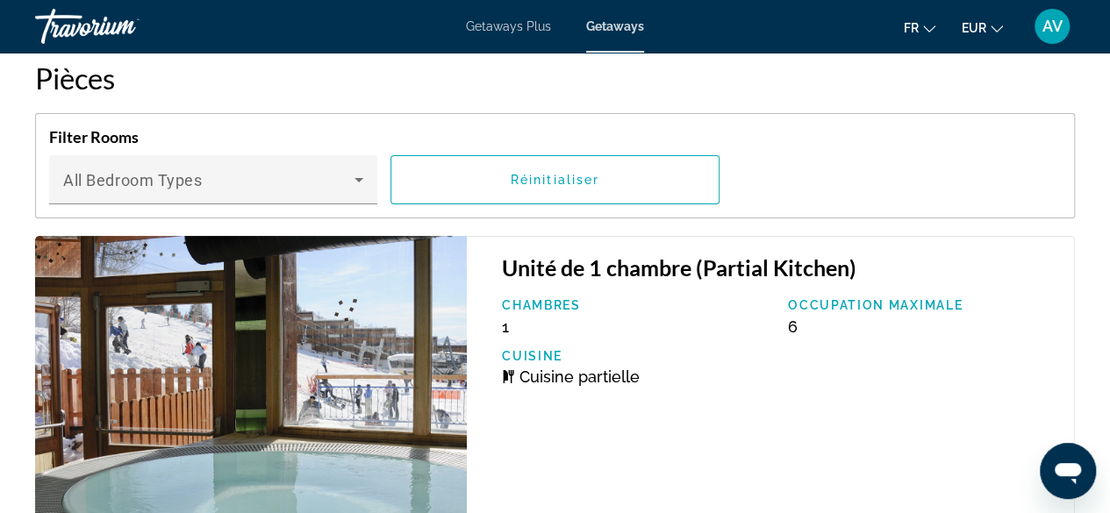
scroll to position [3335, 0]
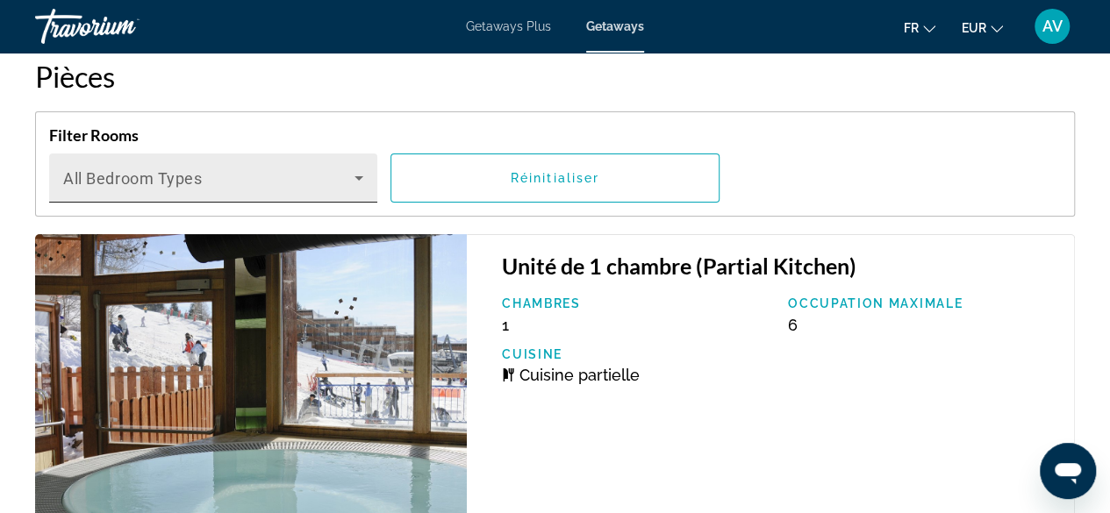
click at [353, 168] on icon "Main content" at bounding box center [358, 178] width 21 height 21
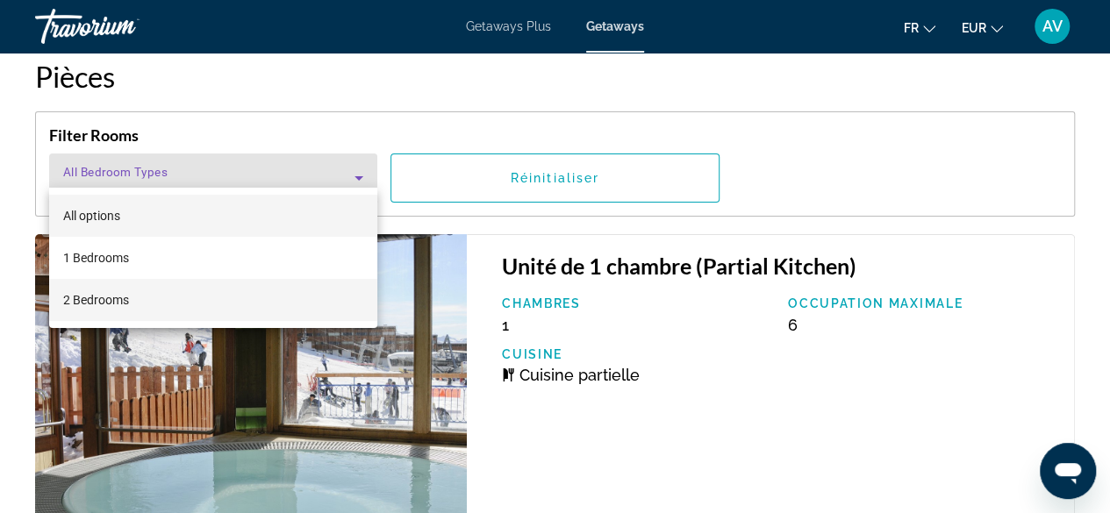
click at [219, 294] on mat-option "2 Bedrooms" at bounding box center [213, 300] width 328 height 42
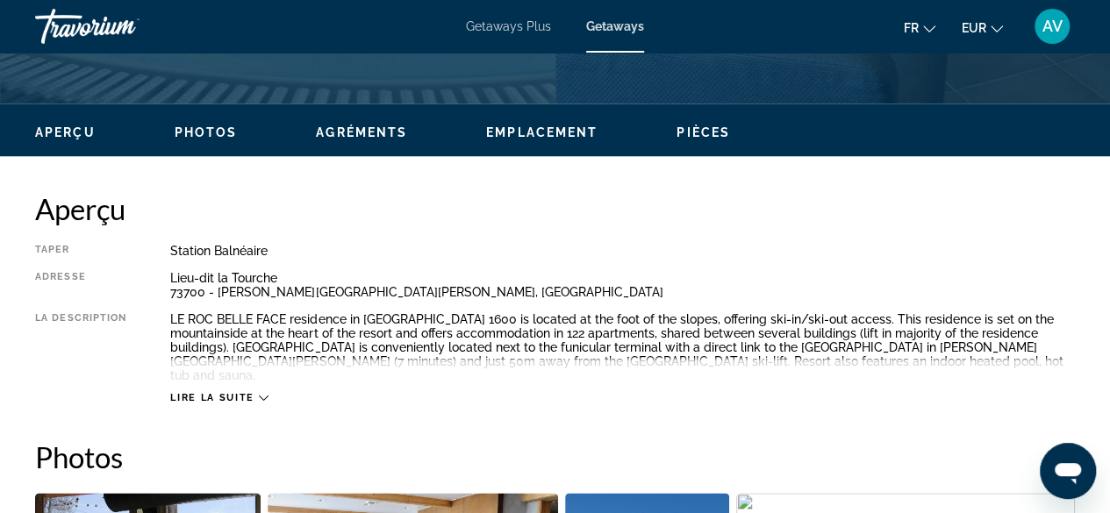
scroll to position [511, 0]
